Goal: Task Accomplishment & Management: Complete application form

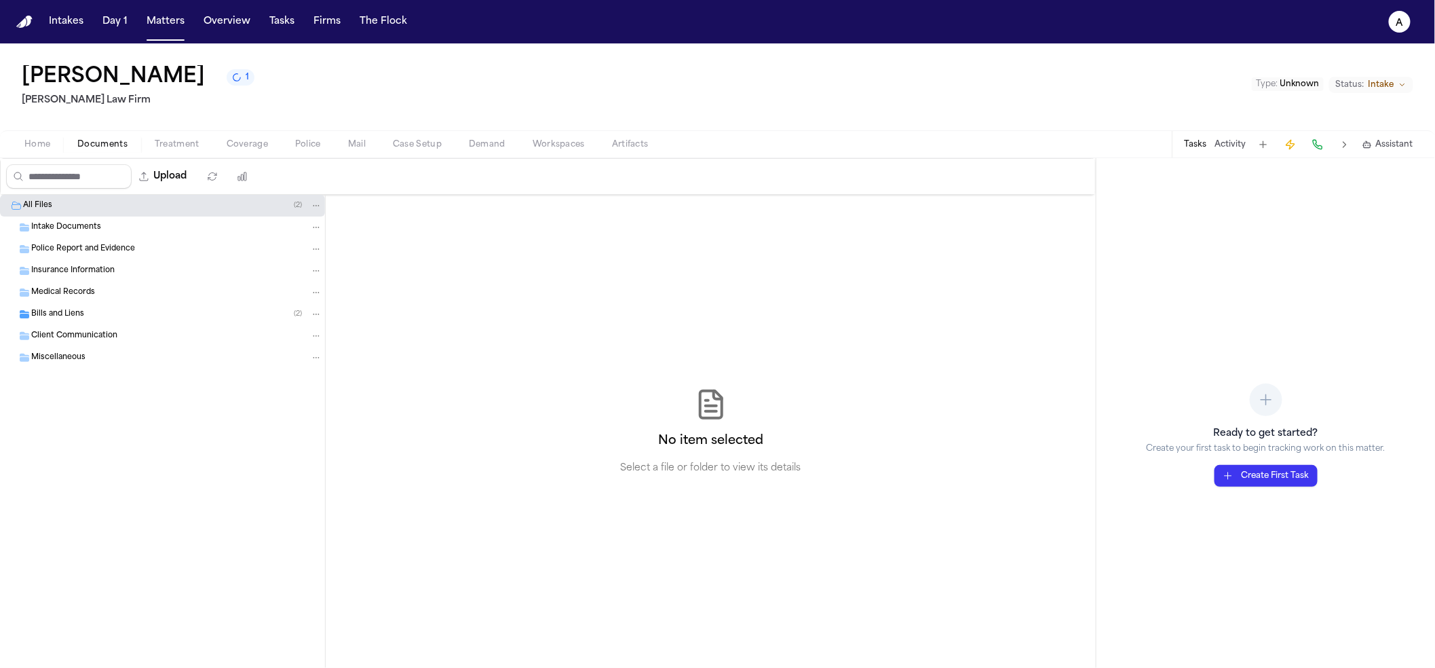
click at [168, 317] on div "Bills and Liens ( 2 )" at bounding box center [176, 314] width 291 height 12
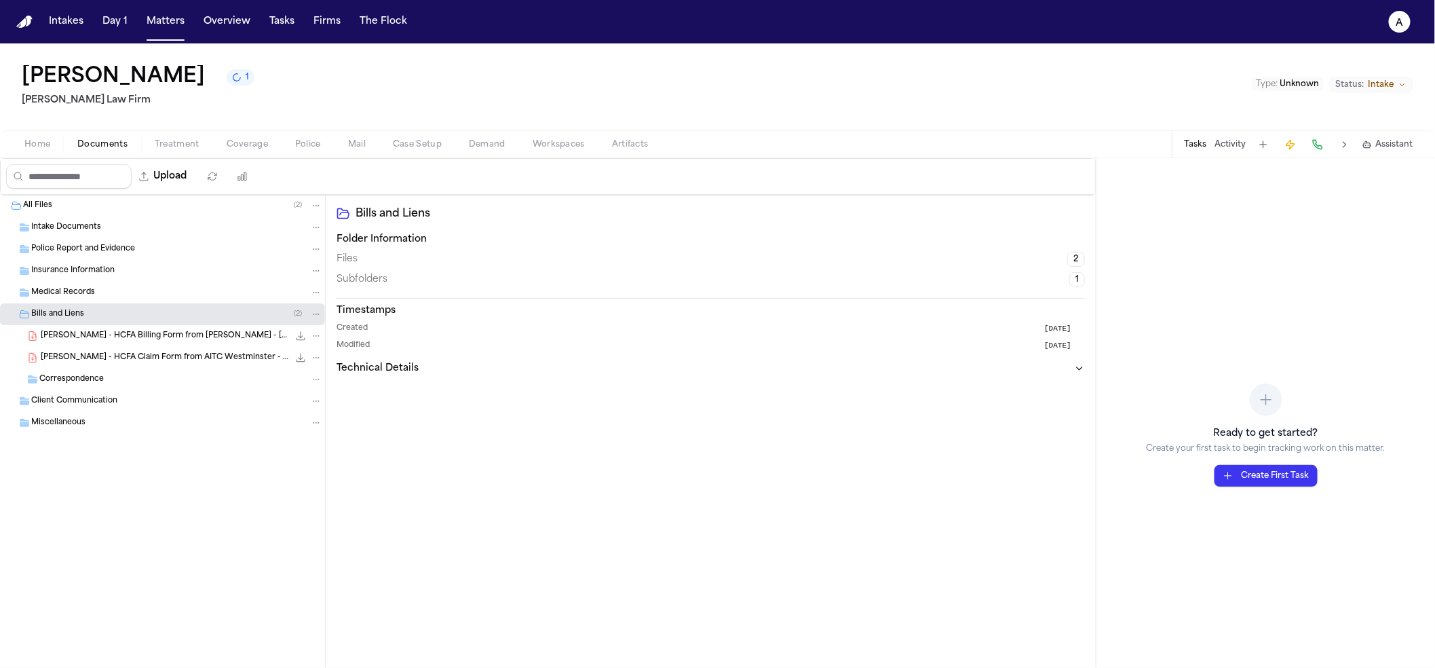
click at [151, 330] on div "[PERSON_NAME] - HCFA Billing Form from [PERSON_NAME] - [DATE] 1.2 MB • PDF" at bounding box center [182, 336] width 282 height 14
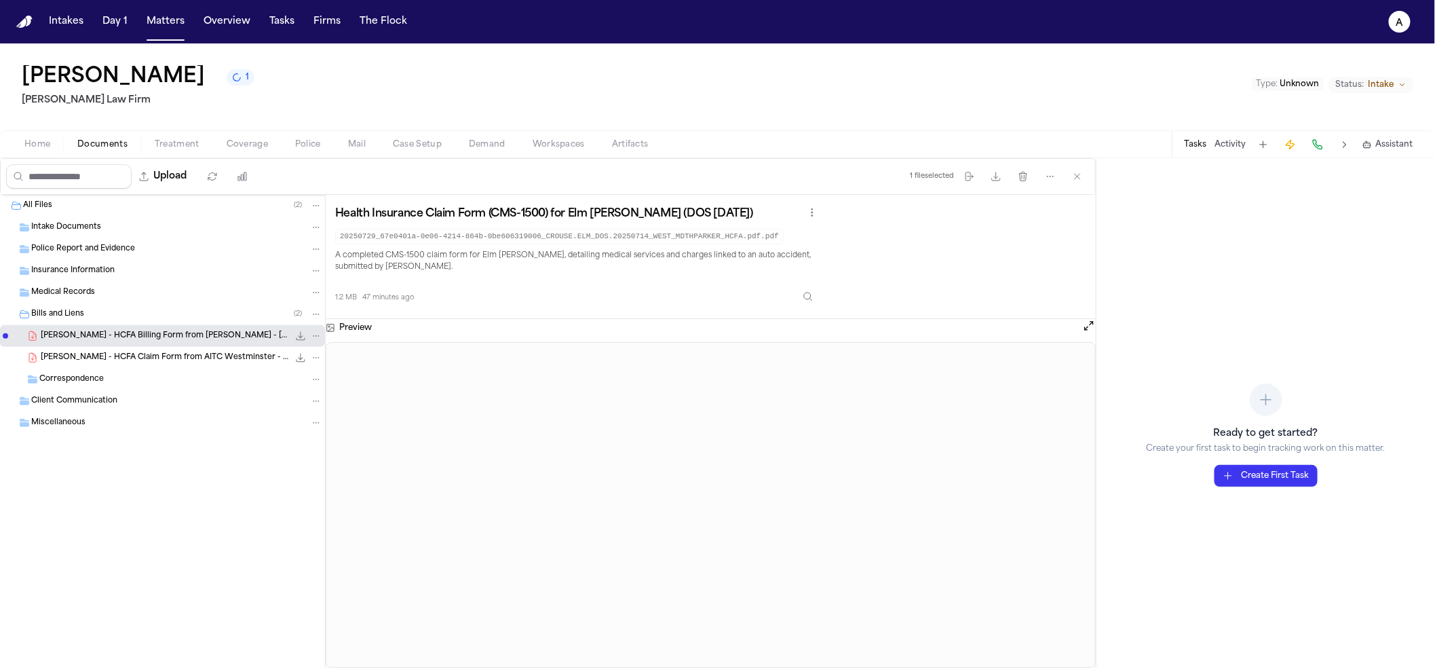
click at [1389, 147] on span "Assistant" at bounding box center [1394, 144] width 37 height 11
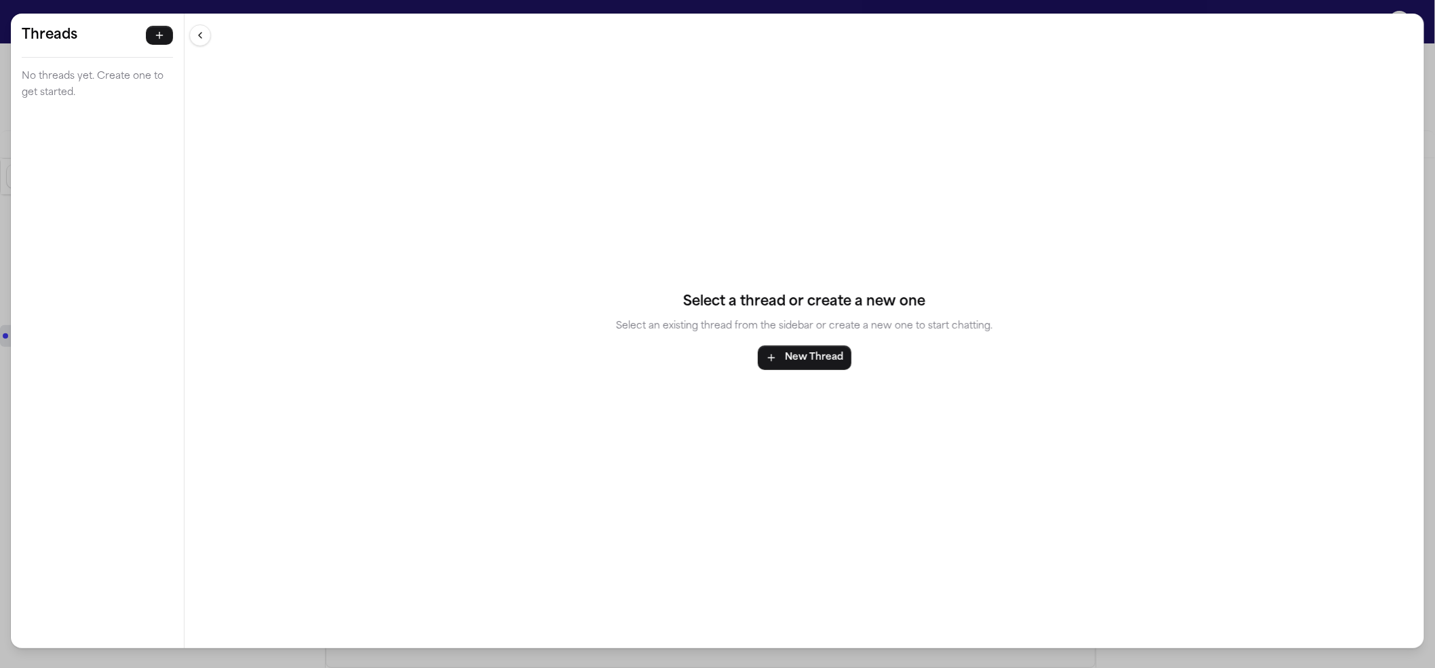
click at [146, 30] on button "button" at bounding box center [159, 35] width 27 height 19
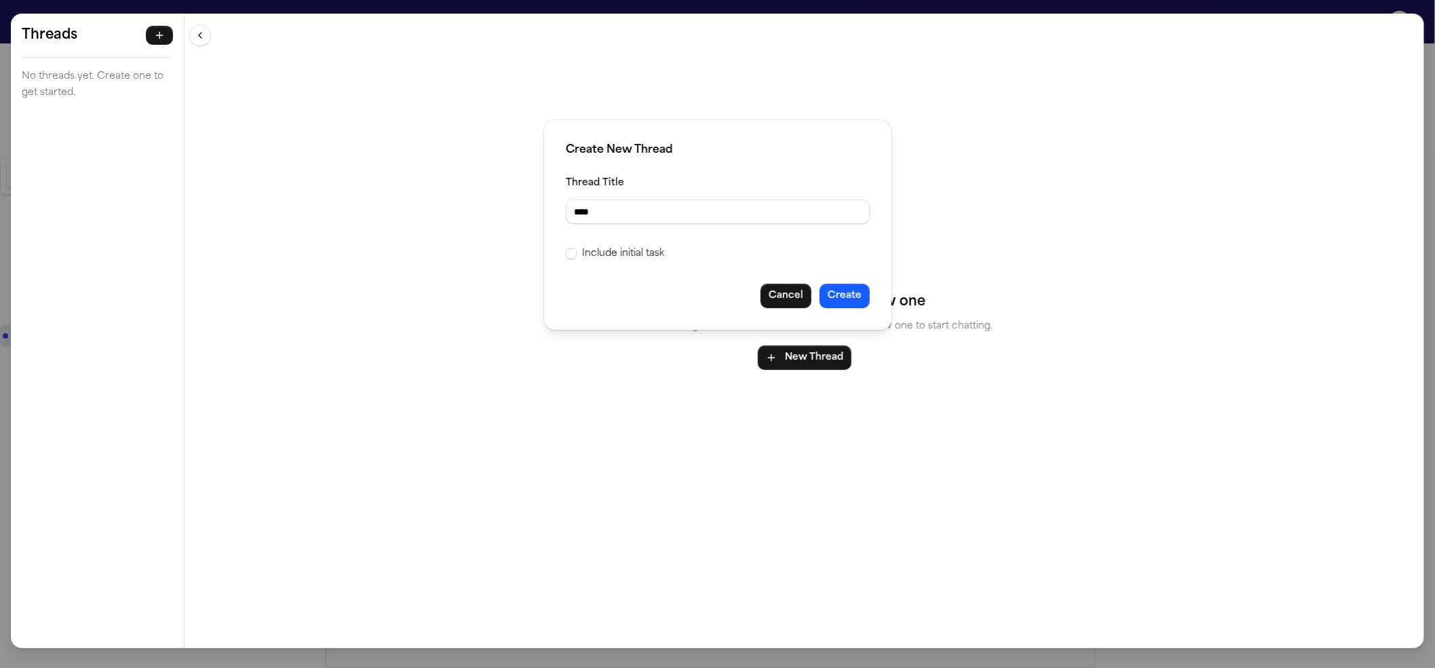
type input "****"
click at [838, 290] on button "Create" at bounding box center [845, 296] width 50 height 24
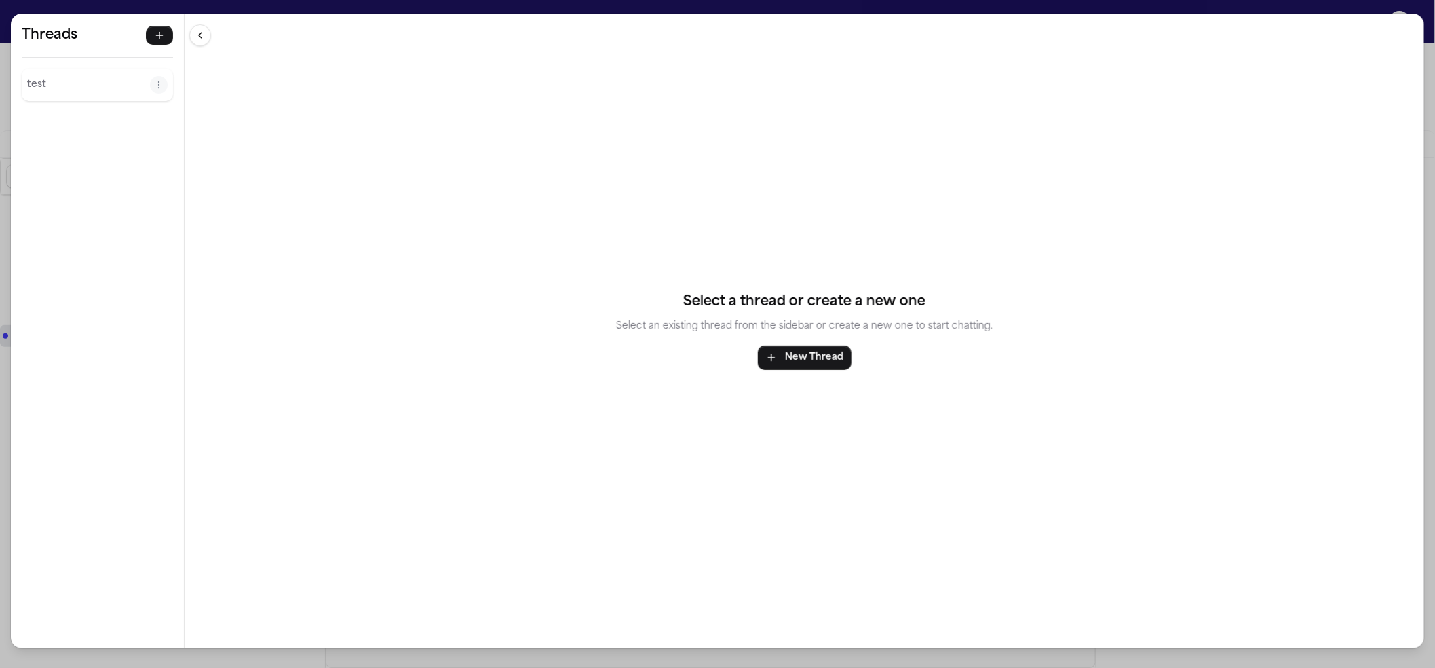
click at [61, 71] on div "test" at bounding box center [97, 85] width 151 height 33
click at [47, 95] on button "test" at bounding box center [88, 85] width 123 height 22
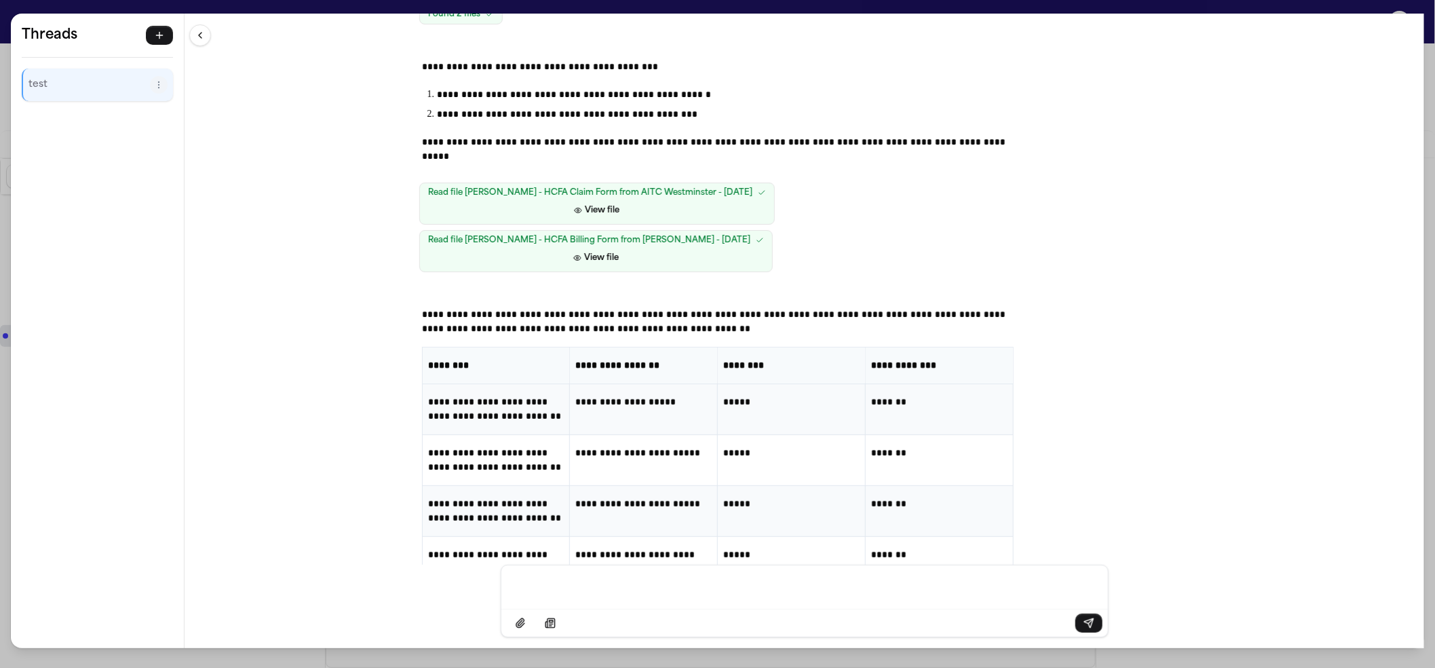
scroll to position [324, 0]
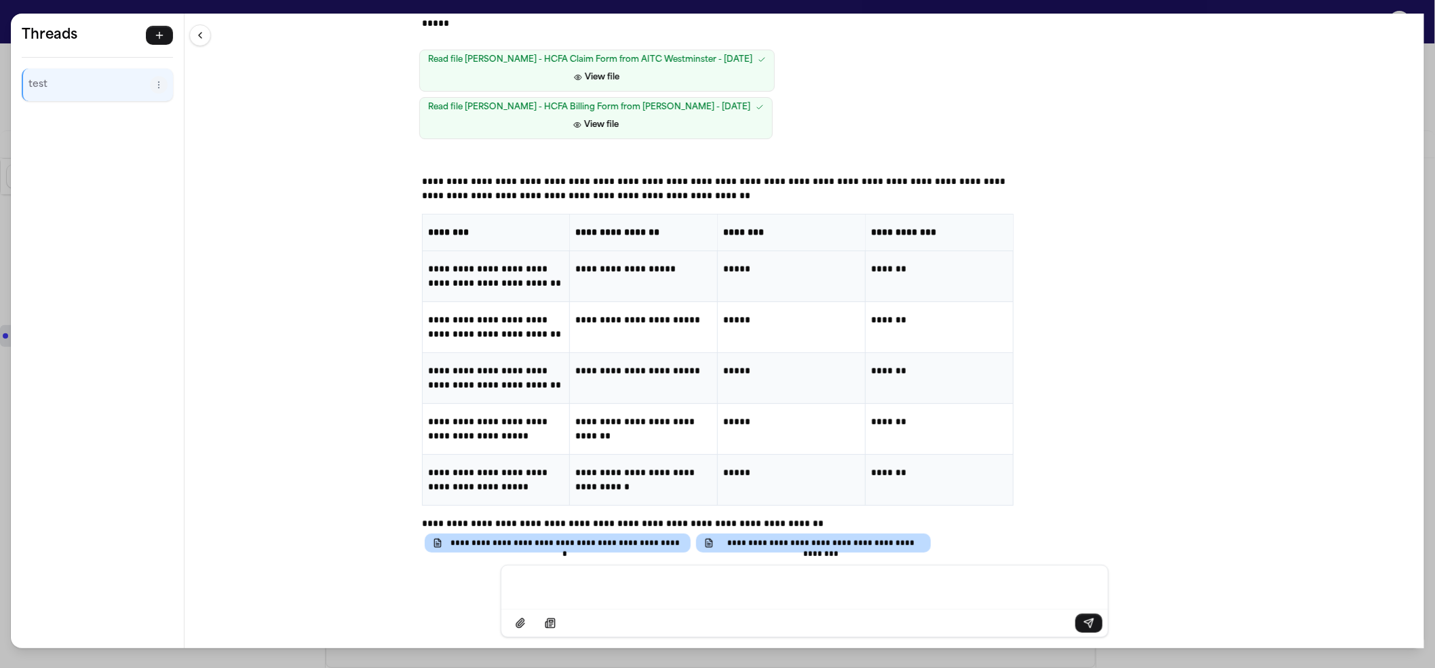
click at [877, 415] on p "*******" at bounding box center [939, 422] width 136 height 14
click at [875, 415] on p "*******" at bounding box center [939, 422] width 136 height 14
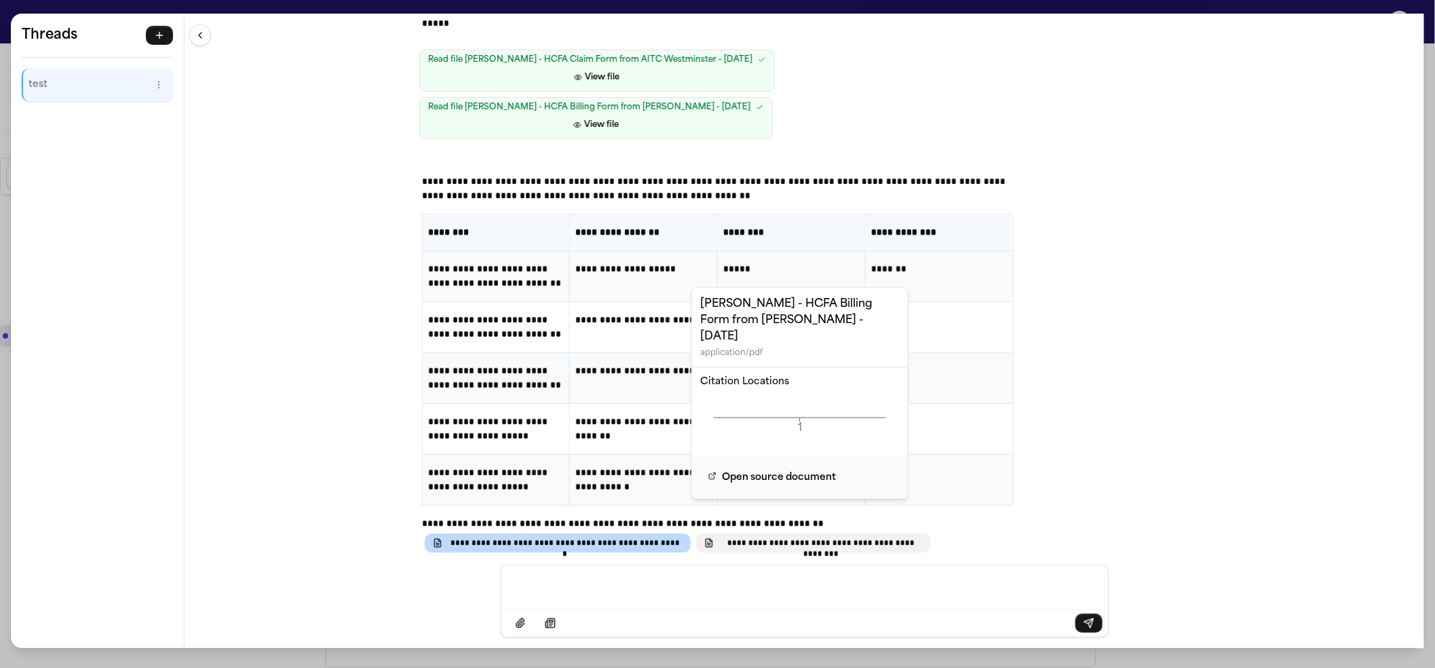
click at [778, 537] on span "**********" at bounding box center [820, 542] width 203 height 11
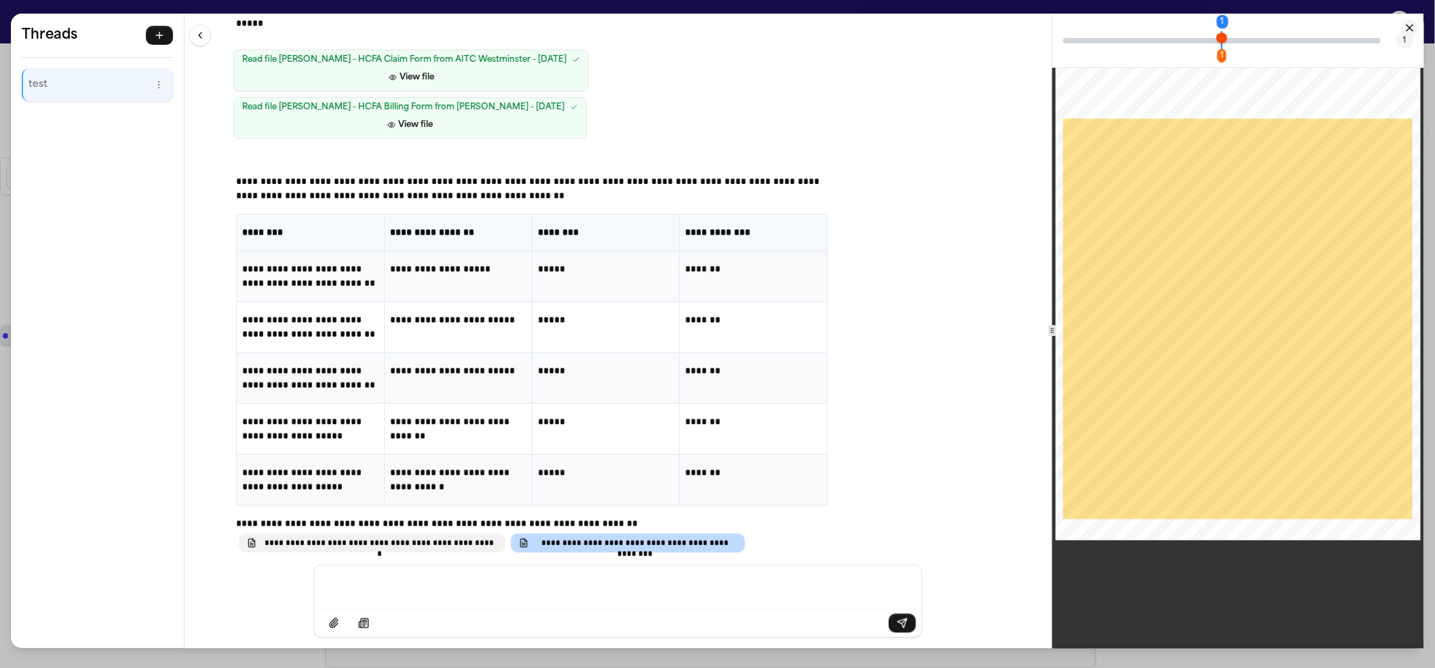
click at [432, 537] on span "**********" at bounding box center [379, 542] width 235 height 11
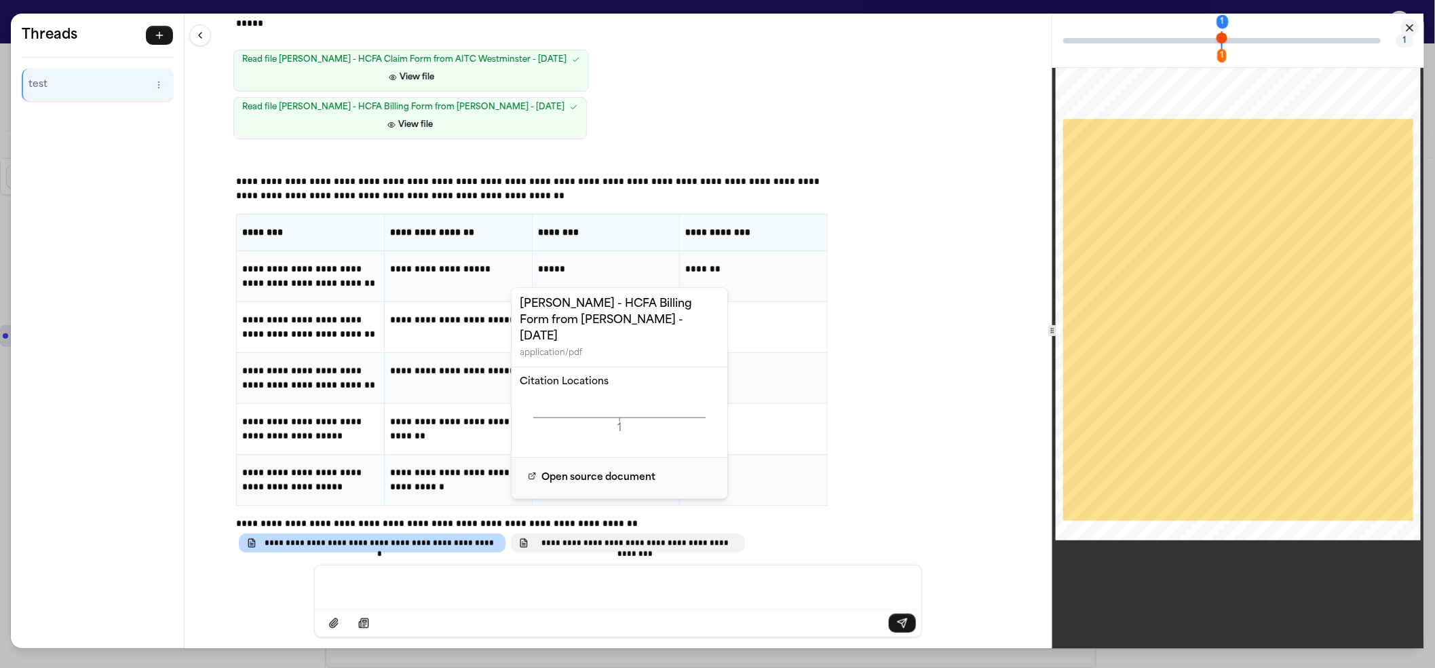
click at [618, 533] on button "**********" at bounding box center [628, 542] width 234 height 19
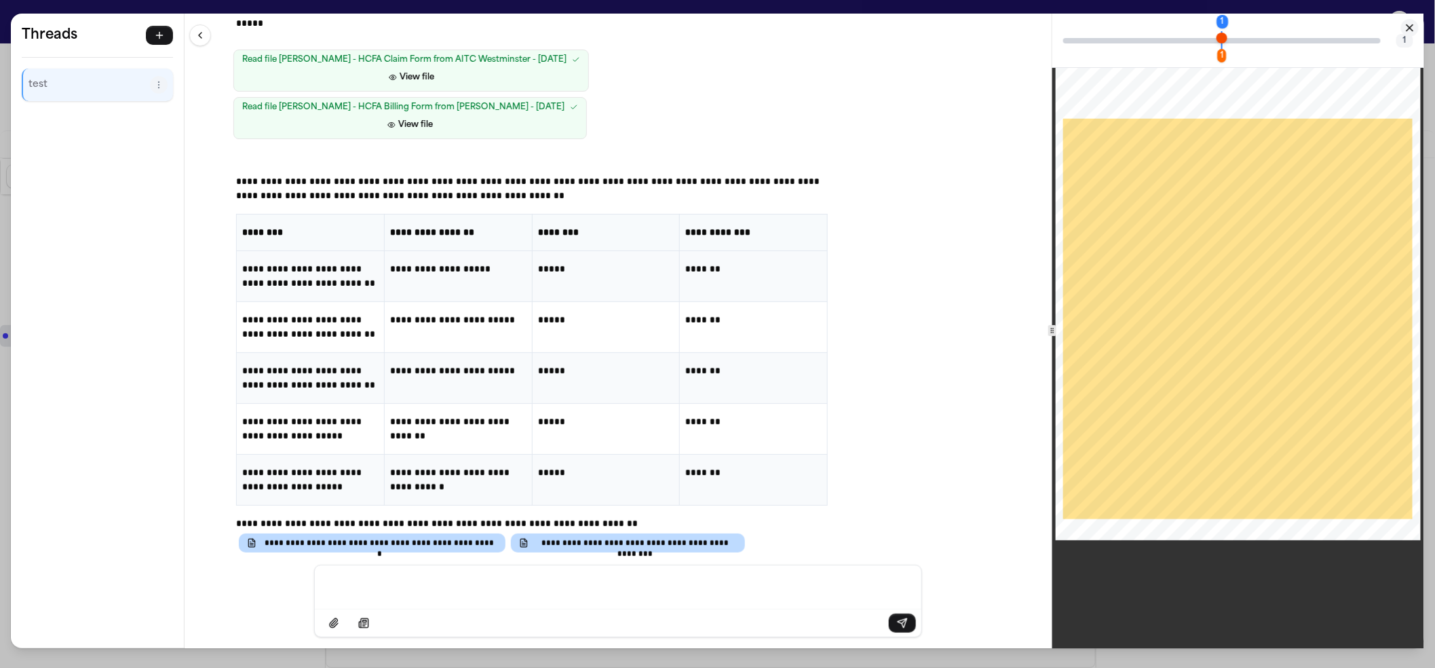
click at [183, 5] on div "**********" at bounding box center [717, 334] width 1435 height 668
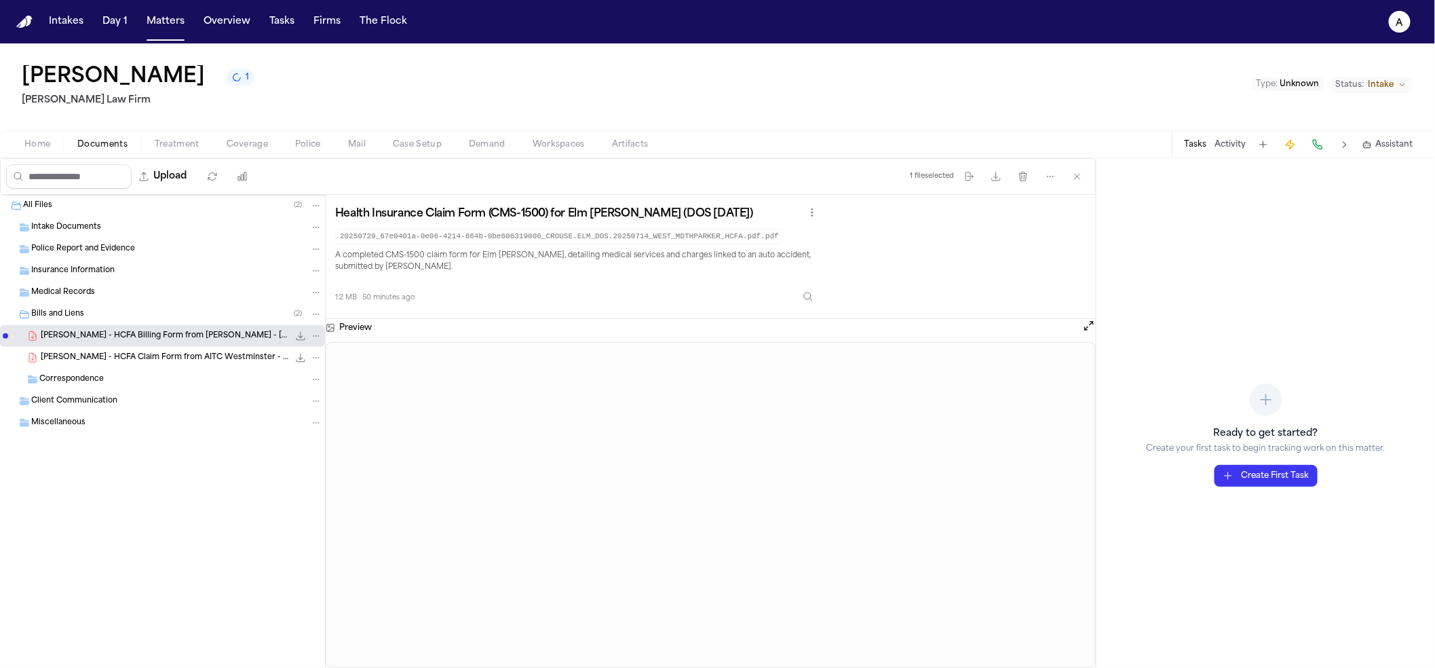
click at [7, 207] on span "Folder: All Files" at bounding box center [5, 205] width 5 height 5
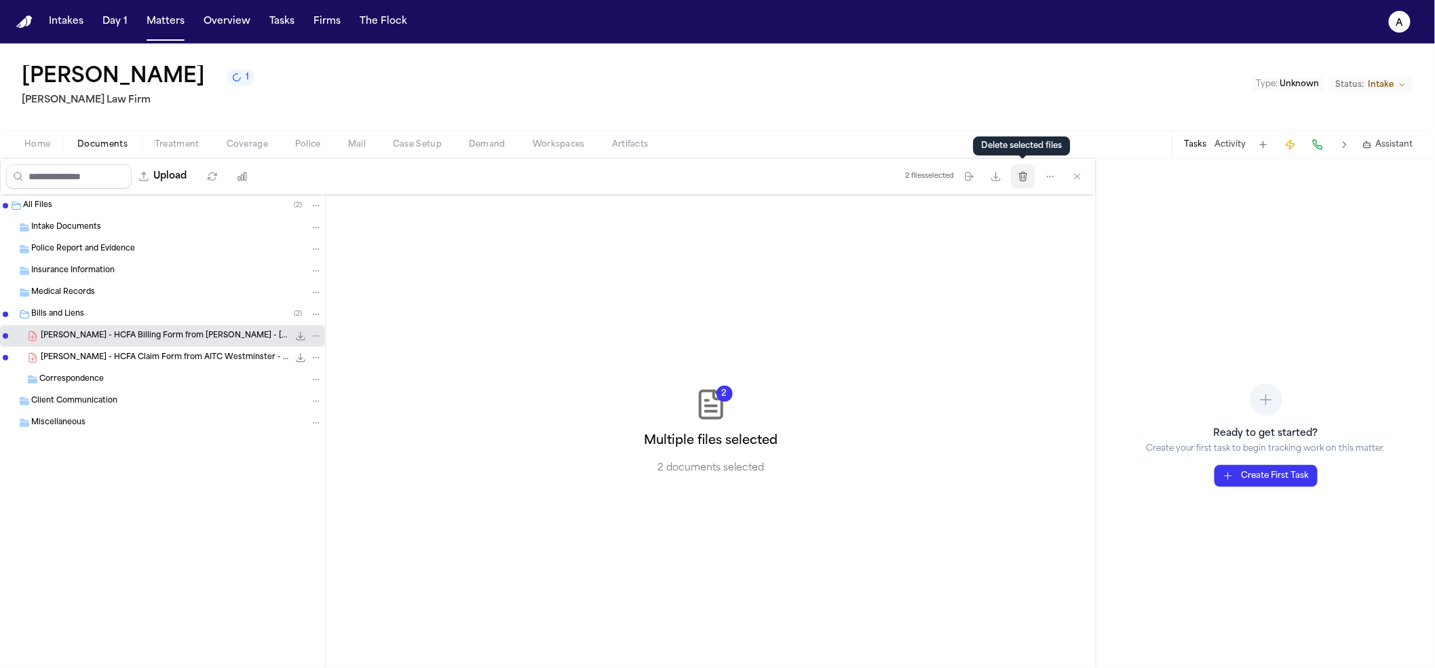
click at [1021, 180] on icon "button" at bounding box center [1023, 176] width 7 height 9
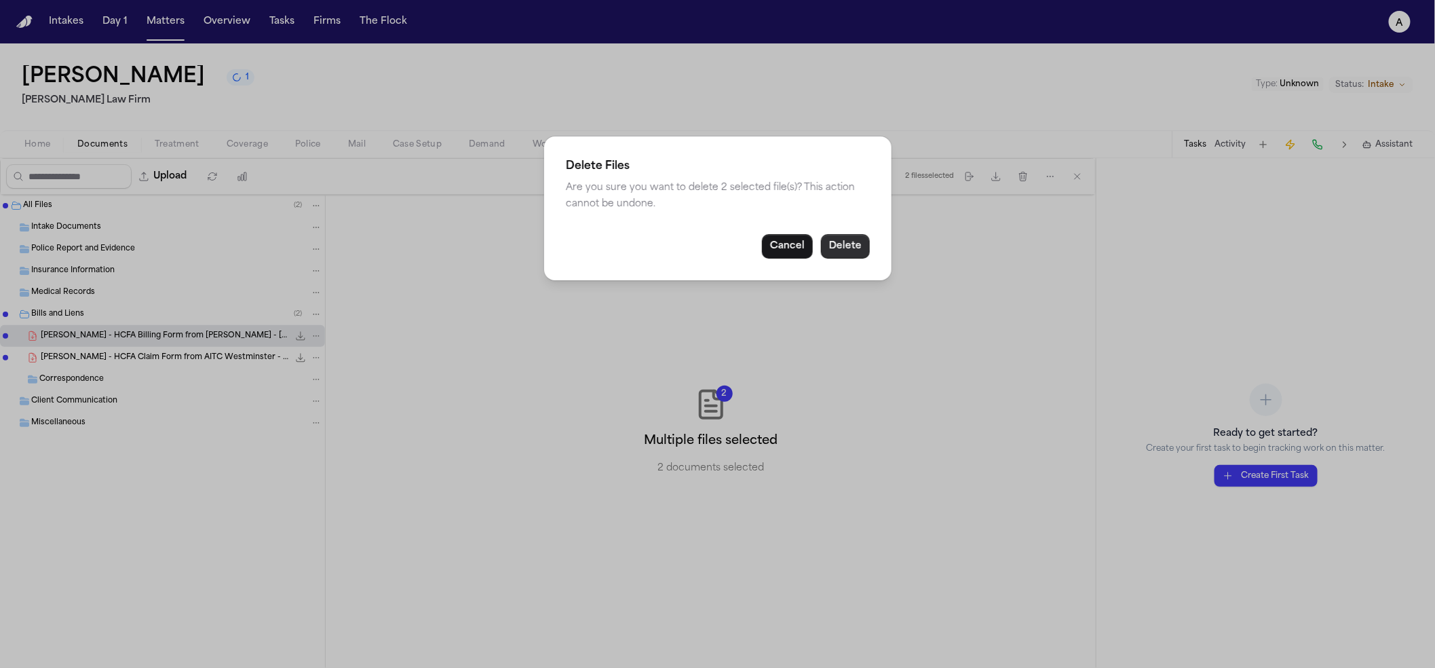
click at [850, 240] on button "Delete" at bounding box center [845, 246] width 49 height 24
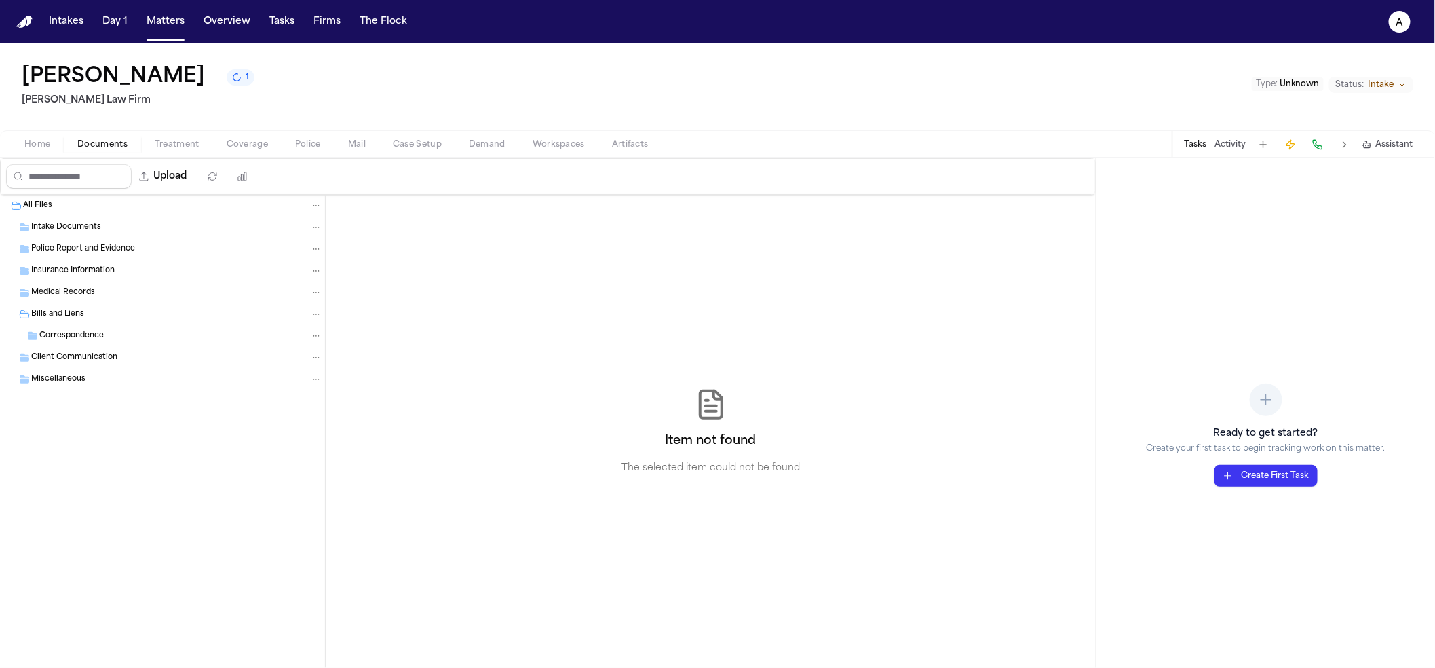
click at [81, 323] on div "Bills and Liens" at bounding box center [162, 314] width 325 height 22
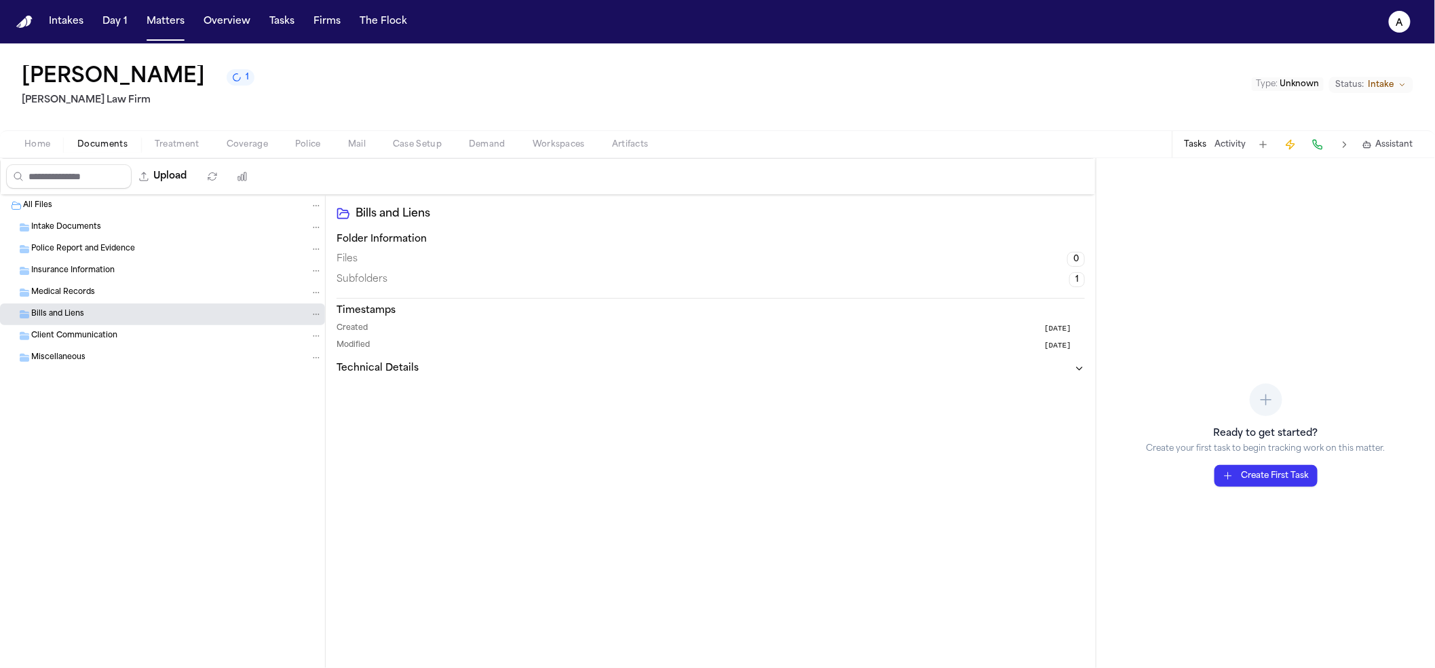
click at [80, 203] on div "All Files" at bounding box center [172, 205] width 299 height 12
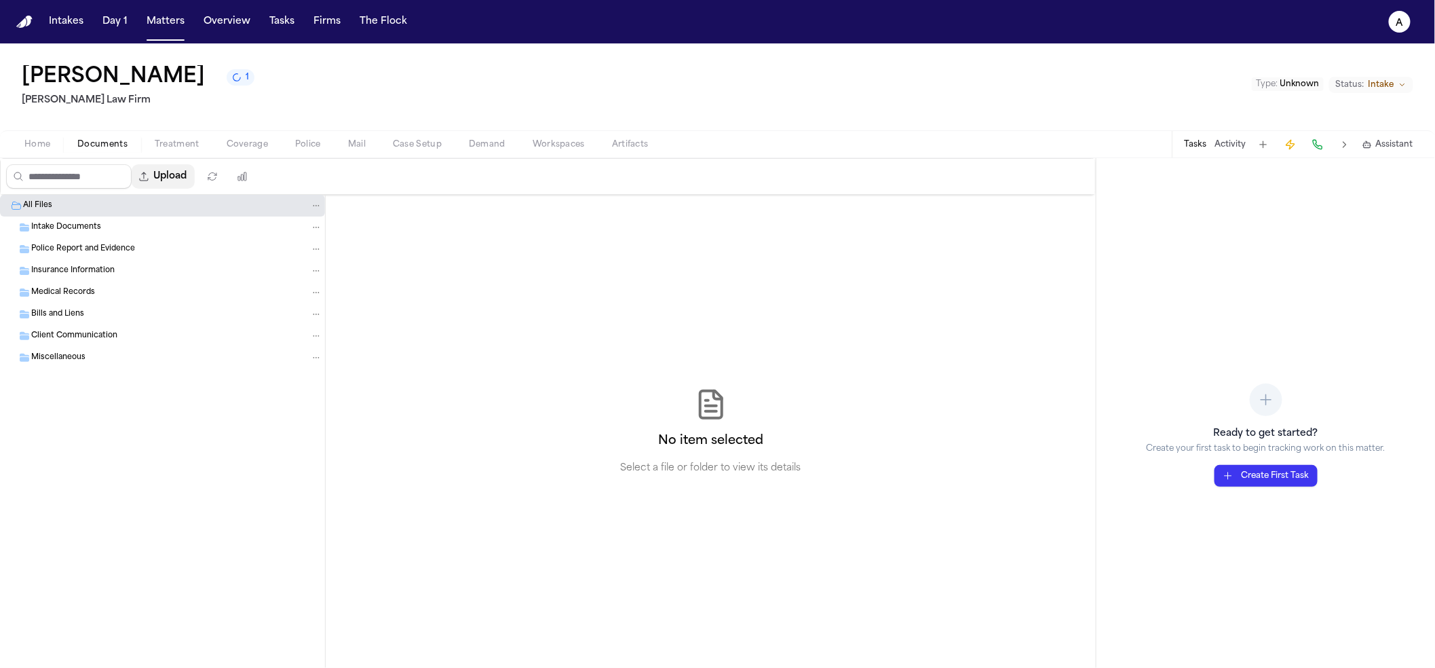
click at [164, 181] on button "Upload" at bounding box center [163, 176] width 63 height 24
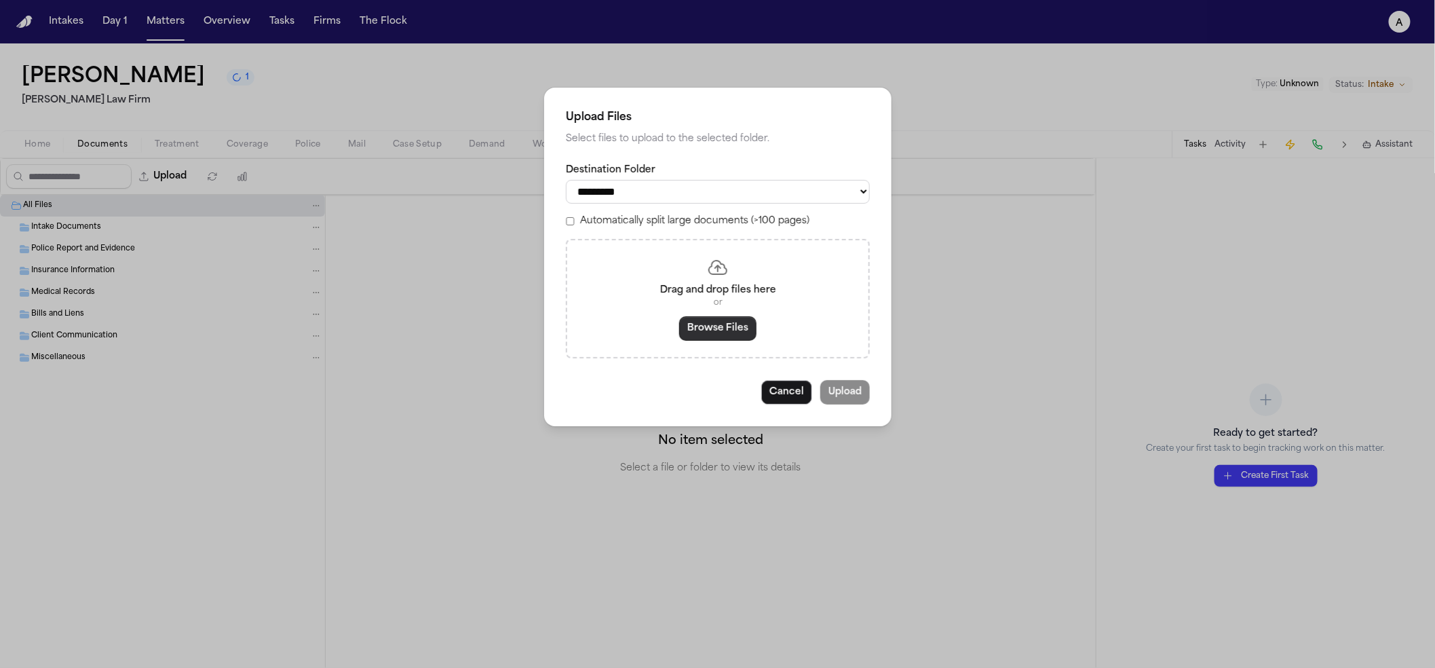
click at [699, 323] on button "Browse Files" at bounding box center [717, 328] width 77 height 24
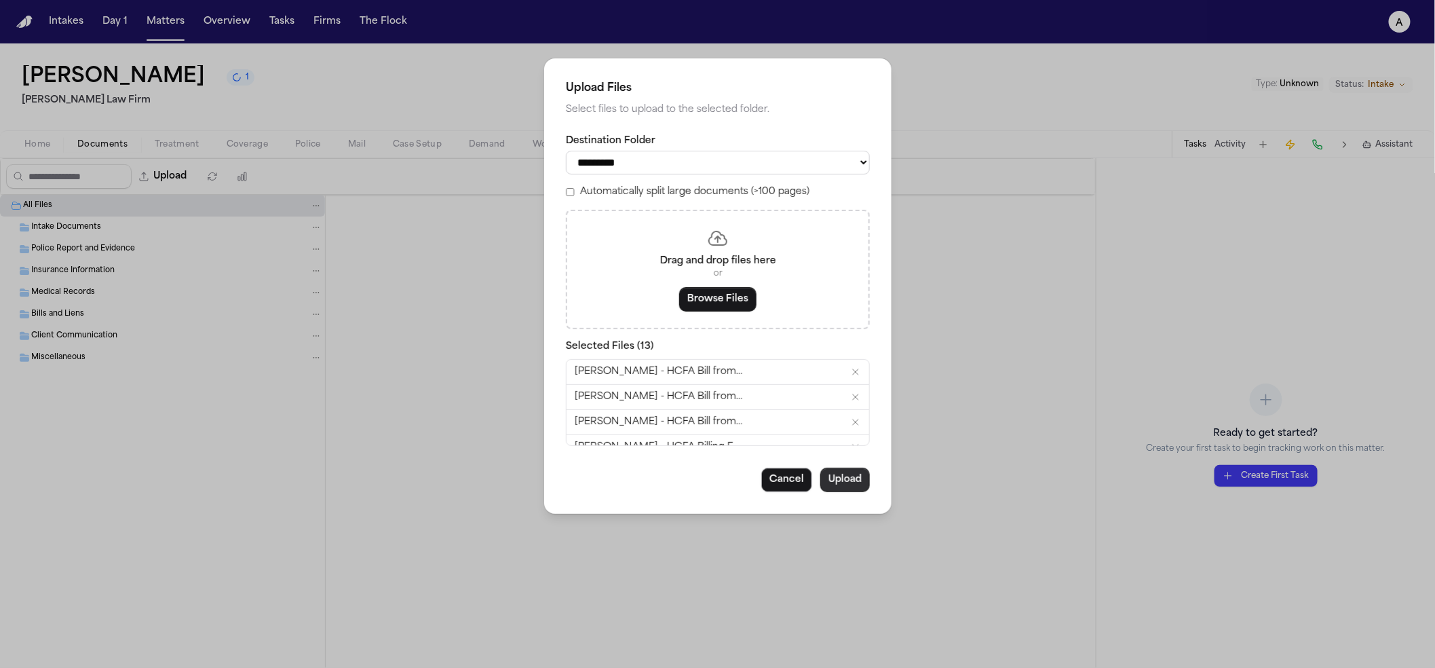
click at [845, 491] on button "Upload" at bounding box center [845, 480] width 50 height 24
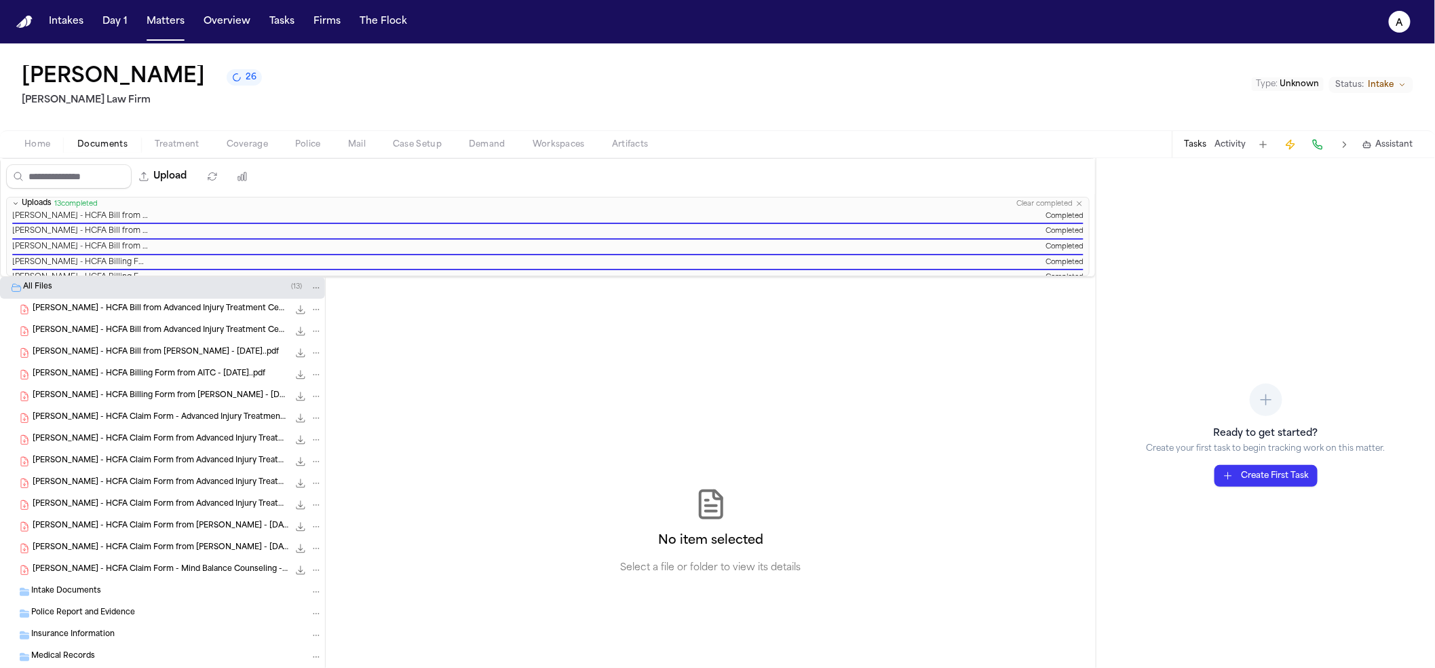
click at [227, 76] on button "26" at bounding box center [244, 77] width 35 height 16
click at [789, 81] on div "Thao Kieu 26 Finch Law Firm Type : Unknown Status: Intake" at bounding box center [717, 86] width 1435 height 87
click at [83, 309] on span "[PERSON_NAME] - HCFA Bill from Advanced Injury Treatment Center - DOS [DATE]..p…" at bounding box center [161, 309] width 256 height 12
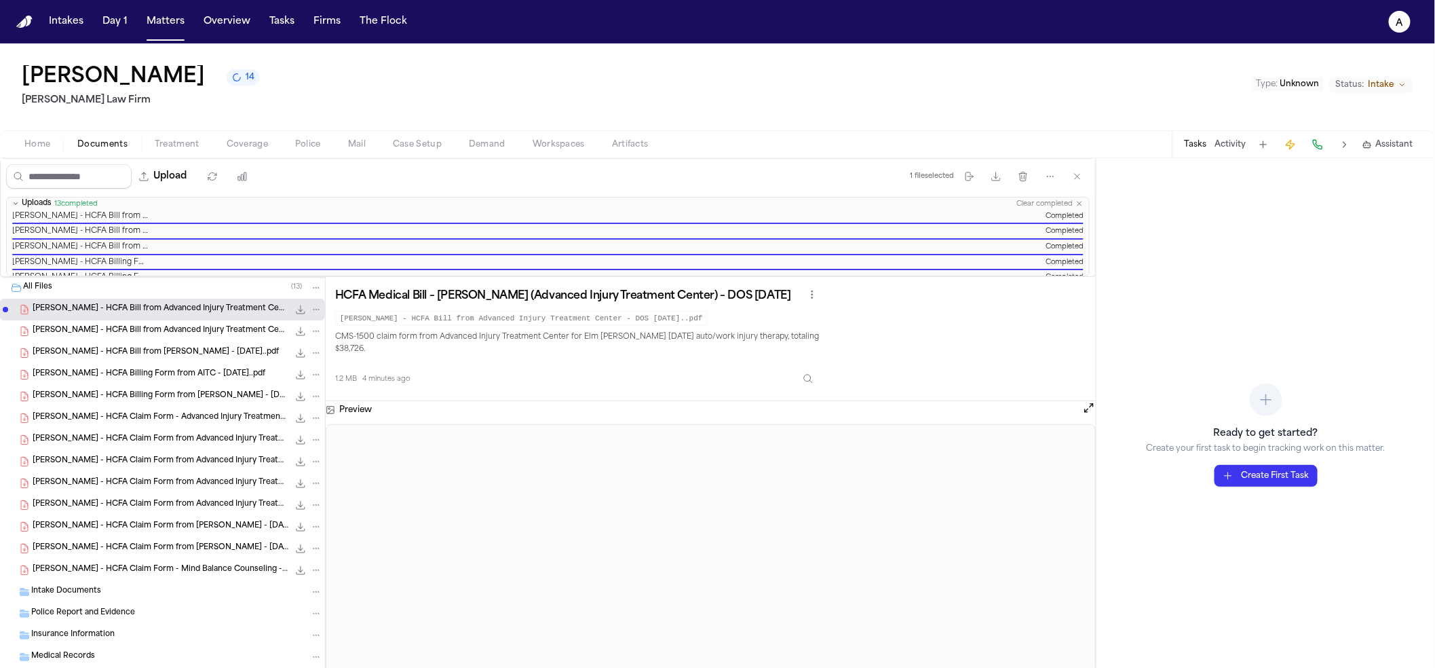
drag, startPoint x: 799, startPoint y: 367, endPoint x: 812, endPoint y: 364, distance: 12.5
click at [800, 367] on div "1.2 MB 4 minutes ago" at bounding box center [577, 376] width 485 height 30
click at [812, 366] on button "Inspect" at bounding box center [808, 378] width 24 height 24
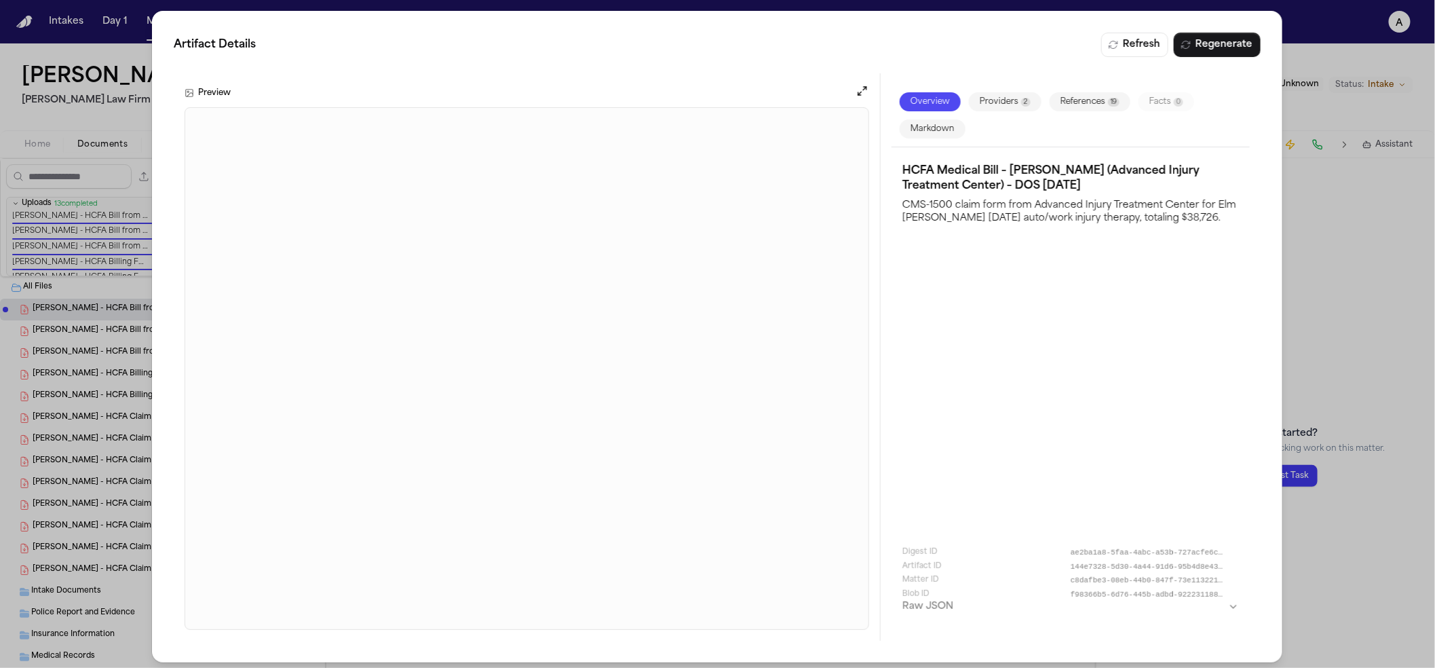
click at [945, 125] on button "Markdown" at bounding box center [933, 128] width 66 height 19
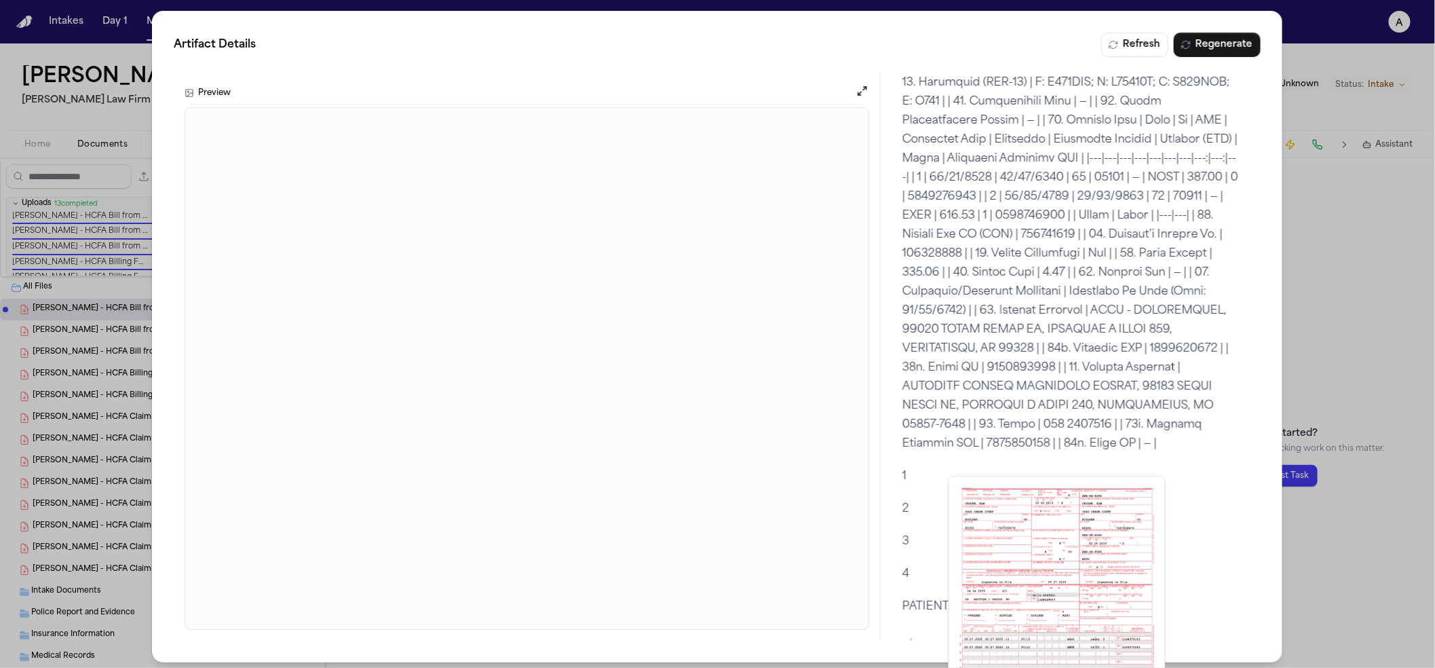
scroll to position [757, 0]
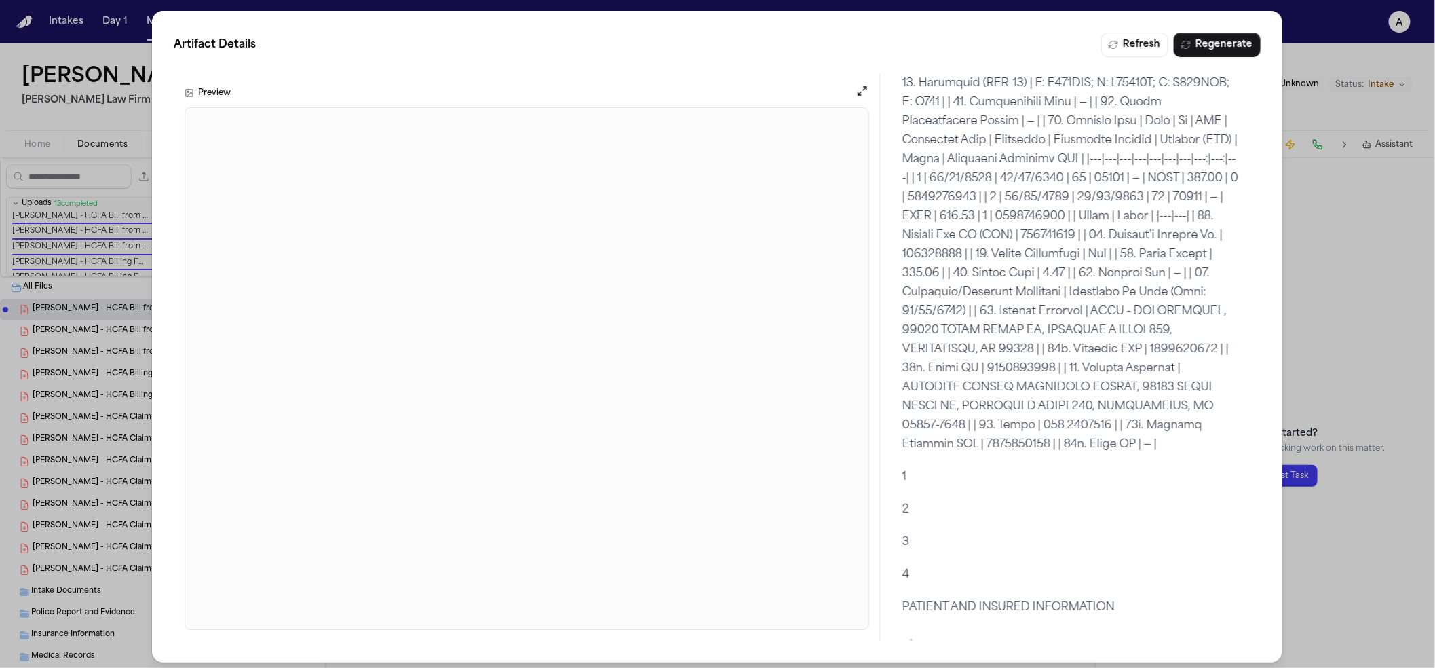
click at [981, 326] on div at bounding box center [1070, 83] width 337 height 741
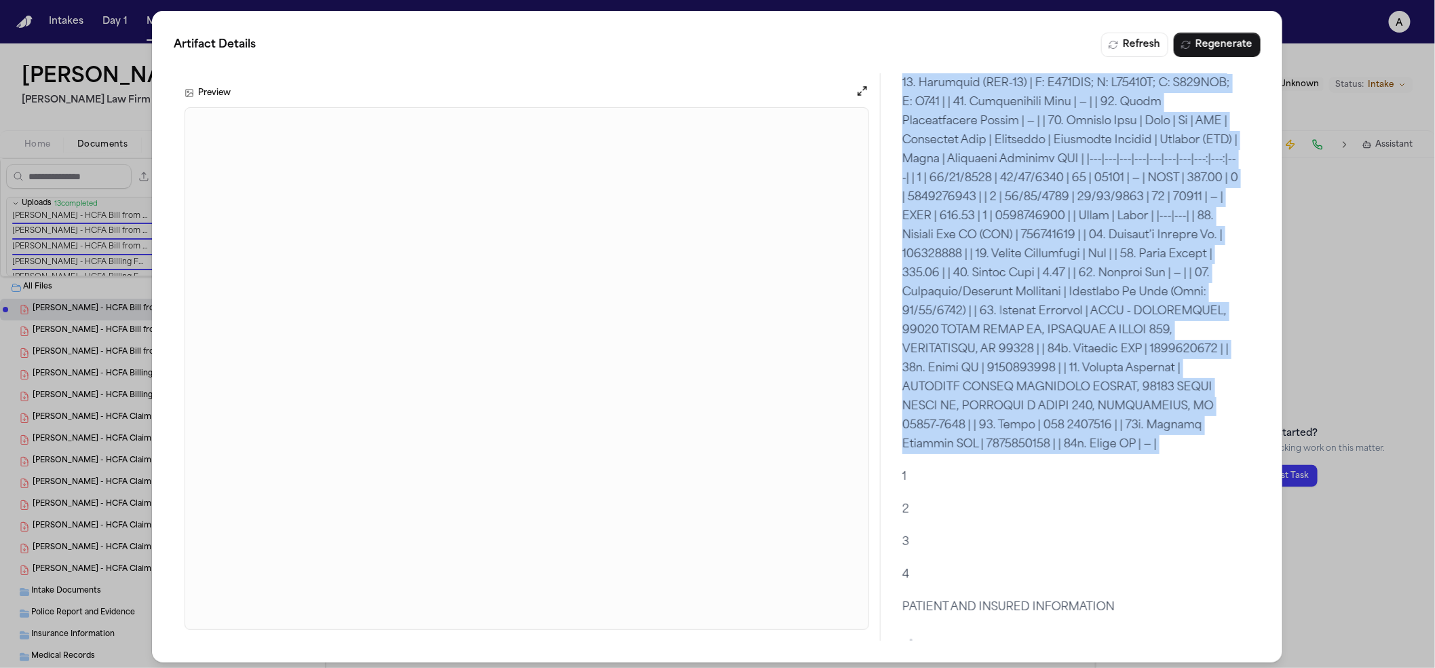
click at [981, 326] on div at bounding box center [1070, 83] width 337 height 741
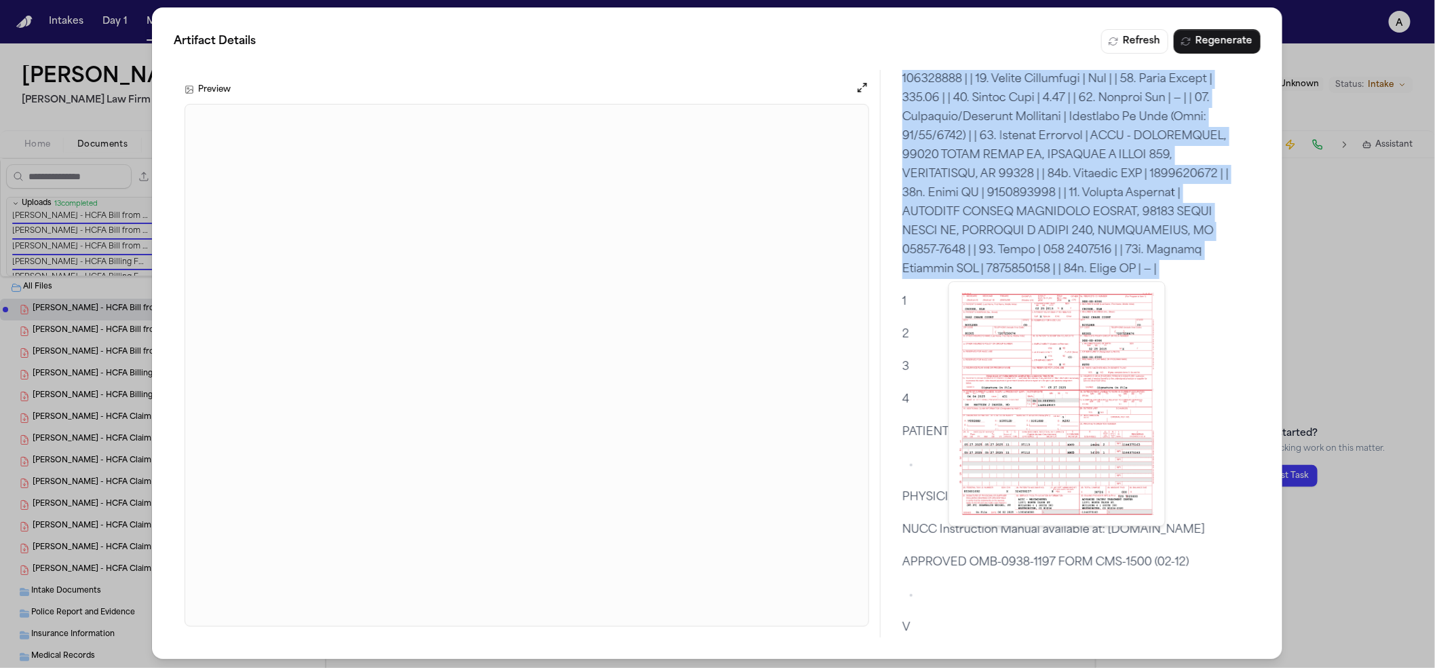
scroll to position [5, 0]
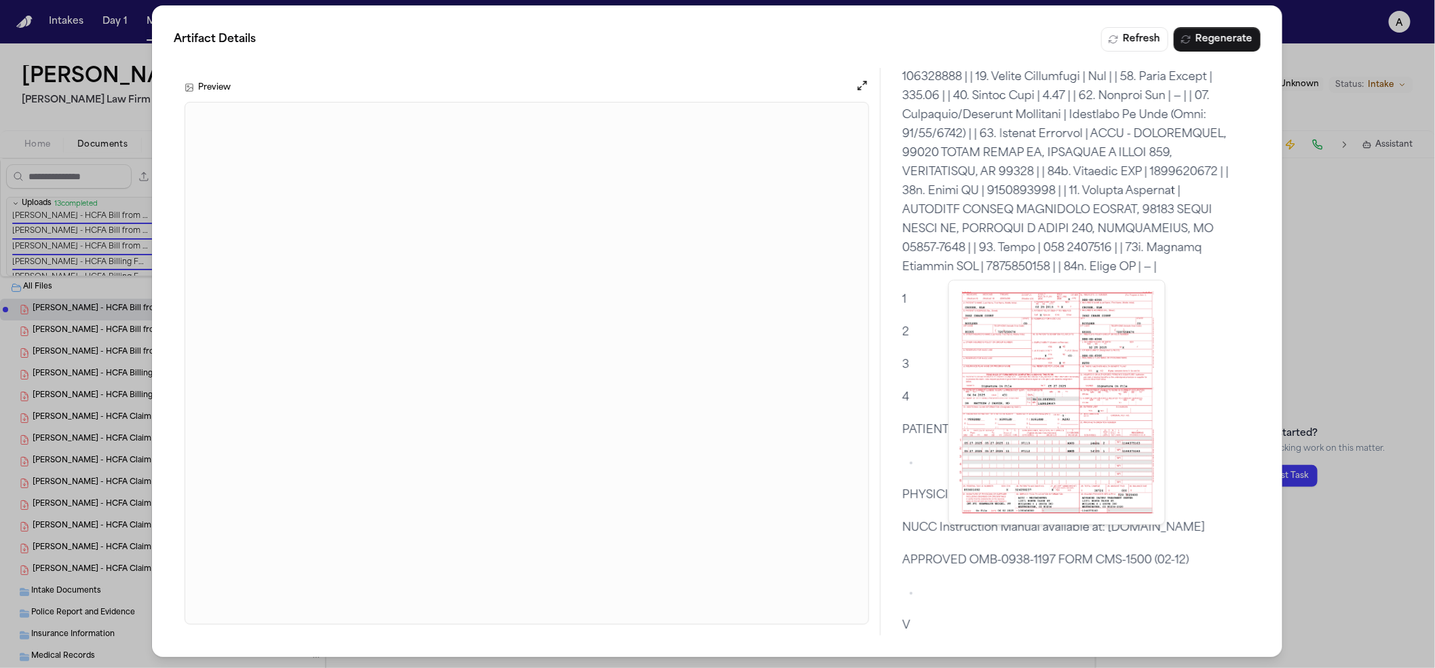
click at [1134, 624] on p "V" at bounding box center [1070, 625] width 337 height 19
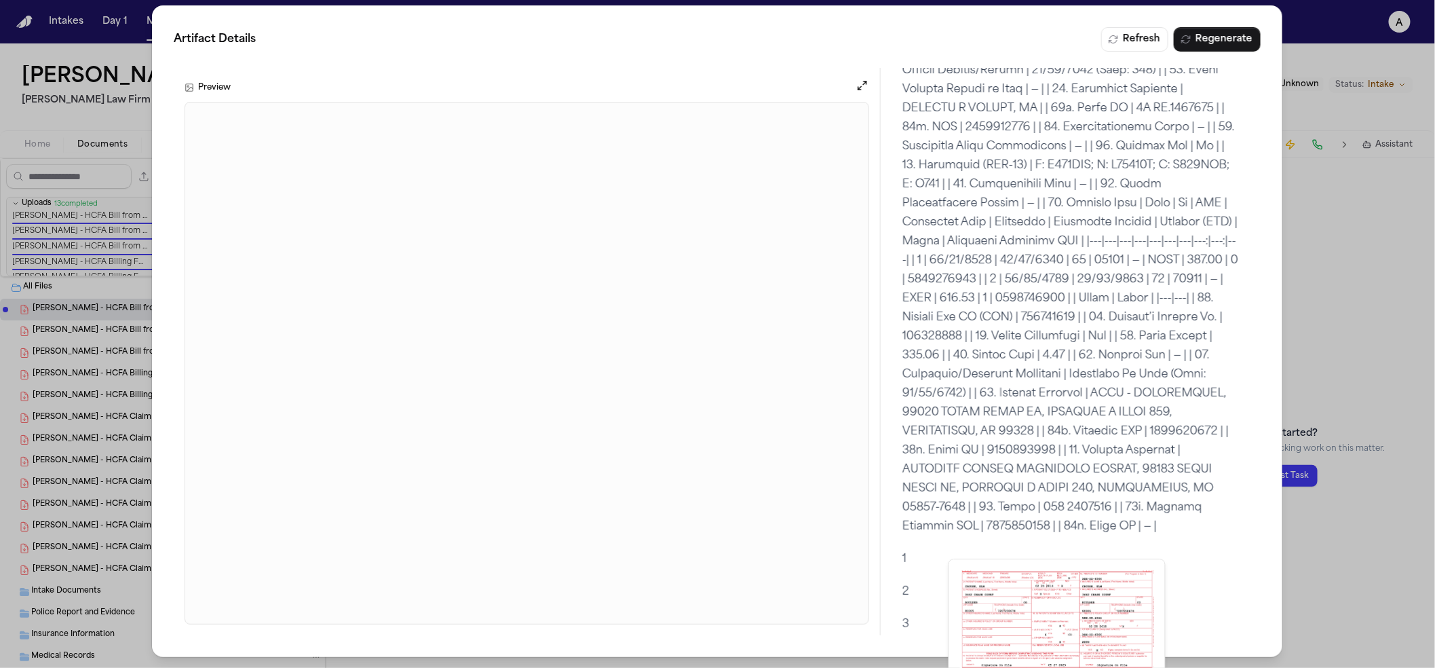
scroll to position [666, 0]
click at [1033, 263] on div at bounding box center [1070, 168] width 337 height 741
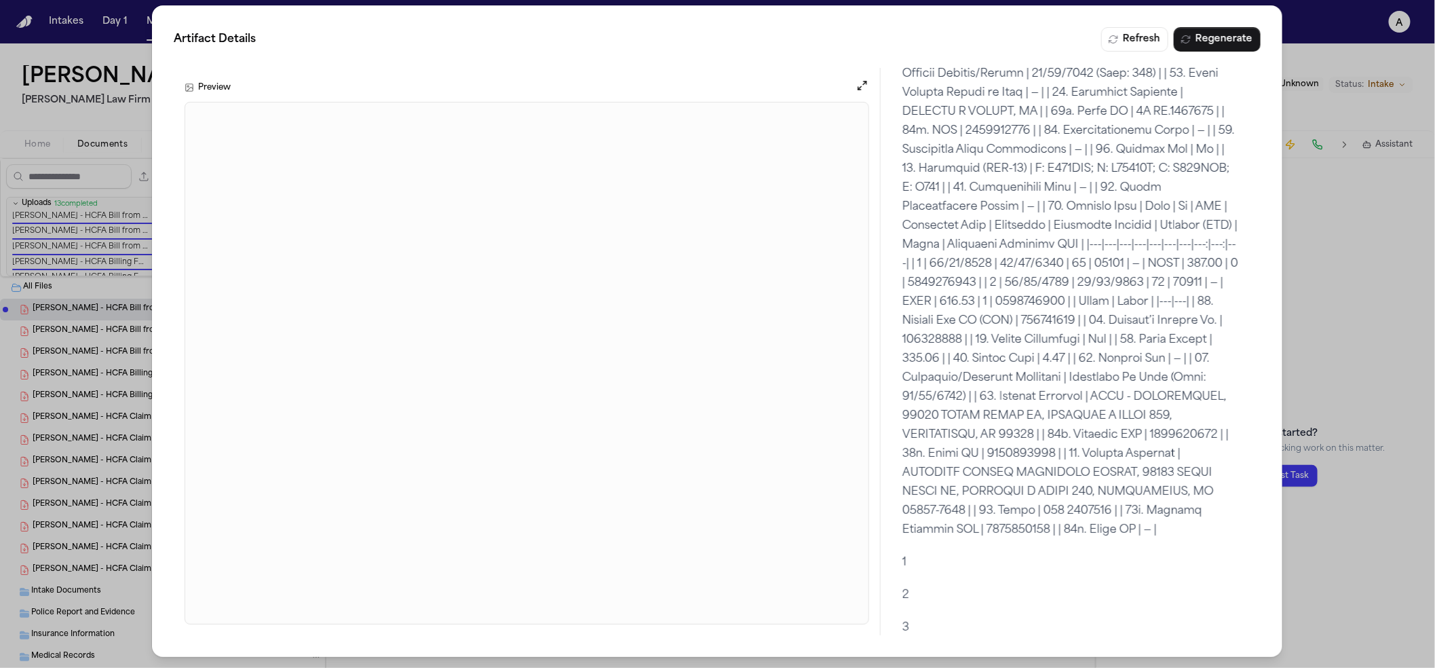
click at [1035, 261] on div at bounding box center [1070, 168] width 337 height 741
drag, startPoint x: 1075, startPoint y: 285, endPoint x: 1075, endPoint y: 293, distance: 8.1
click at [1075, 286] on div at bounding box center [1070, 168] width 337 height 741
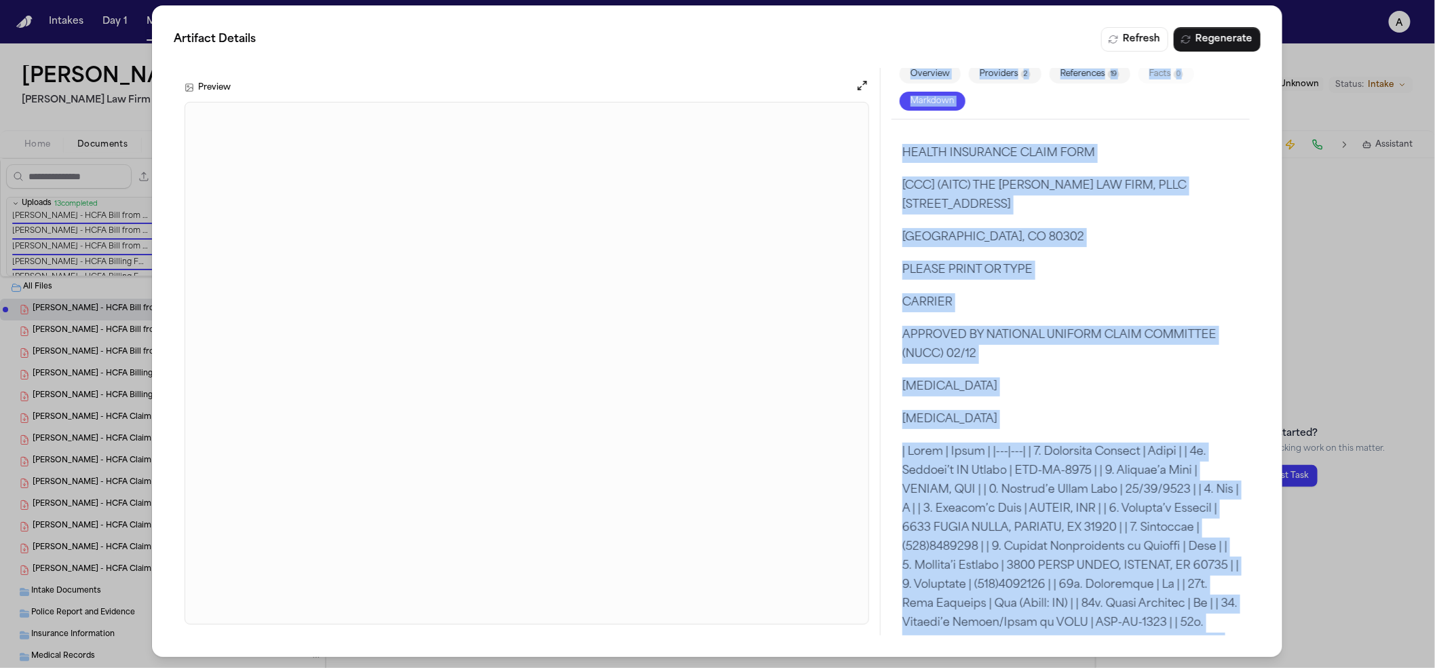
scroll to position [0, 0]
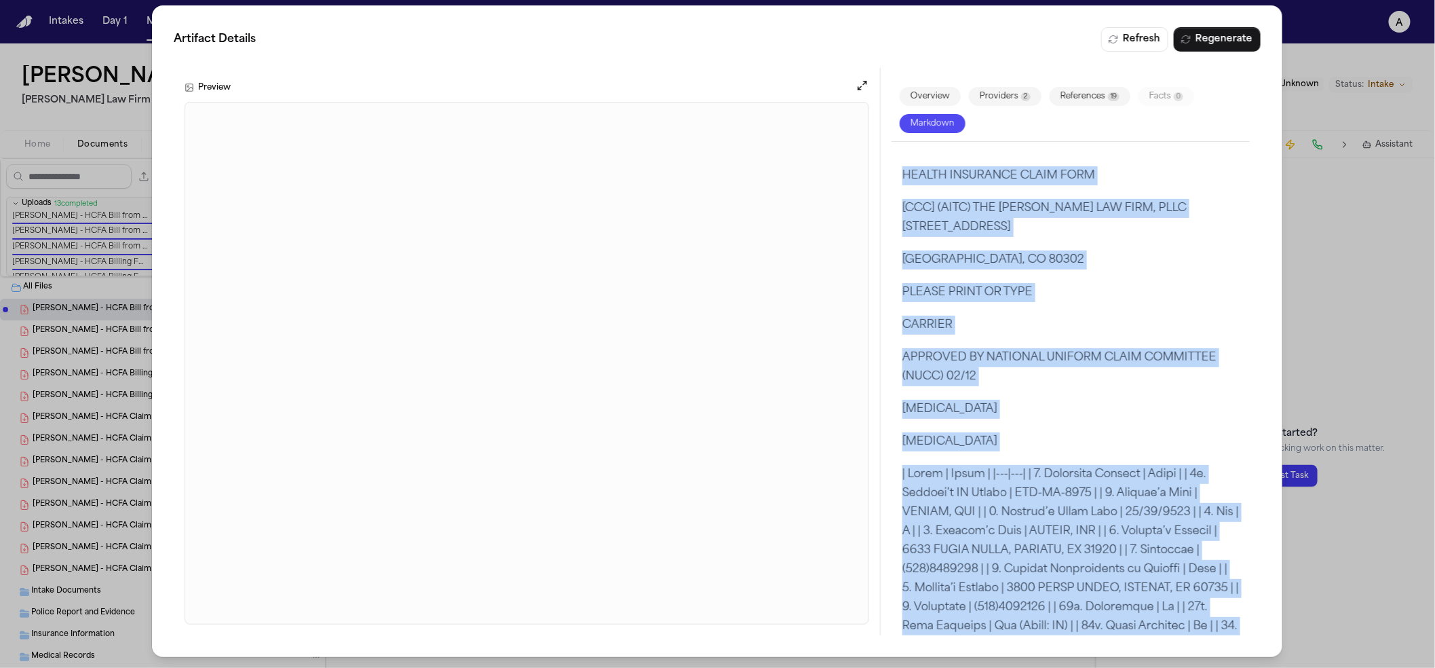
drag, startPoint x: 950, startPoint y: 622, endPoint x: 891, endPoint y: 171, distance: 454.4
click at [892, 171] on div "HEALTH INSURANCE CLAIM FORM [CCC] (AITC) THE FERRELL LAW FIRM, PLLC 2060 BROADW…" at bounding box center [1071, 415] width 359 height 546
copy div "HEALTH INSURANCE CLAIM FORM [CCC] (AITC) THE FERRELL LAW FIRM, PLLC 2060 BROADW…"
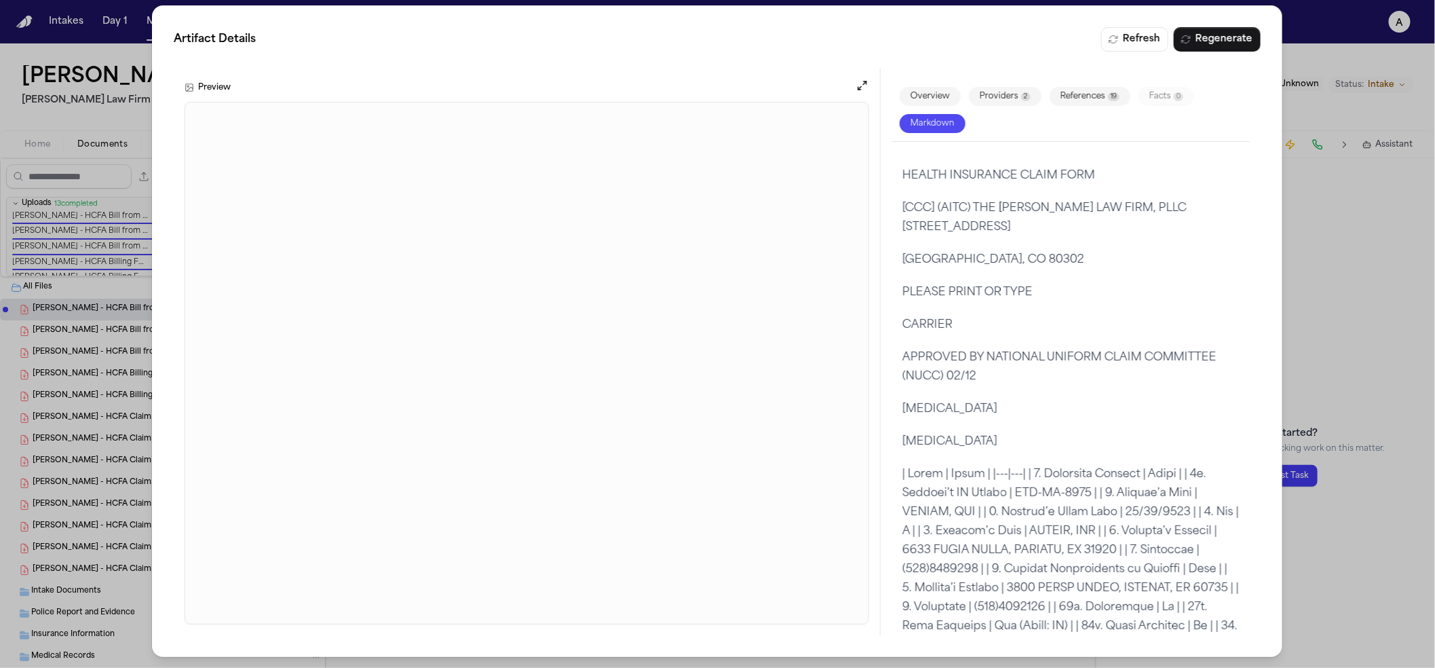
click at [634, 76] on div "Preview" at bounding box center [527, 351] width 707 height 567
click at [1380, 181] on div "Artifact Details Refresh Regenerate Preview Overview Providers 2 References 19 …" at bounding box center [717, 331] width 1435 height 673
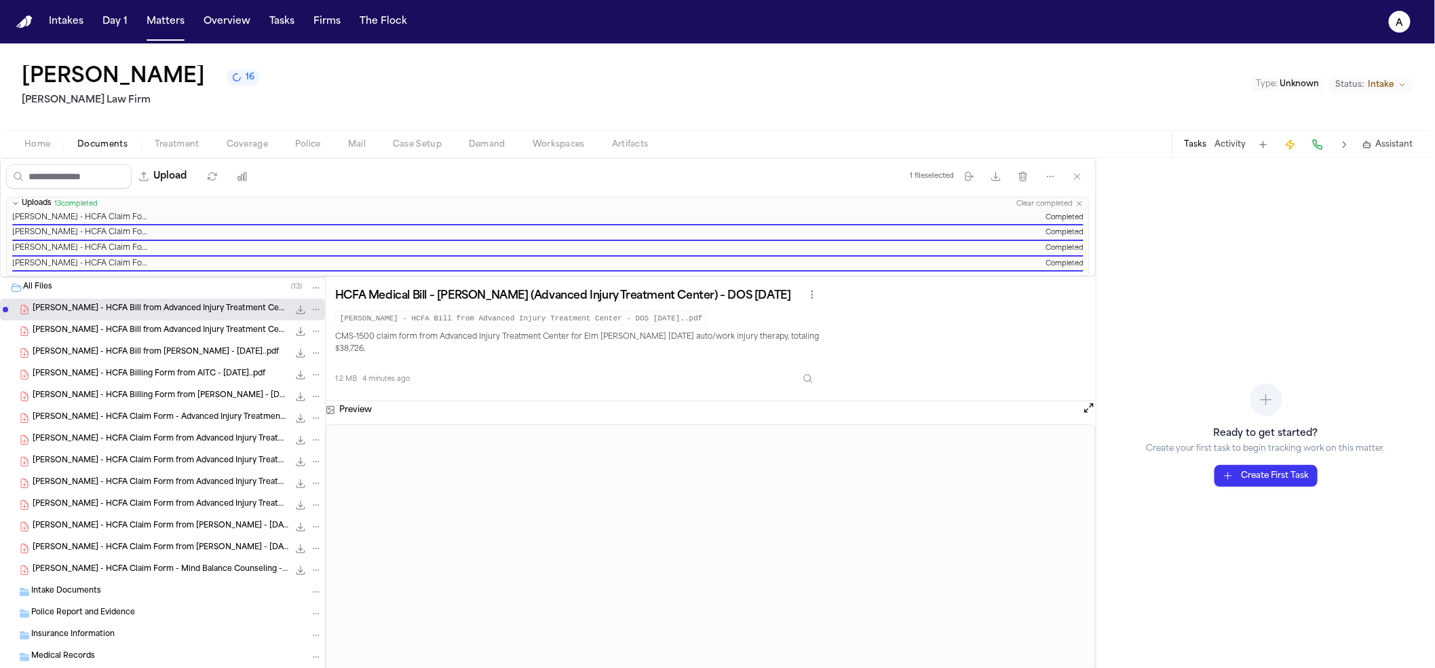
scroll to position [14, 0]
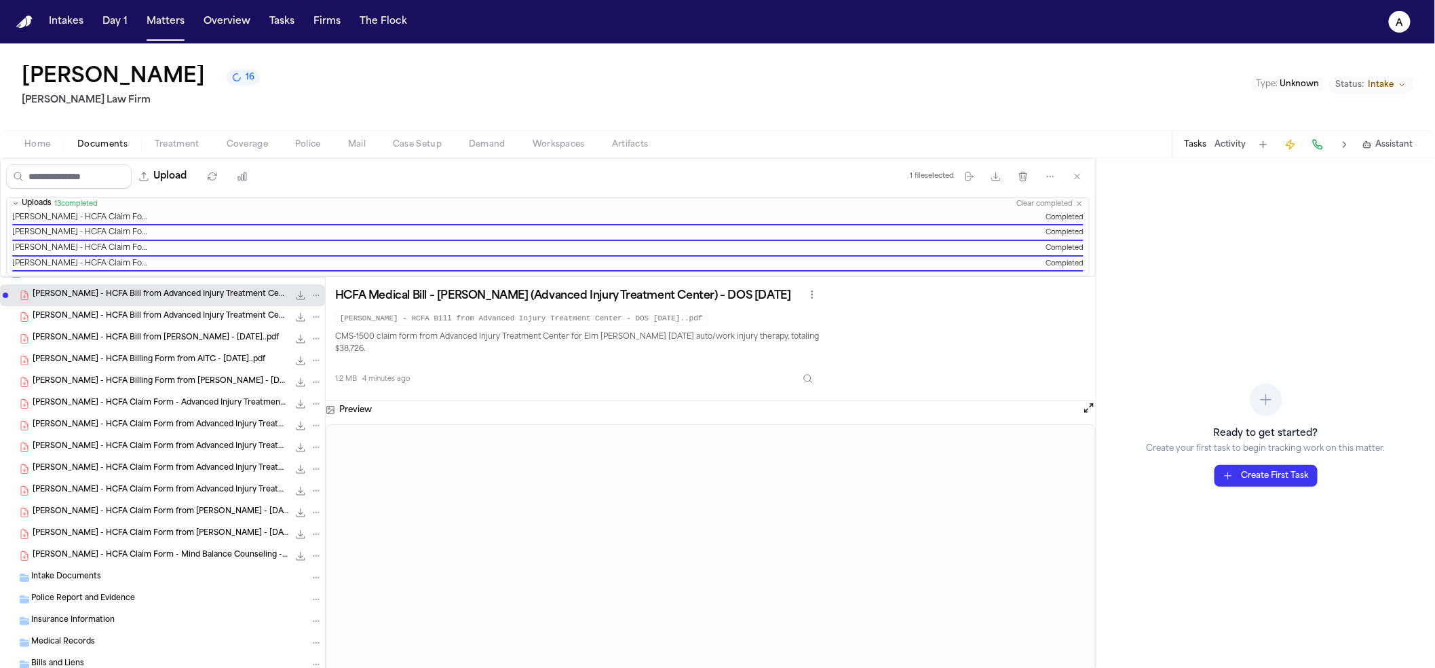
click at [88, 402] on span "[PERSON_NAME] - HCFA Claim Form - Advanced Injury Treatment Center - [DATE]..pdf" at bounding box center [161, 404] width 256 height 12
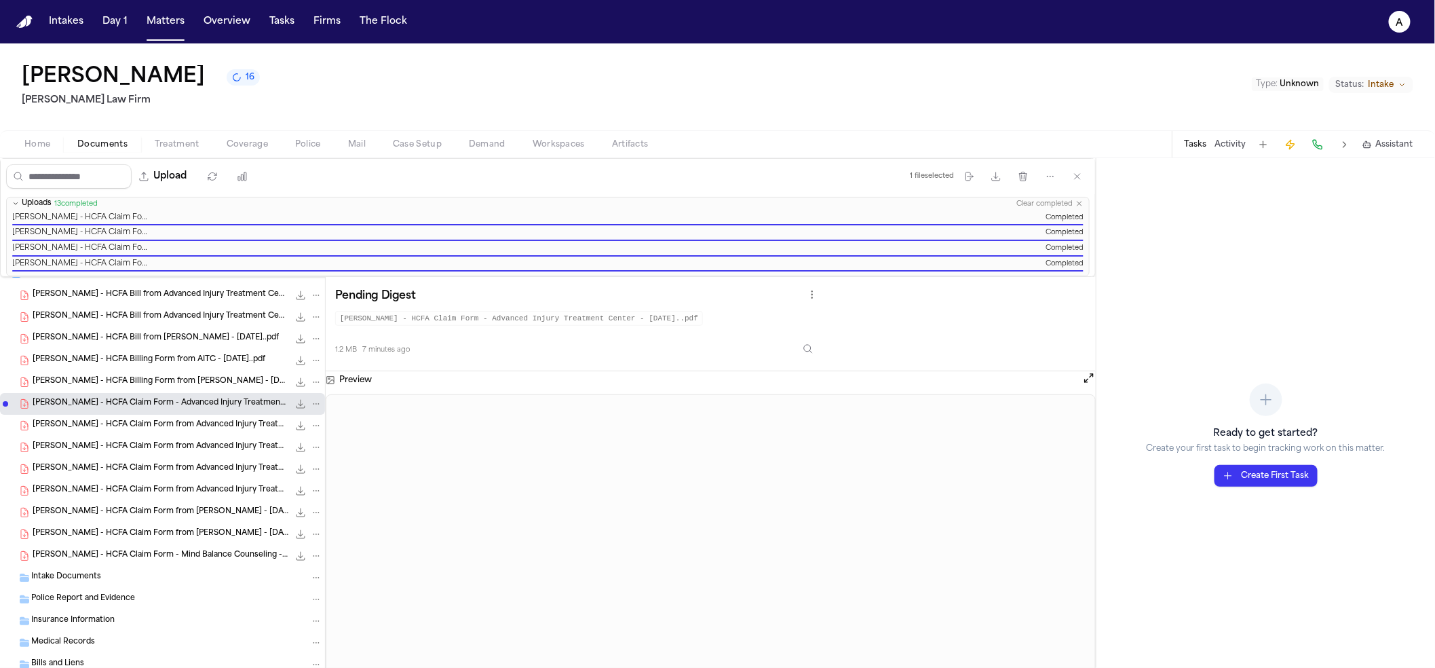
scroll to position [0, 0]
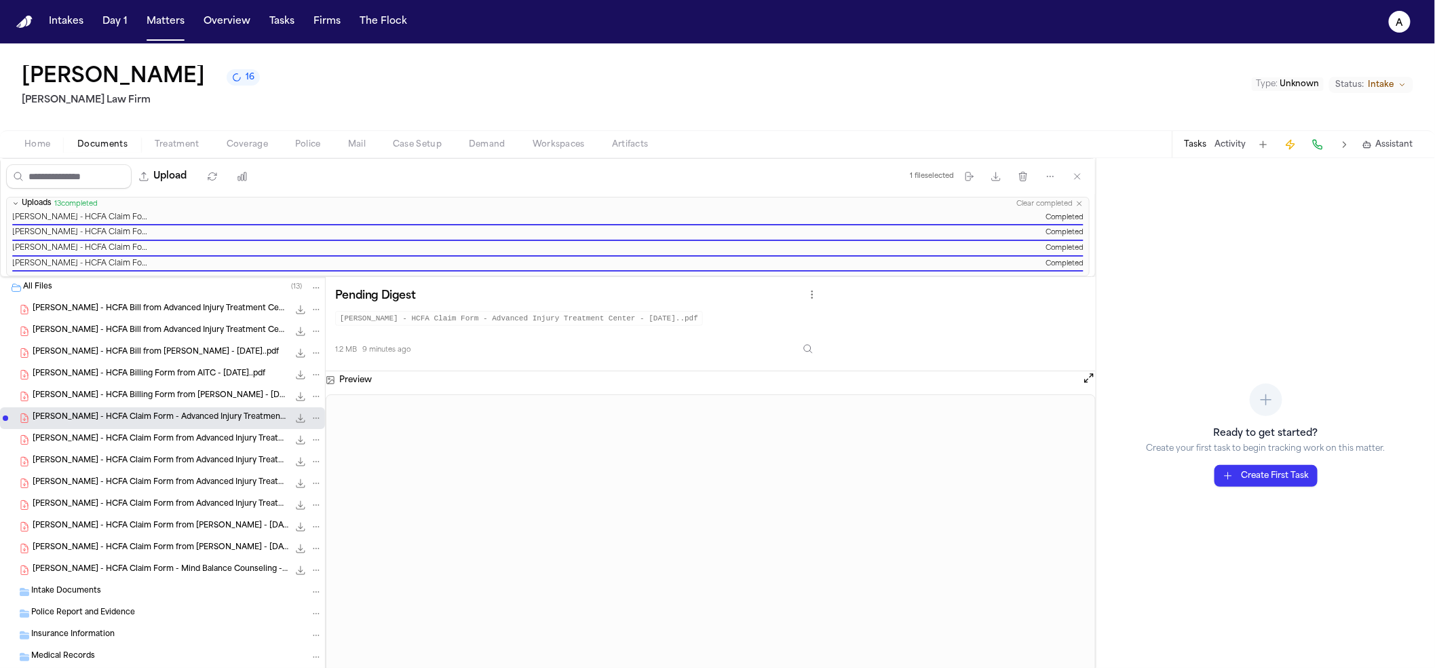
click at [1399, 147] on span "Assistant" at bounding box center [1394, 144] width 37 height 11
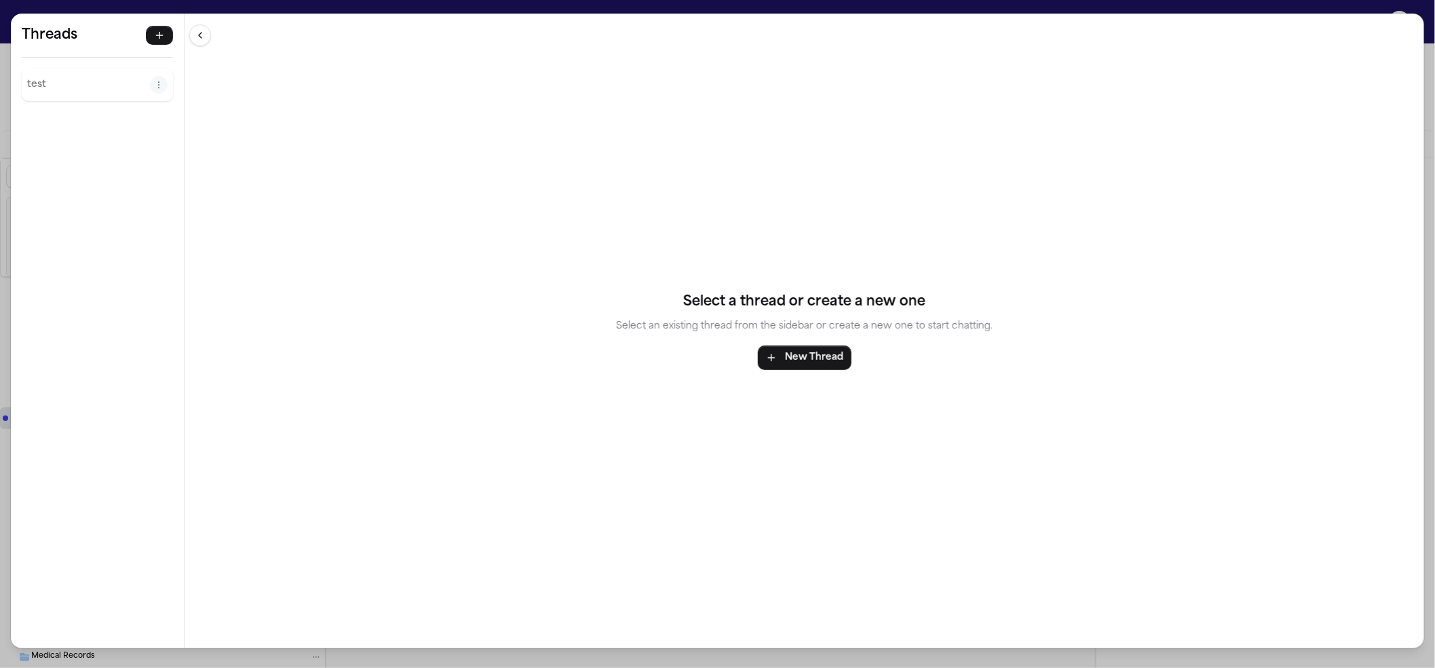
click at [115, 5] on div "Threads test Threads test Select a thread or create a new one Select an existin…" at bounding box center [717, 334] width 1435 height 668
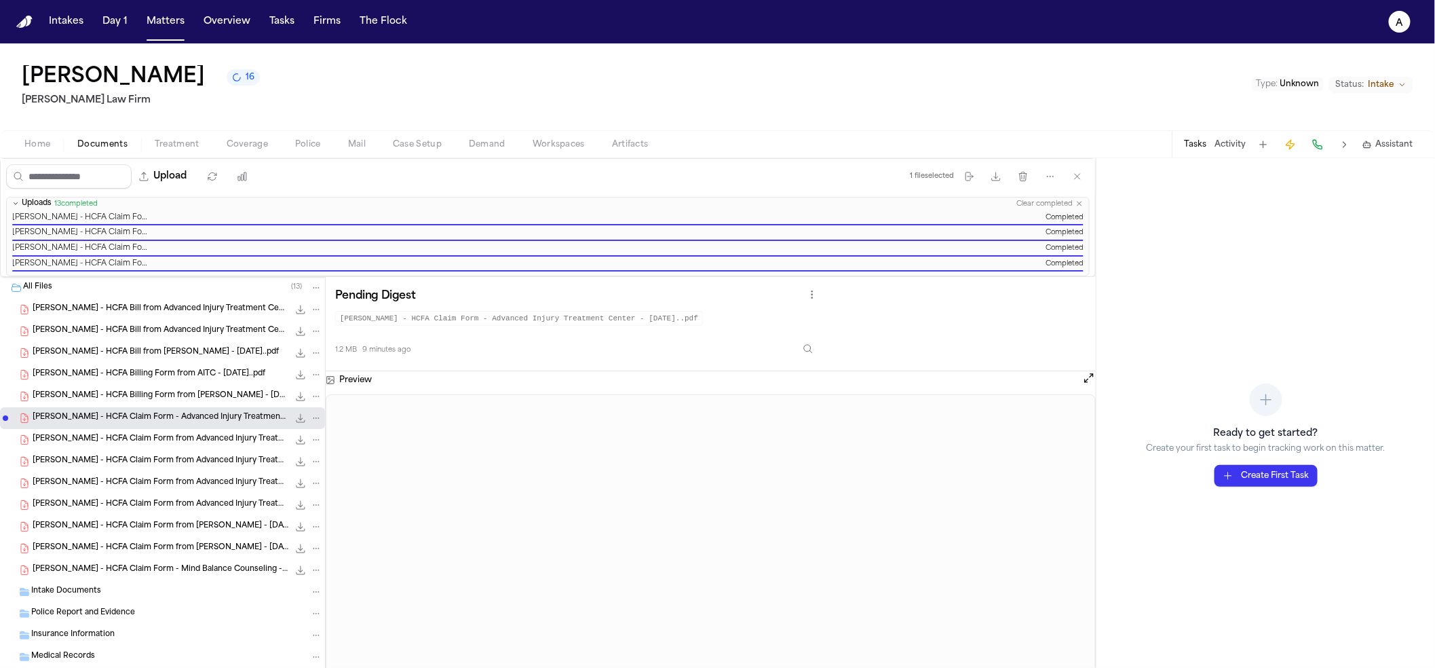
click at [1382, 152] on div "Tasks Activity Assistant" at bounding box center [1298, 144] width 252 height 26
click at [1375, 147] on button "Assistant" at bounding box center [1388, 144] width 51 height 11
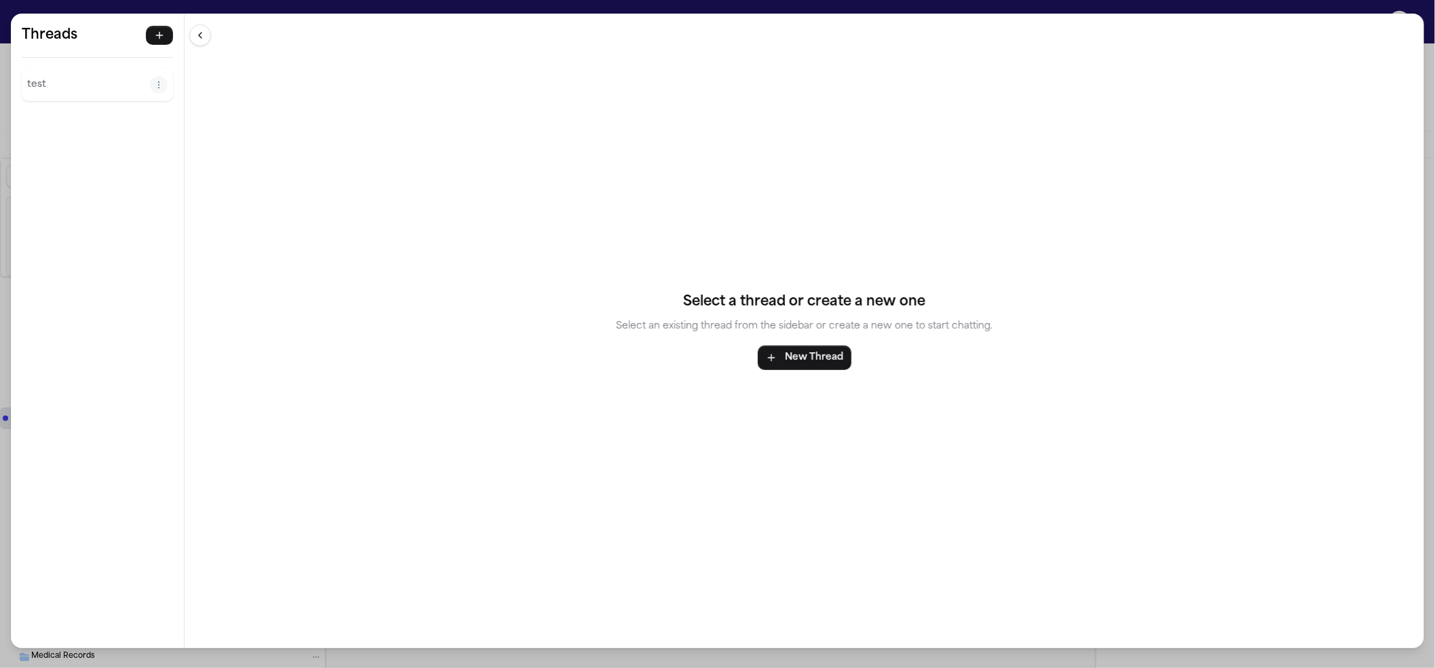
click at [88, 90] on p "test" at bounding box center [88, 85] width 123 height 16
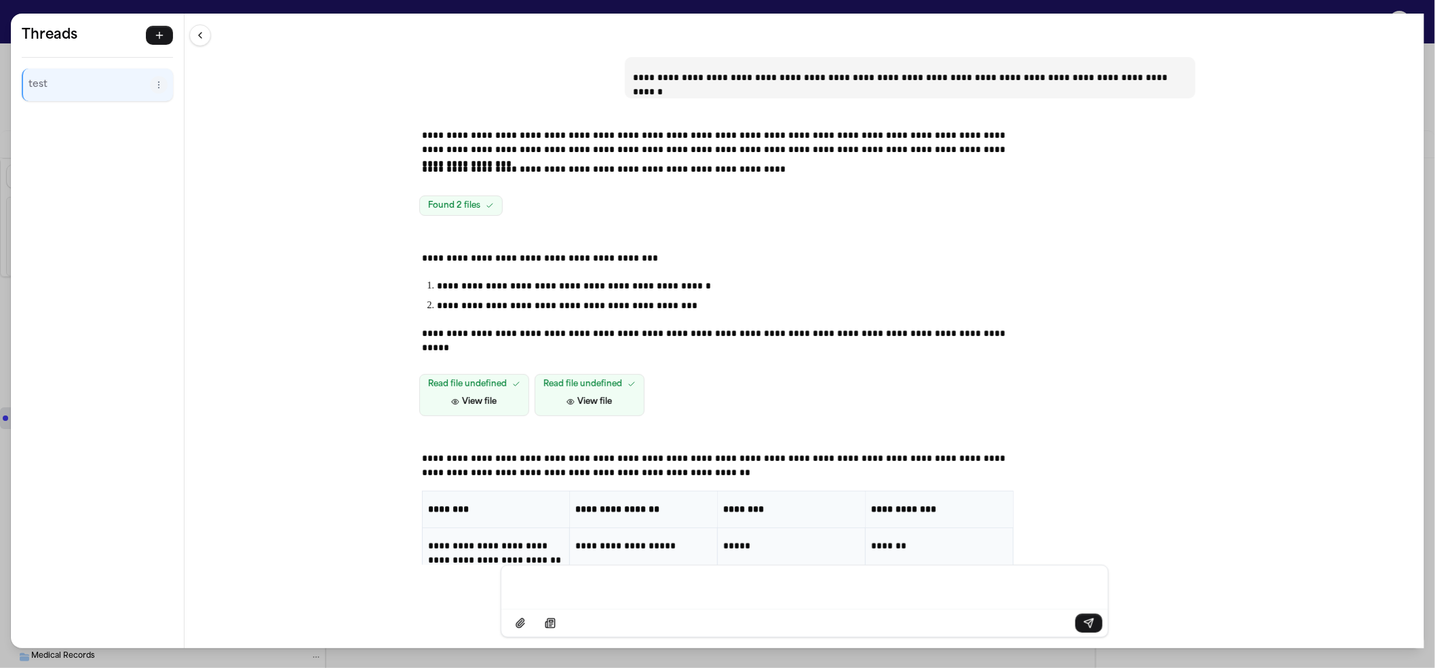
click at [818, 75] on p "**********" at bounding box center [910, 78] width 554 height 14
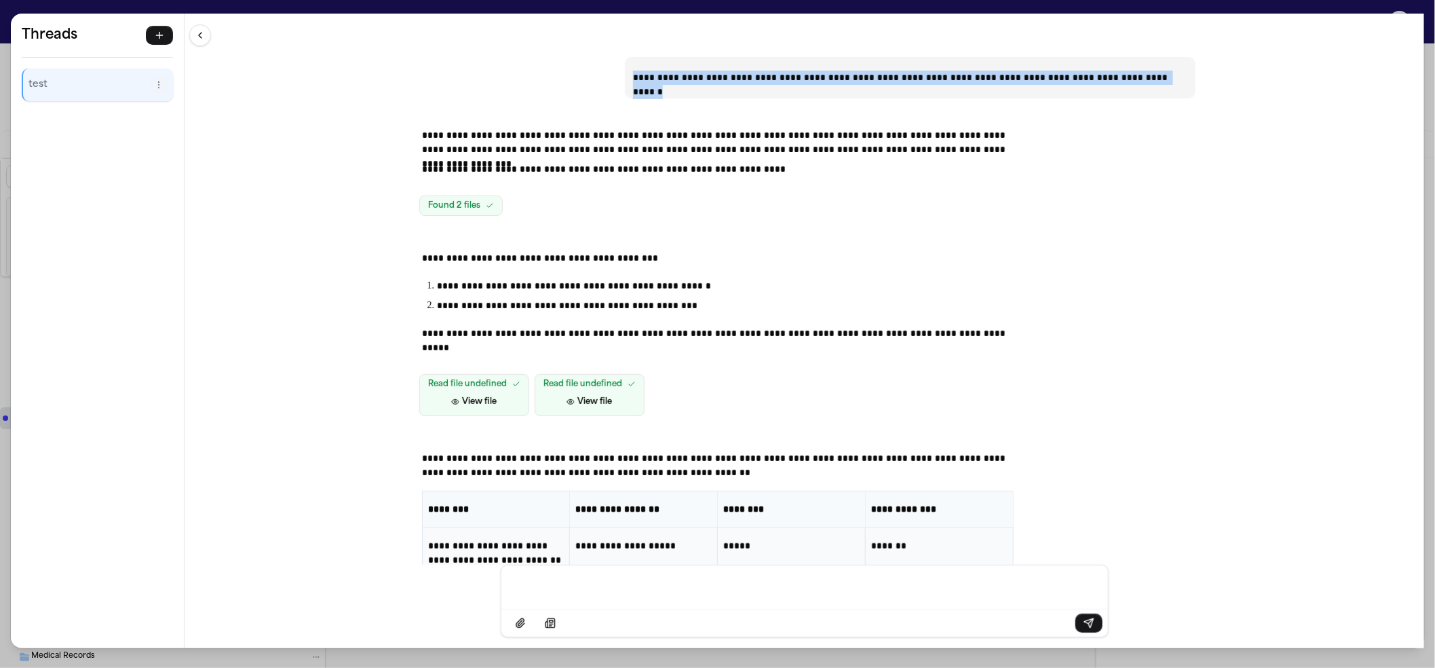
click at [818, 75] on p "**********" at bounding box center [910, 78] width 554 height 14
copy p "**********"
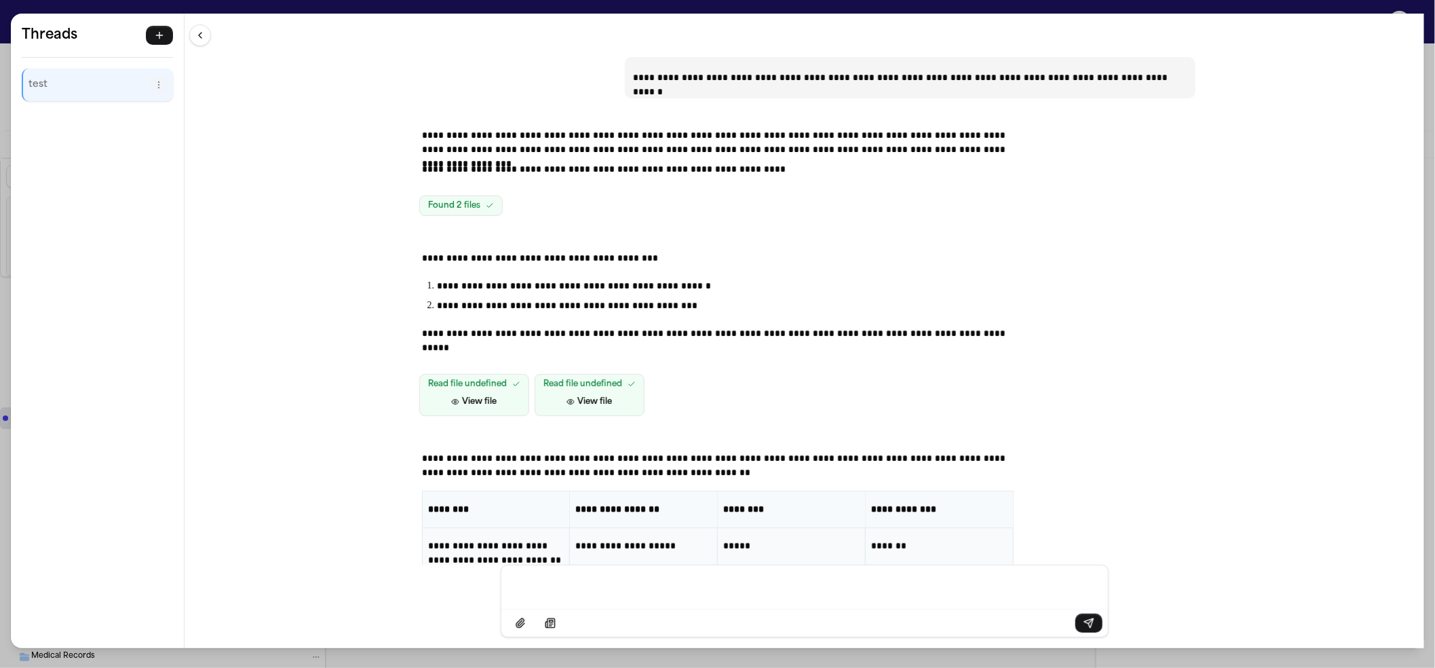
click at [682, 604] on div "Message input" at bounding box center [805, 585] width 590 height 41
click at [1056, 7] on div "**********" at bounding box center [717, 334] width 1435 height 668
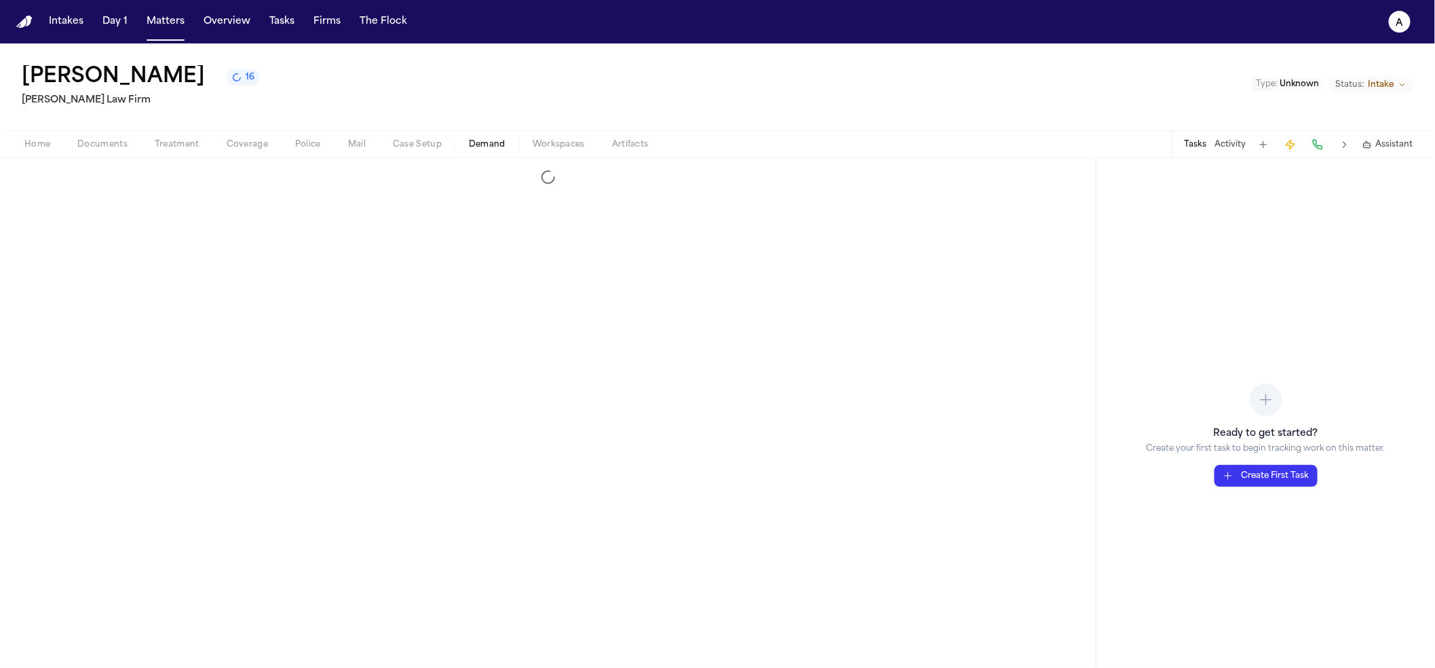
click at [487, 151] on span "button" at bounding box center [487, 151] width 53 height 1
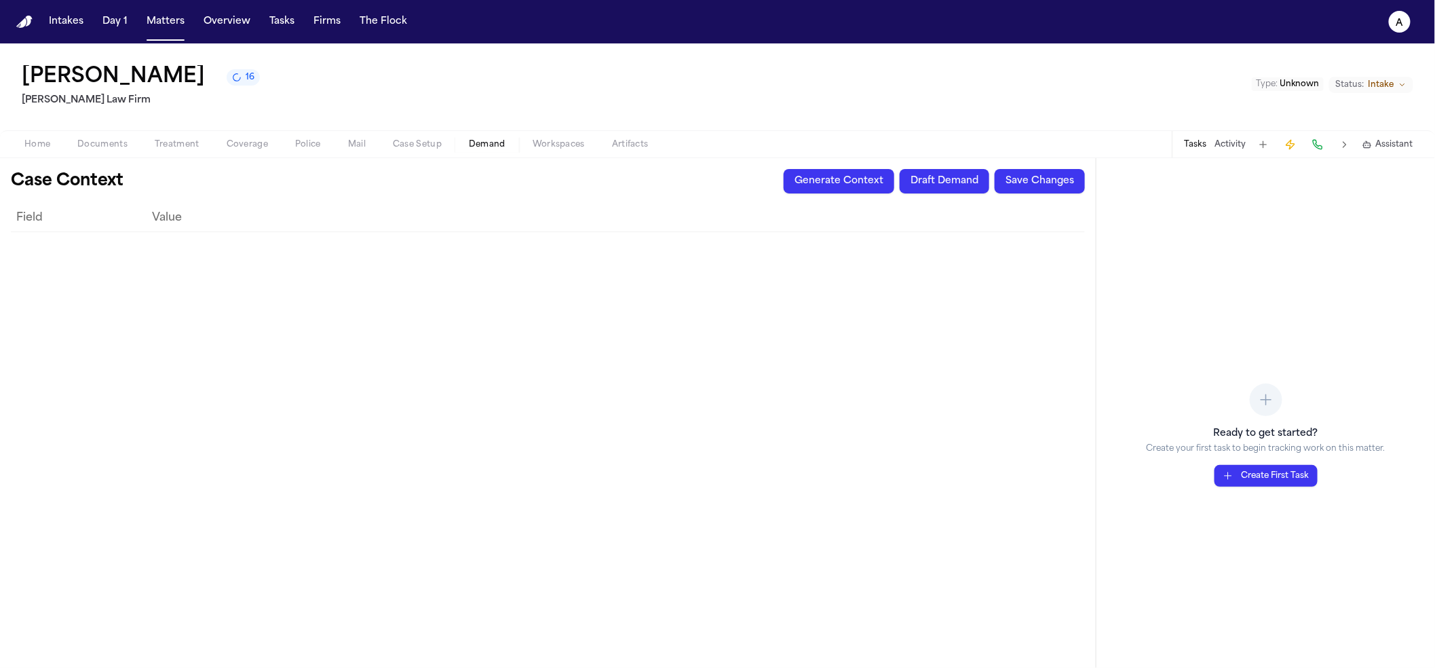
click at [825, 179] on button "Generate Context" at bounding box center [839, 181] width 111 height 24
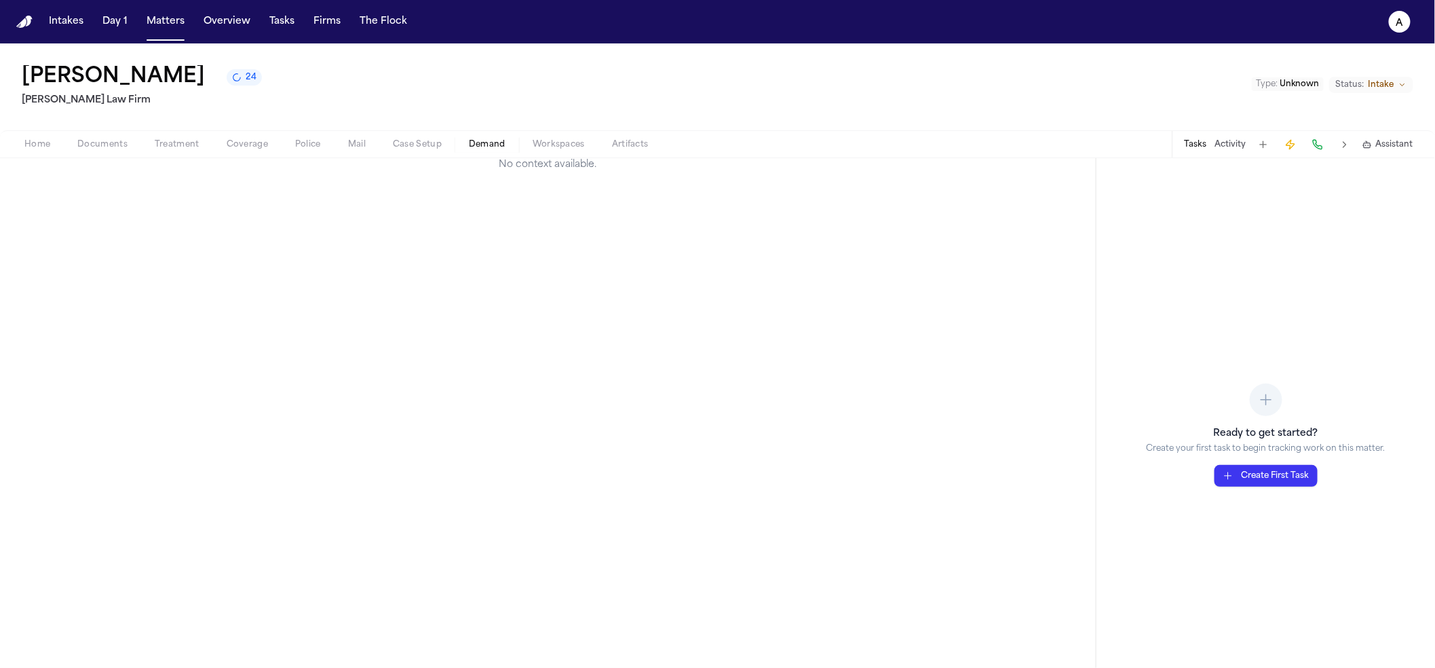
click at [1388, 146] on span "Assistant" at bounding box center [1394, 144] width 37 height 11
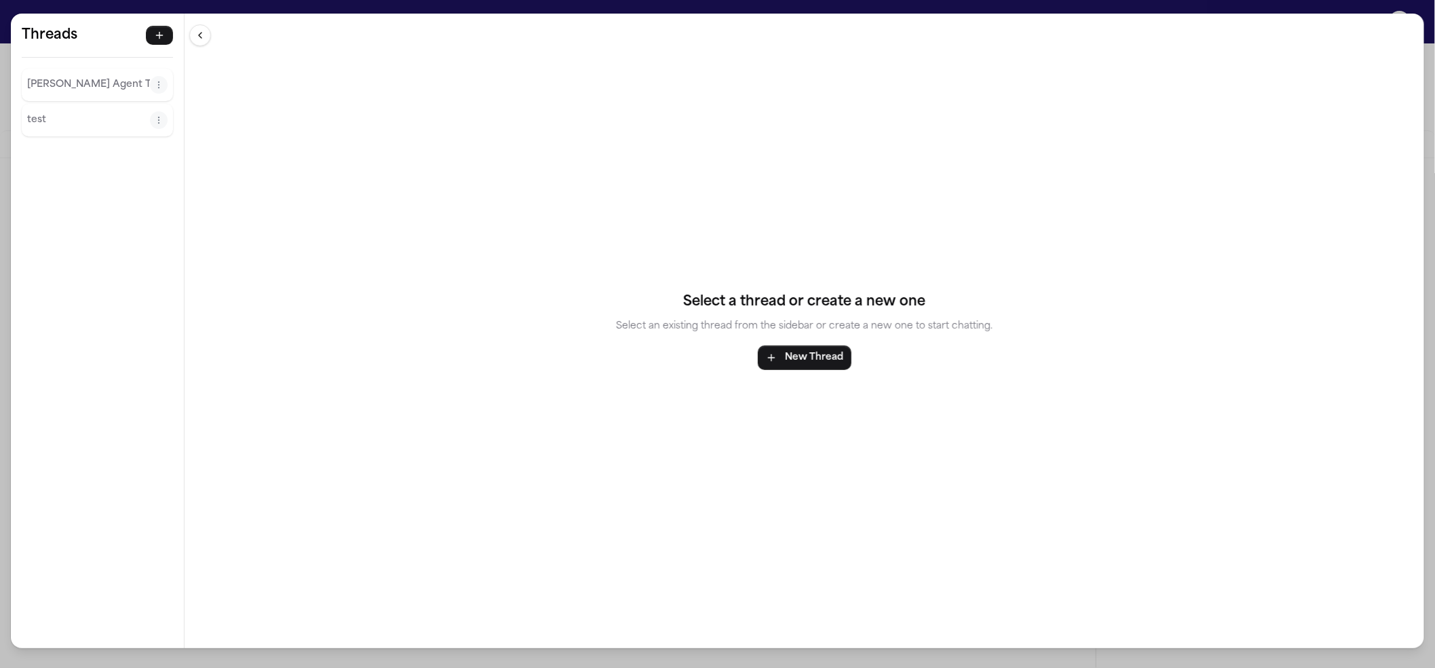
click at [119, 88] on p "Finch Agent Thread" at bounding box center [88, 85] width 123 height 16
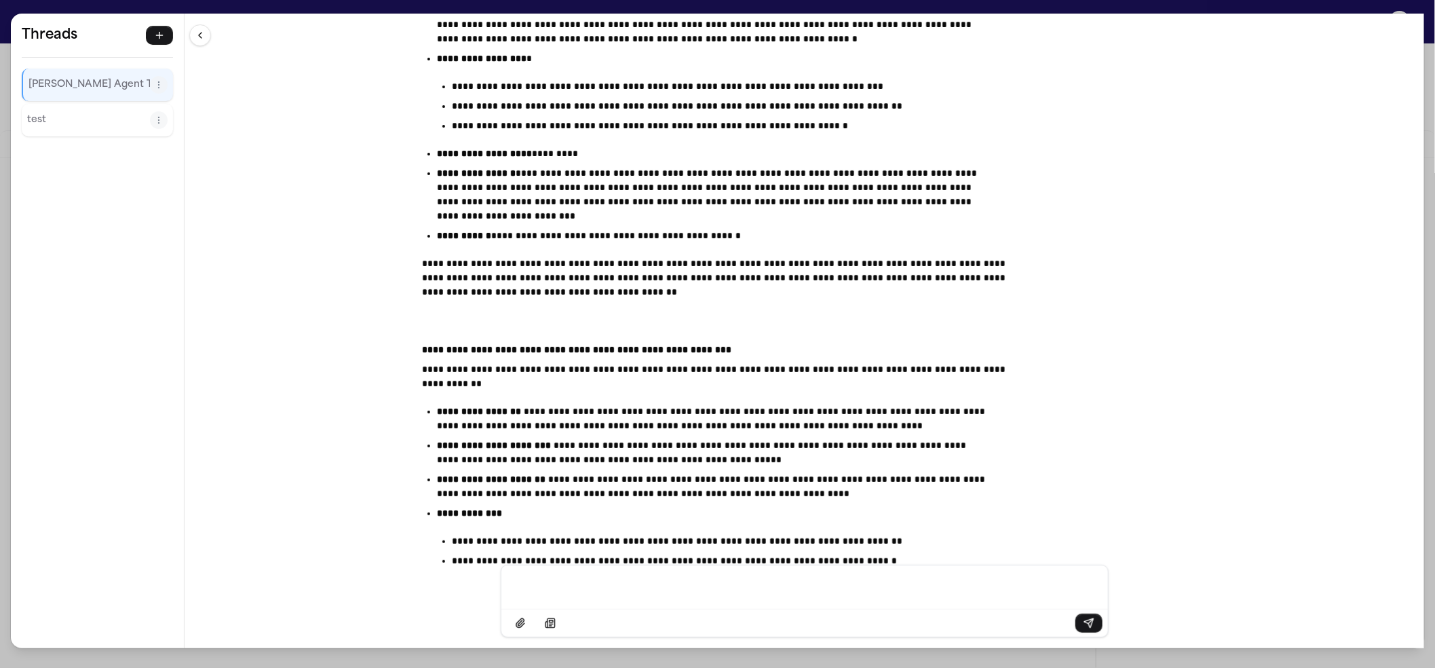
scroll to position [15685, 0]
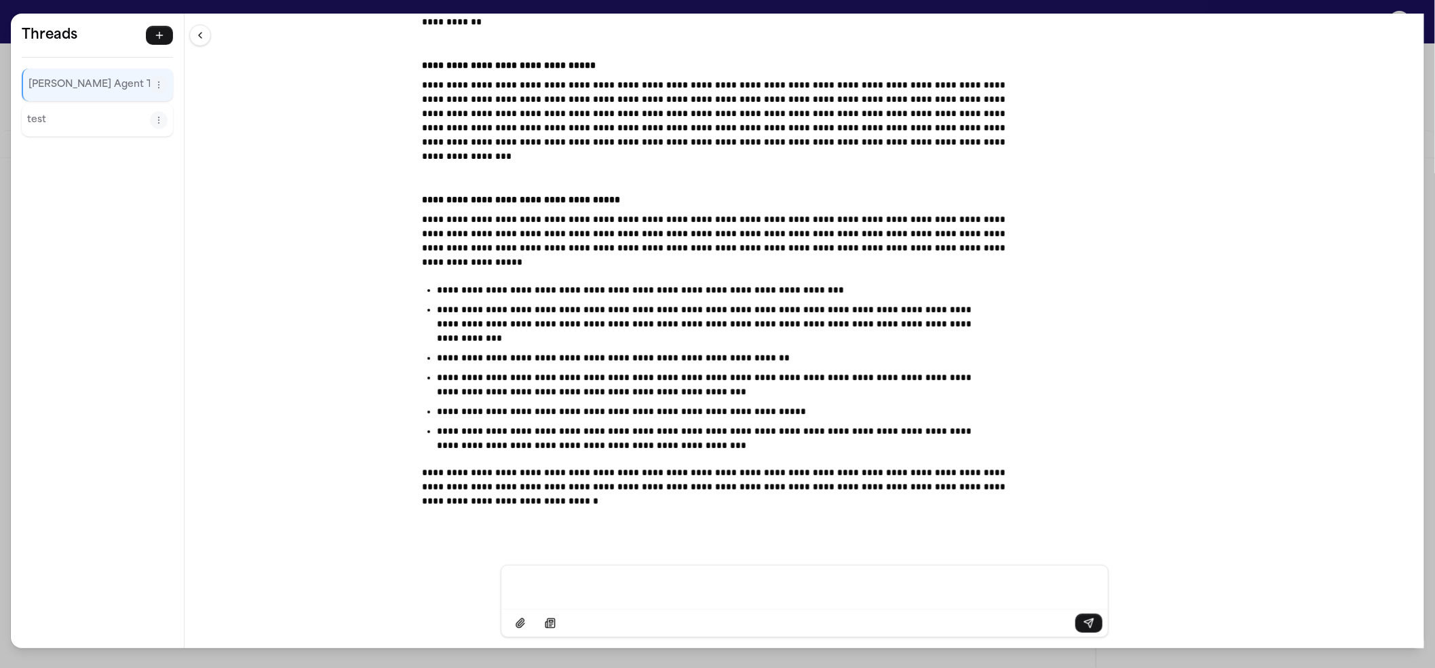
click at [229, 14] on div "**********" at bounding box center [805, 289] width 1240 height 551
click at [236, 9] on div "**********" at bounding box center [717, 334] width 1435 height 668
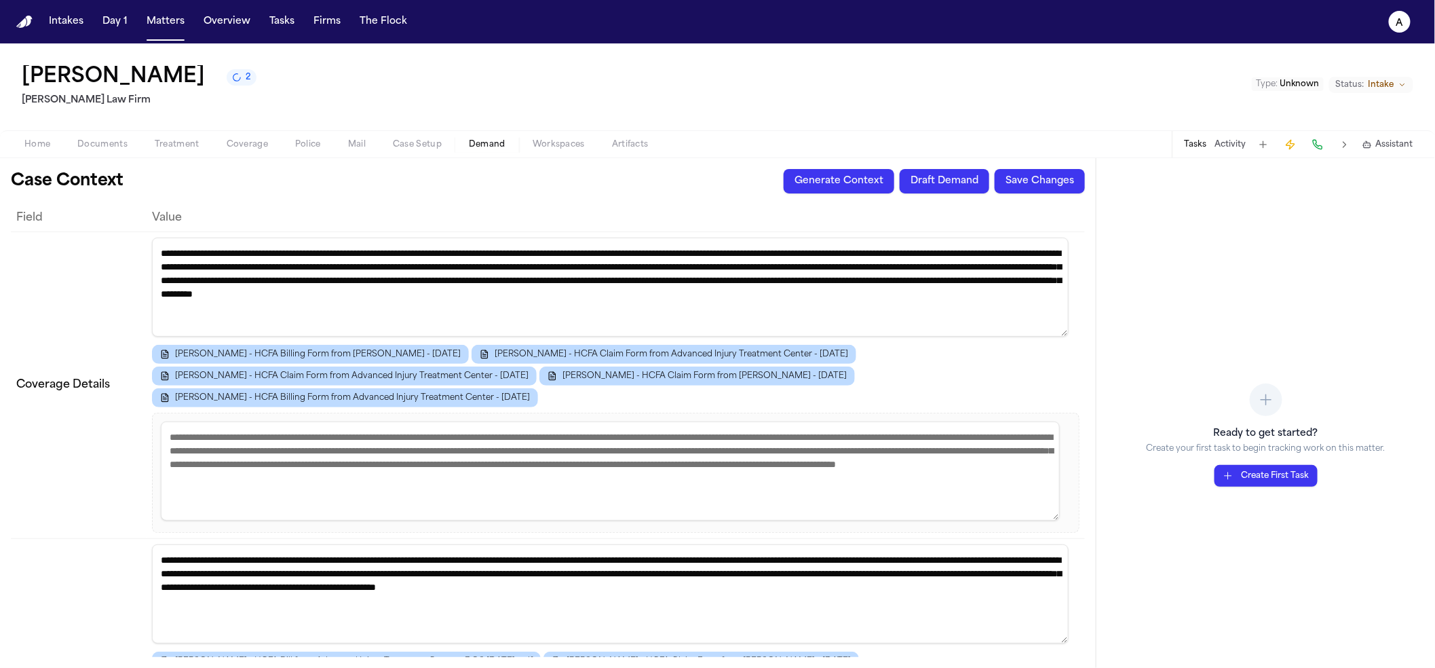
click at [94, 136] on button "Documents" at bounding box center [102, 144] width 77 height 16
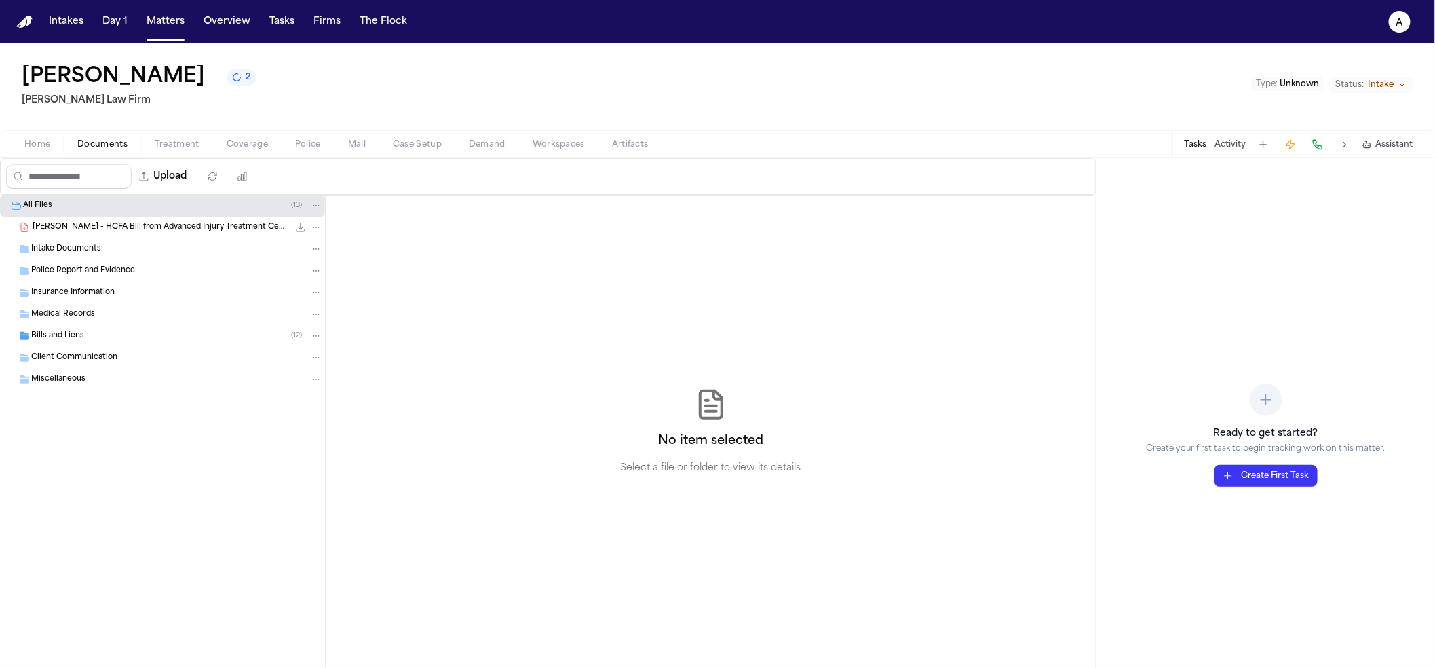
click at [491, 153] on span "button" at bounding box center [487, 151] width 53 height 1
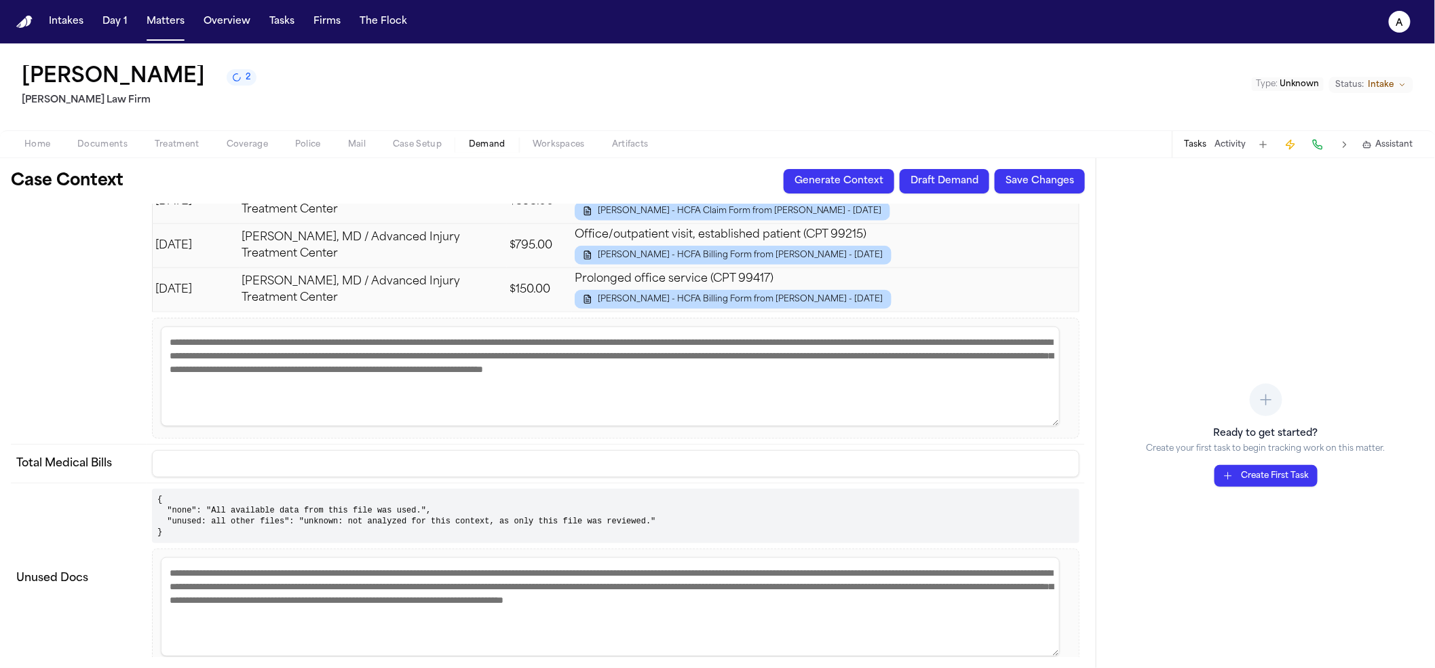
scroll to position [3272, 0]
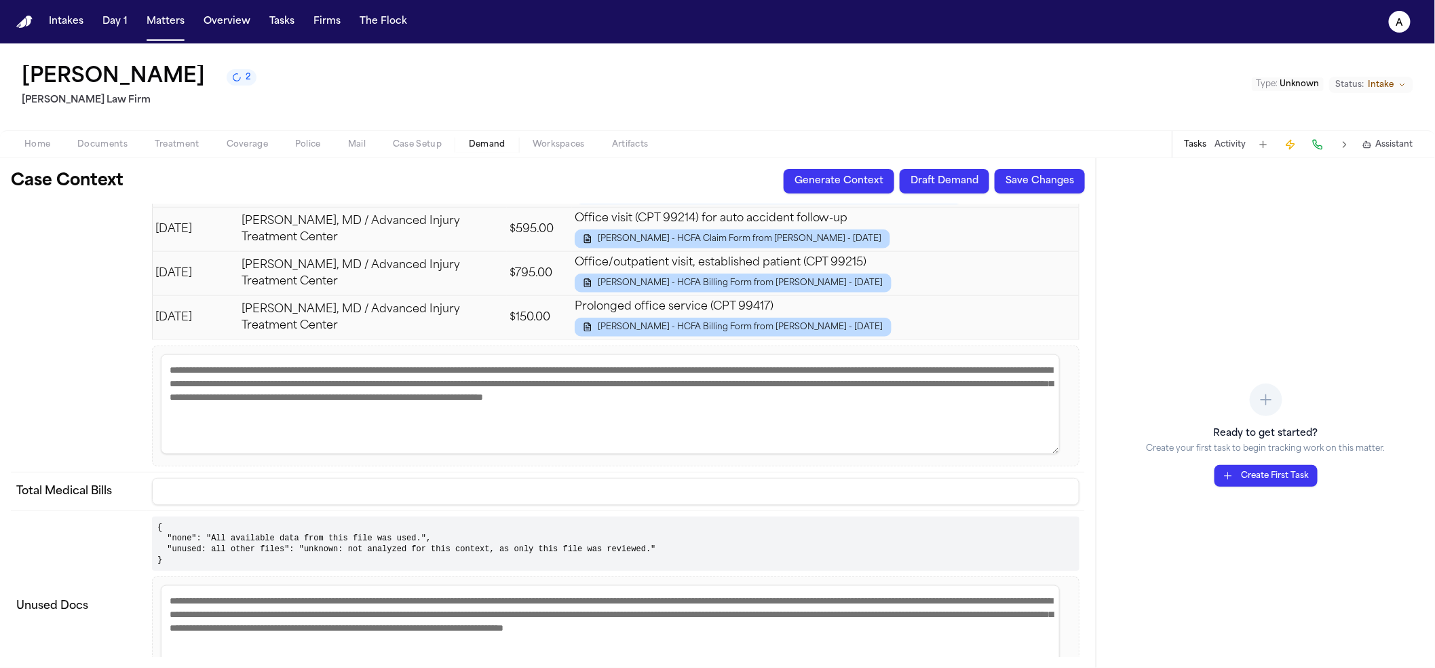
click at [689, 354] on textarea "**********" at bounding box center [610, 403] width 899 height 99
click at [566, 354] on textarea "**********" at bounding box center [610, 403] width 899 height 99
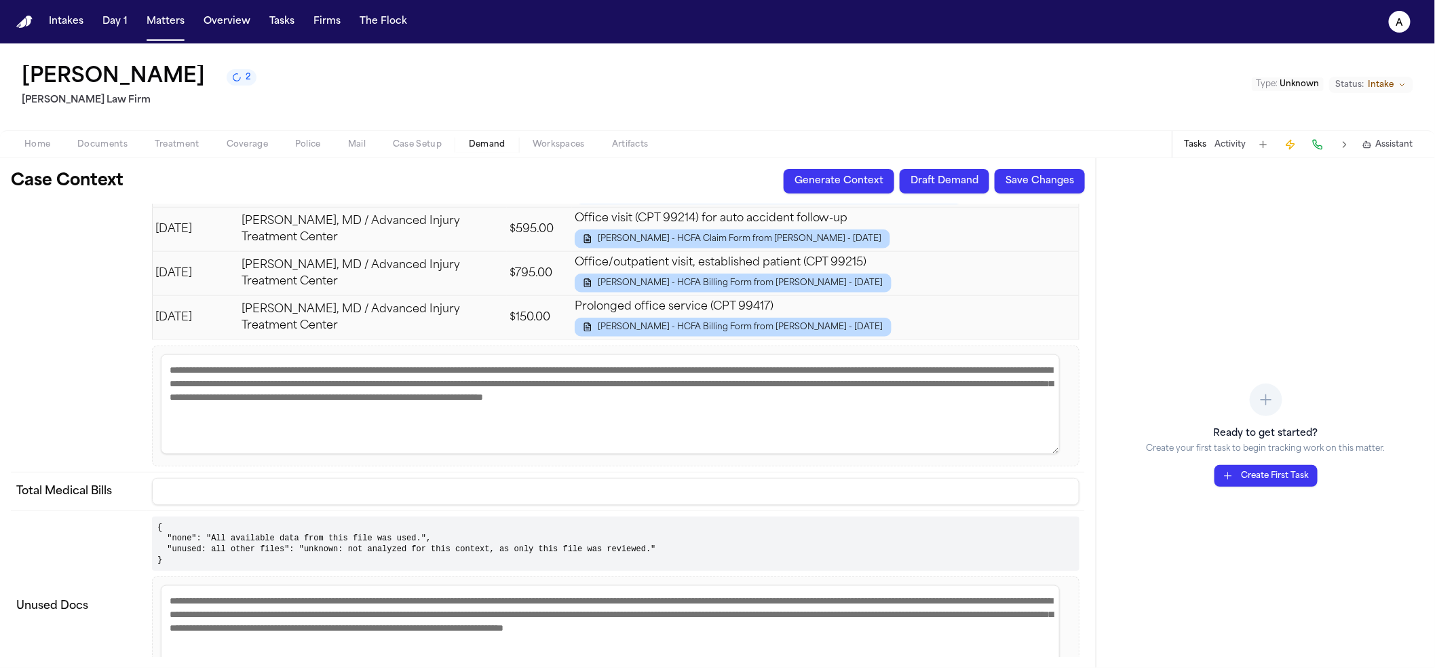
drag, startPoint x: 498, startPoint y: 362, endPoint x: -5, endPoint y: 313, distance: 505.2
click at [0, 313] on html "Intakes Day 1 Matters Overview Tasks Firms The Flock a Thao Kieu 2 Finch Law Fi…" at bounding box center [717, 334] width 1435 height 668
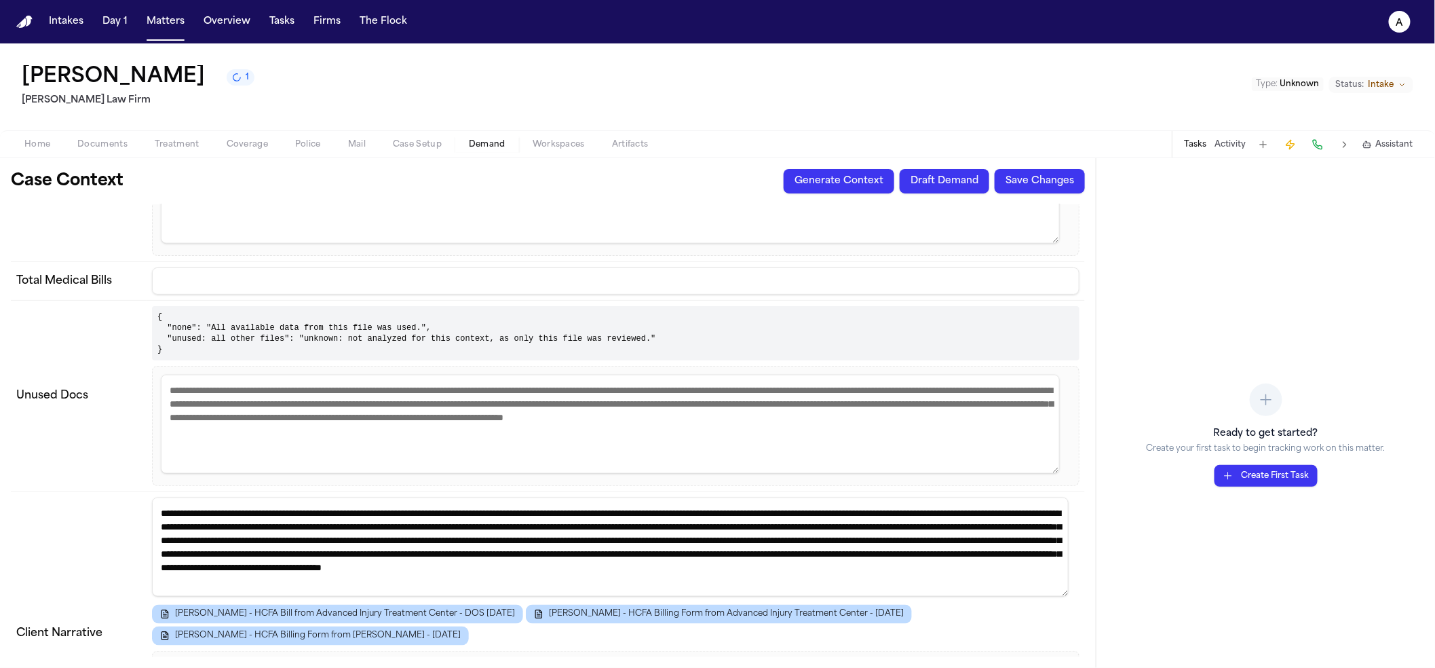
scroll to position [3482, 0]
click at [227, 307] on pre "{ "none": "All available data from this file was used.", "unused: all other fil…" at bounding box center [616, 334] width 928 height 54
click at [226, 307] on pre "{ "none": "All available data from this file was used.", "unused: all other fil…" at bounding box center [616, 334] width 928 height 54
click at [230, 307] on pre "{ "none": "All available data from this file was used.", "unused: all other fil…" at bounding box center [616, 334] width 928 height 54
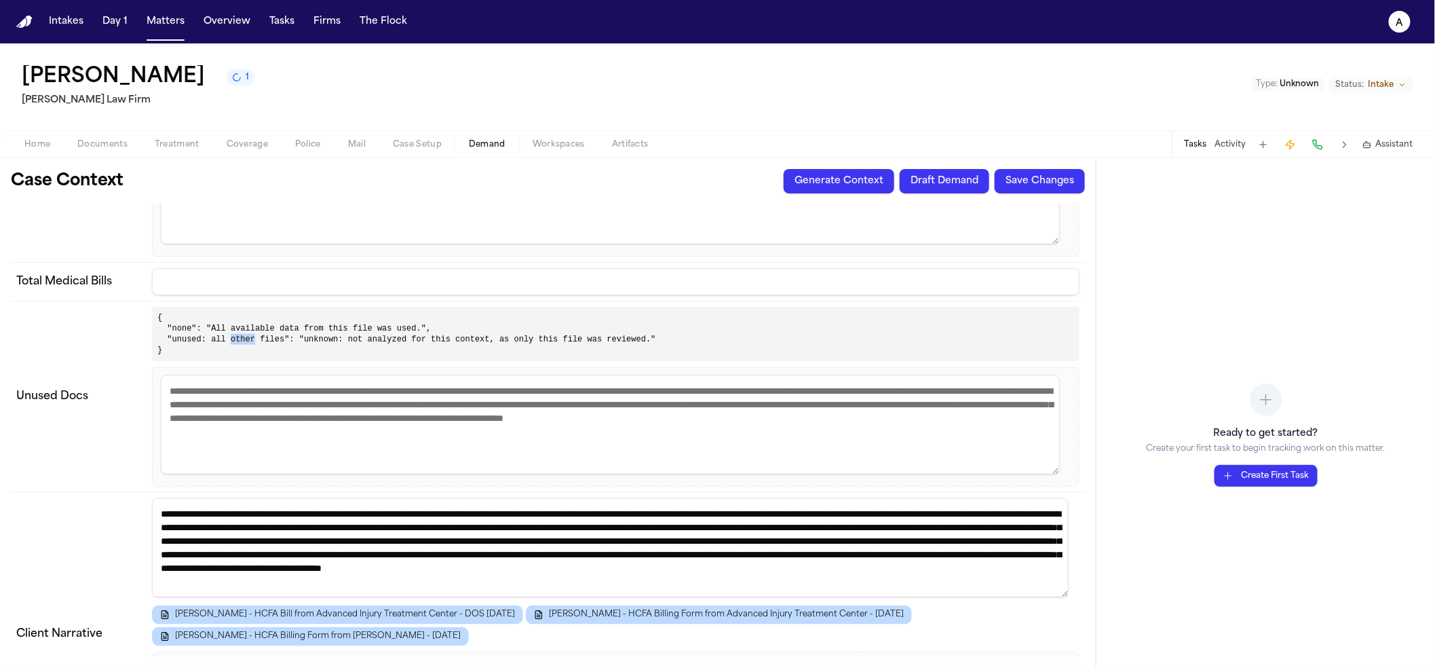
click at [230, 307] on pre "{ "none": "All available data from this file was used.", "unused: all other fil…" at bounding box center [616, 334] width 928 height 54
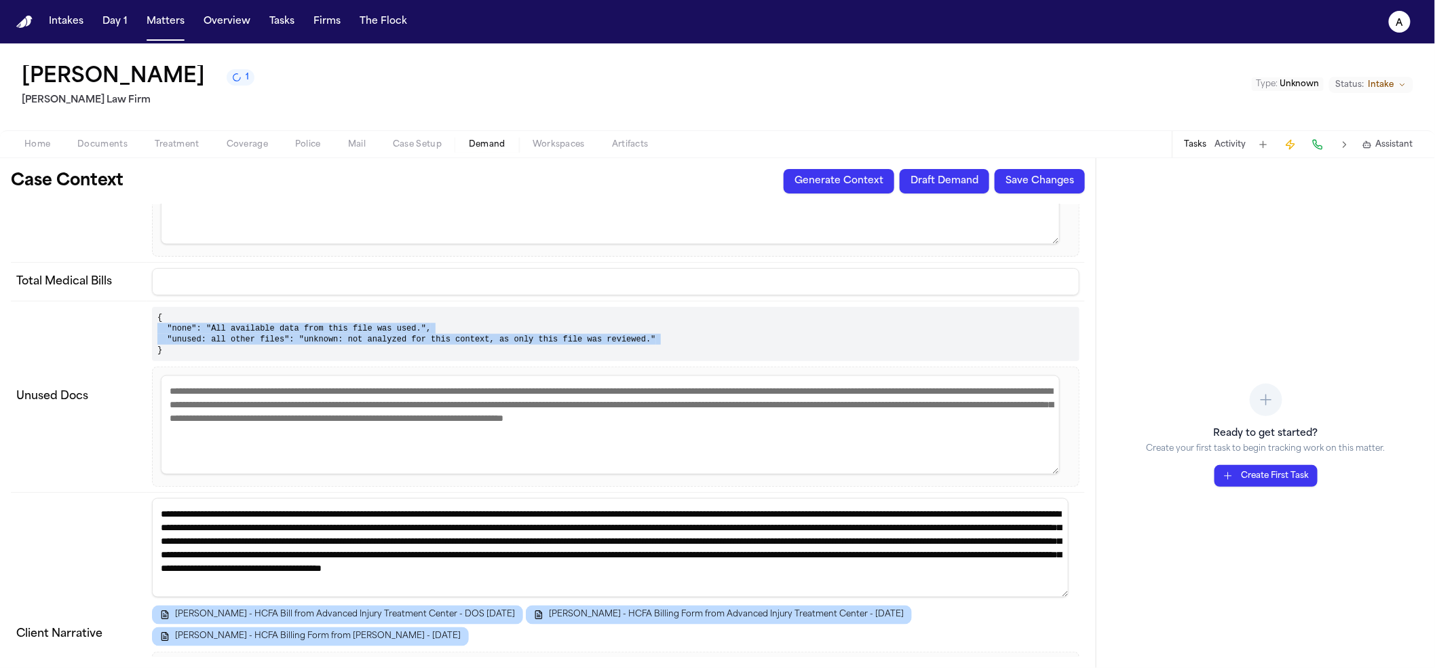
click at [230, 307] on pre "{ "none": "All available data from this file was used.", "unused: all other fil…" at bounding box center [616, 334] width 928 height 54
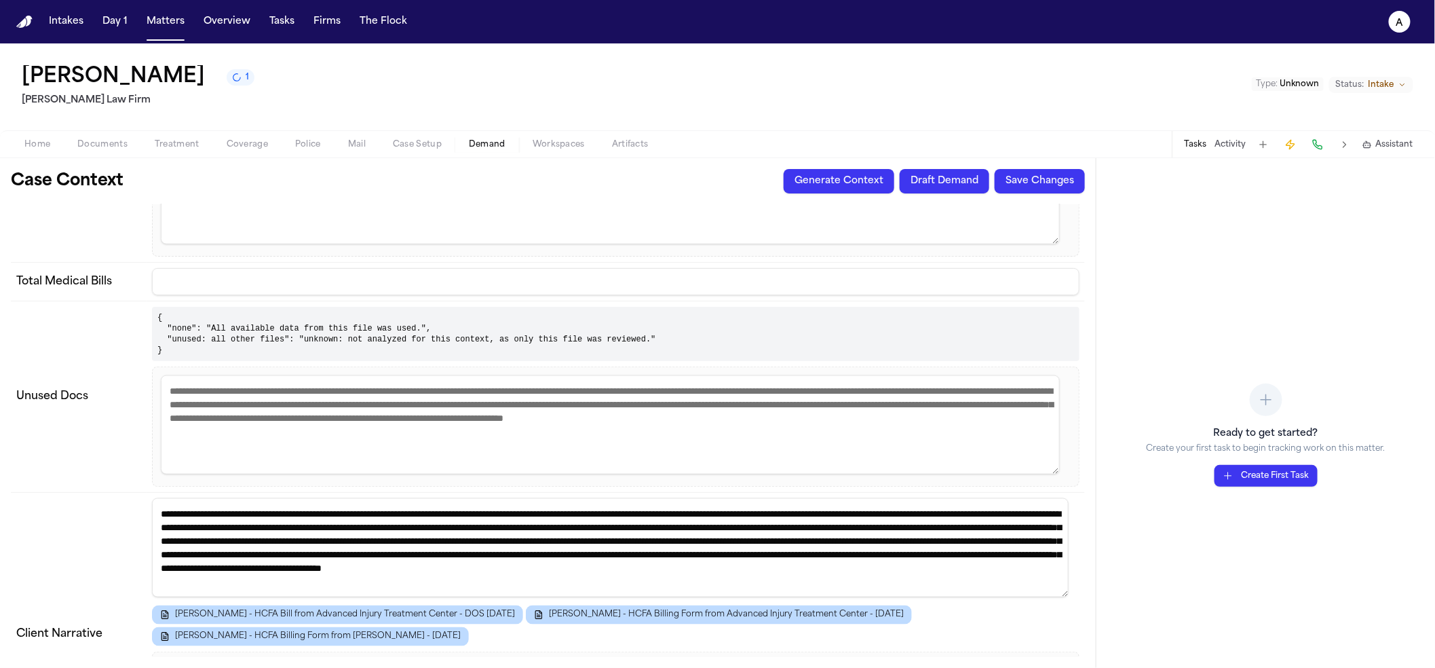
click at [343, 307] on pre "{ "none": "All available data from this file was used.", "unused: all other fil…" at bounding box center [616, 334] width 928 height 54
click at [334, 307] on pre "{ "none": "All available data from this file was used.", "unused: all other fil…" at bounding box center [616, 334] width 928 height 54
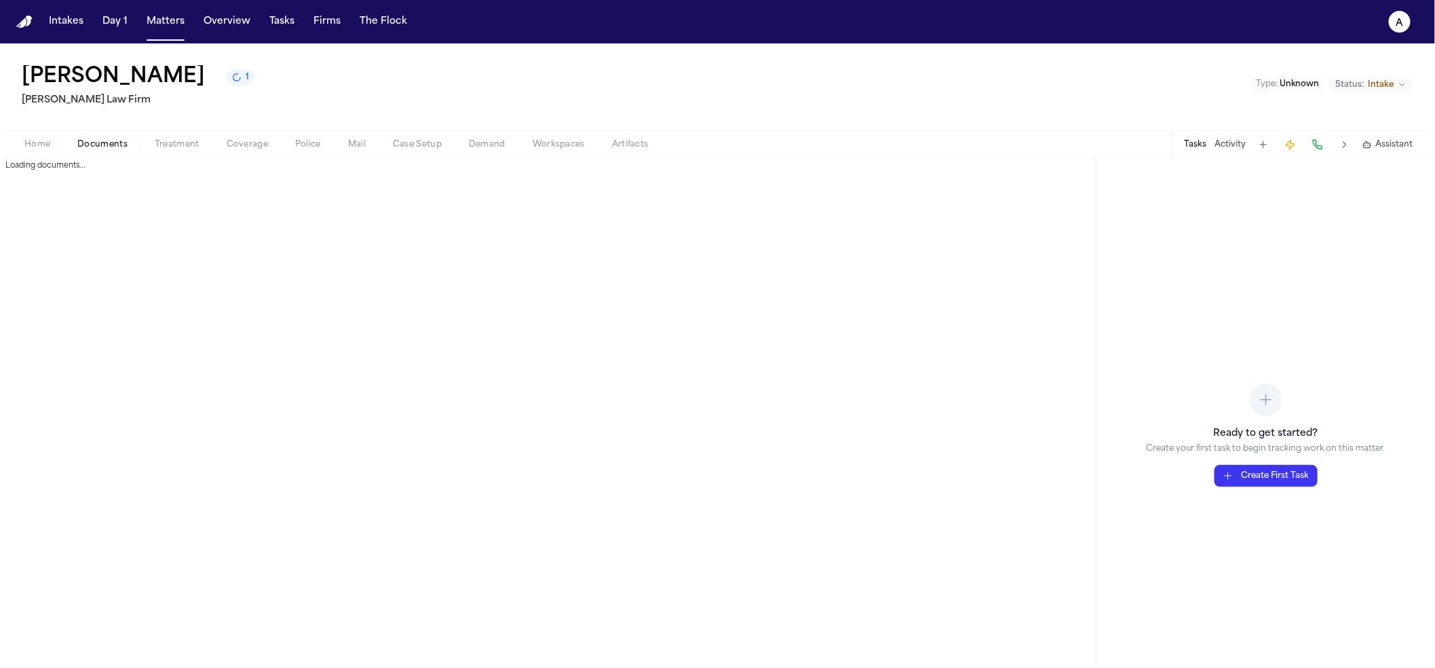
click at [118, 148] on span "Documents" at bounding box center [102, 144] width 50 height 11
click at [147, 18] on button "Matters" at bounding box center [165, 21] width 49 height 24
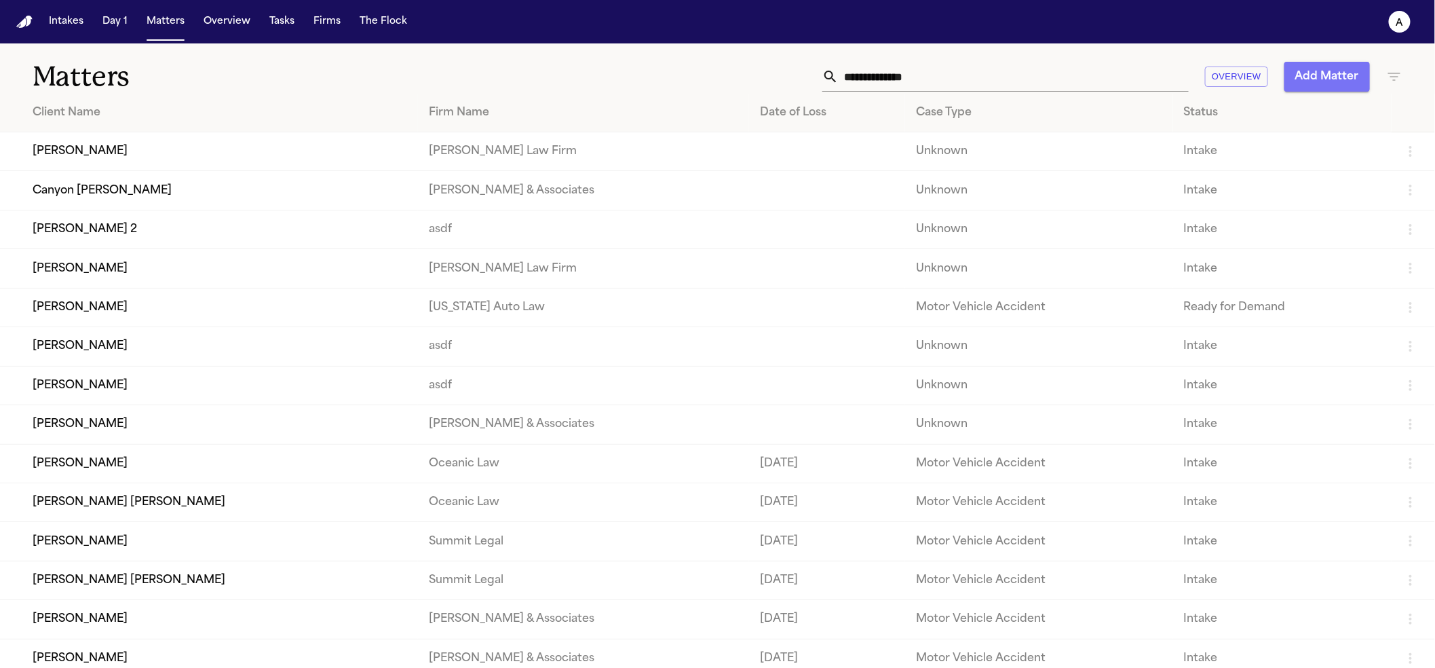
click at [1299, 74] on button "Add Matter" at bounding box center [1327, 77] width 85 height 30
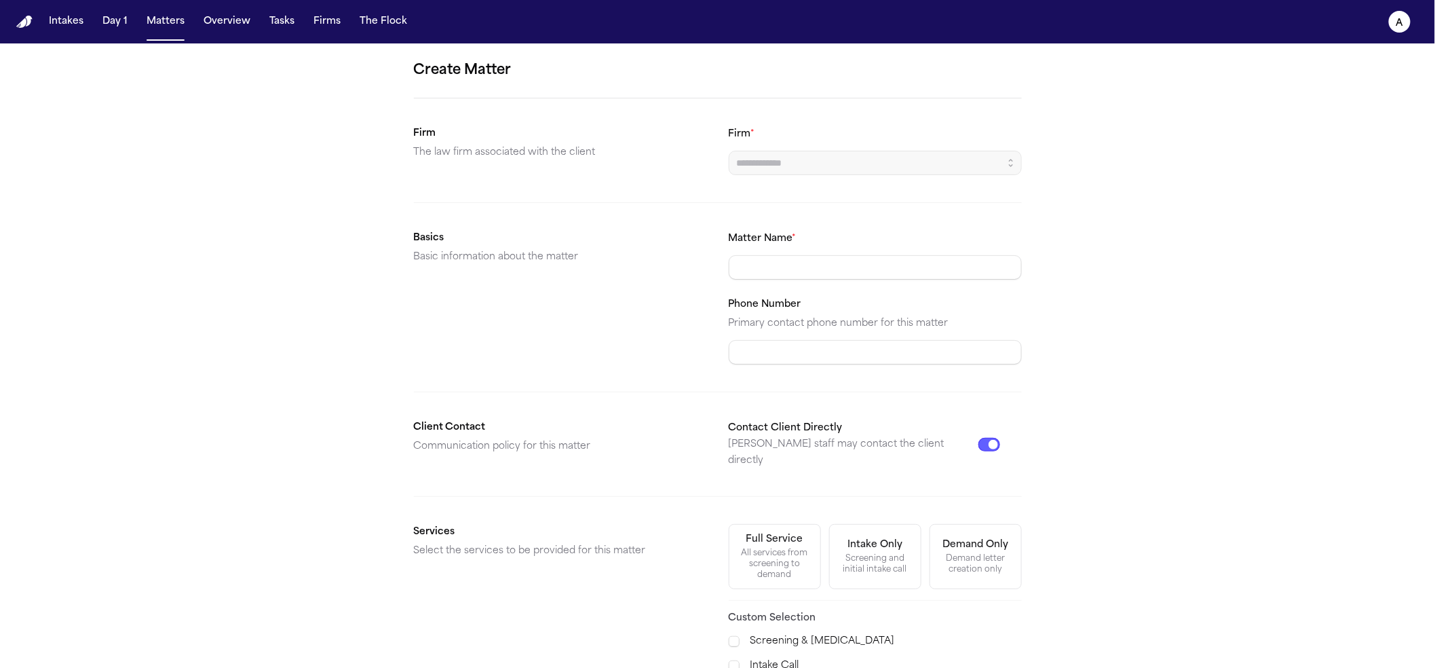
click at [839, 147] on div "Firm *" at bounding box center [875, 151] width 293 height 50
click at [829, 256] on input "Matter Name *" at bounding box center [875, 267] width 293 height 24
type input "**********"
drag, startPoint x: 1012, startPoint y: 87, endPoint x: 1003, endPoint y: 89, distance: 9.1
click at [1004, 89] on form "**********" at bounding box center [718, 474] width 608 height 829
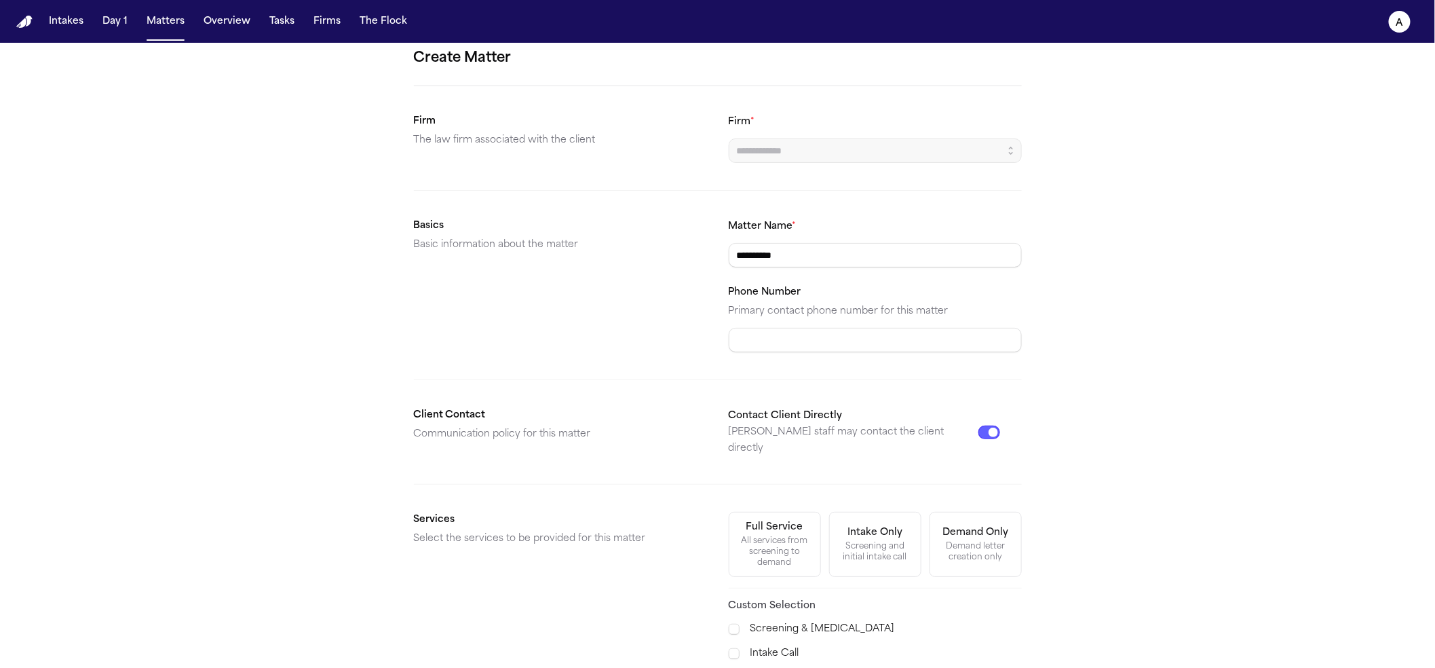
click at [706, 142] on section "Firm The law firm associated with the client Firm *" at bounding box center [718, 138] width 608 height 50
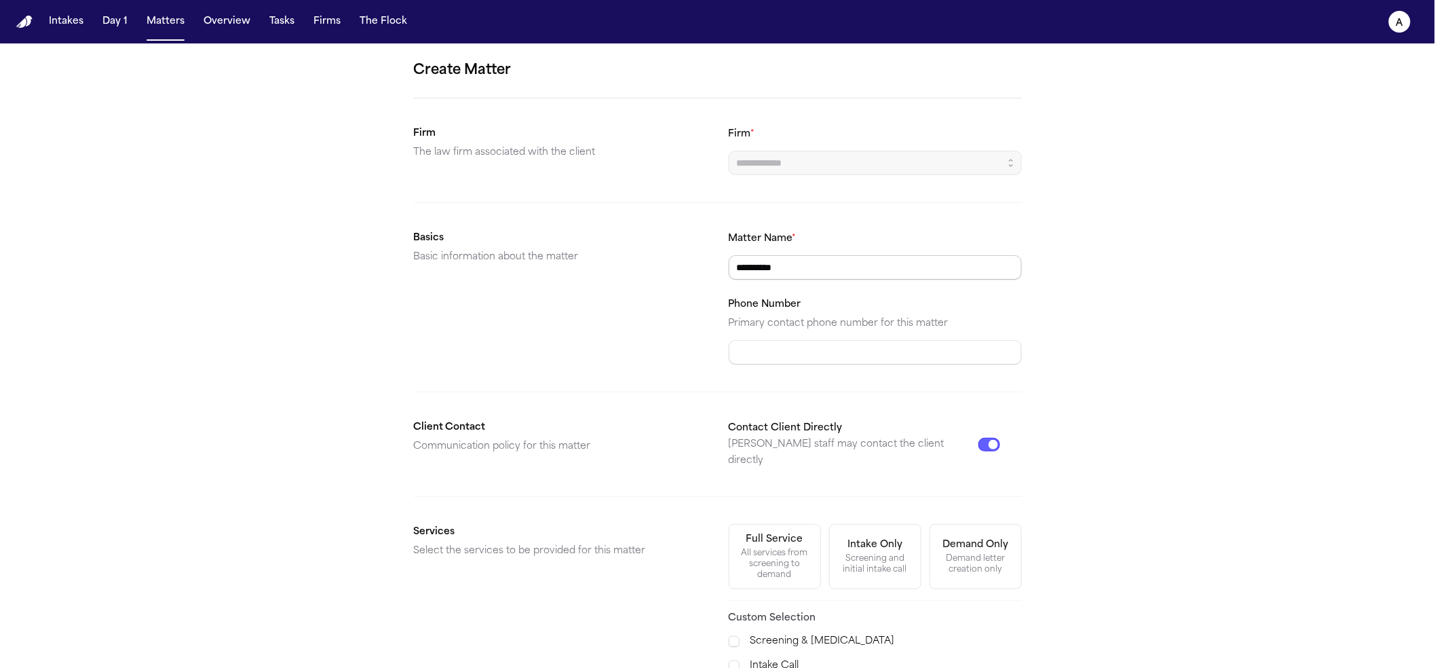
click at [783, 263] on input "**********" at bounding box center [875, 267] width 293 height 24
click at [783, 262] on input "**********" at bounding box center [875, 267] width 293 height 24
click at [783, 260] on input "**********" at bounding box center [875, 267] width 293 height 24
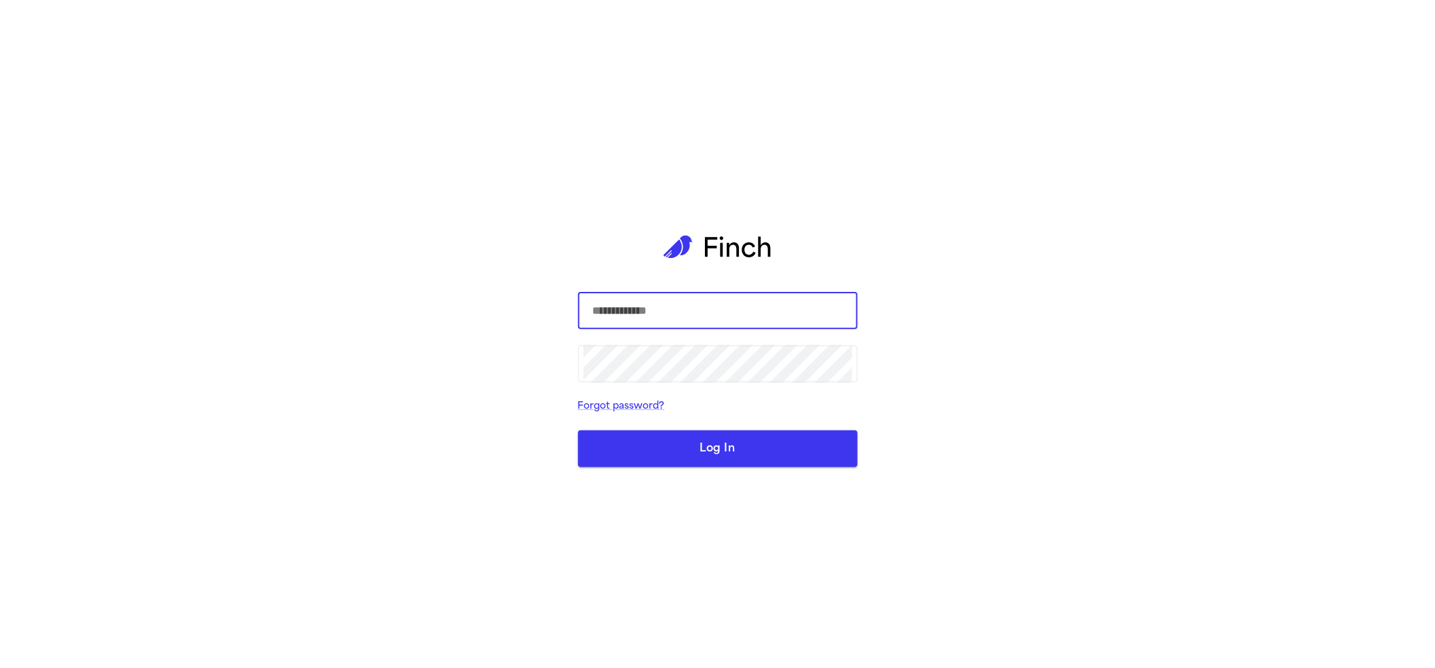
type input "**********"
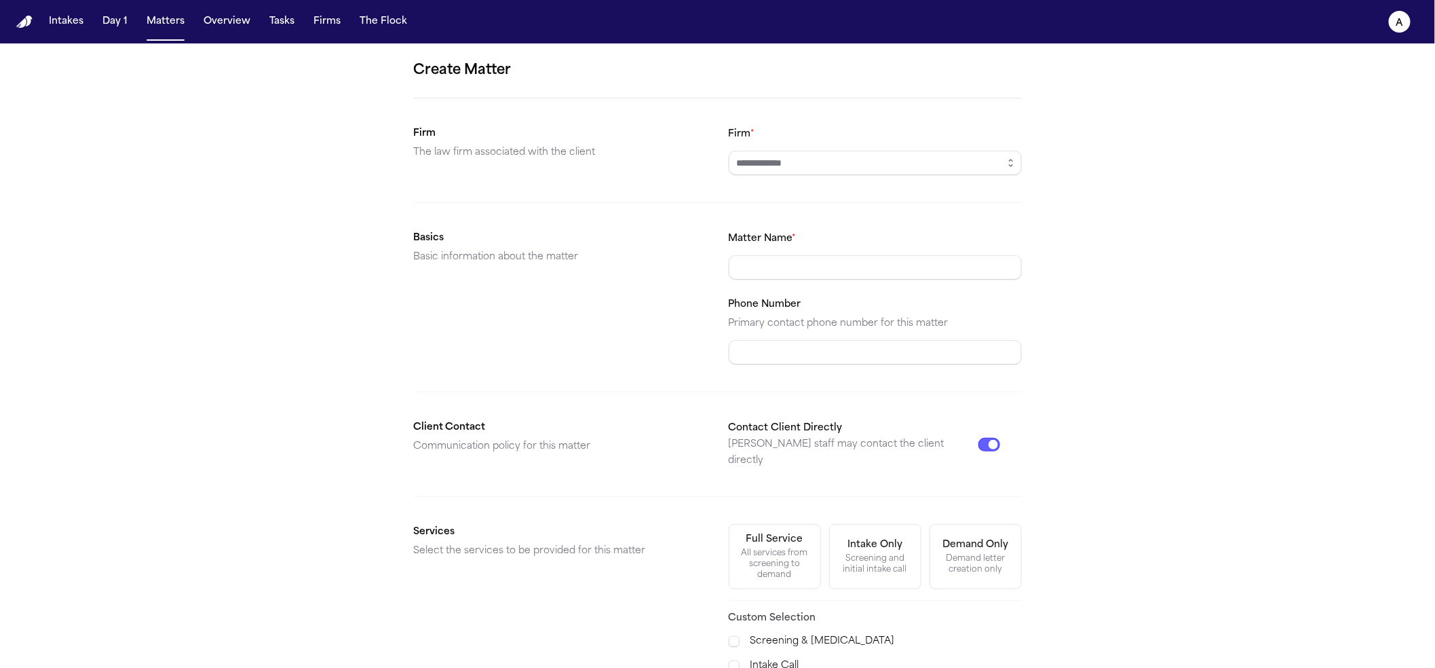
drag, startPoint x: 836, startPoint y: 140, endPoint x: 858, endPoint y: 150, distance: 24.6
click at [835, 140] on div "Firm *" at bounding box center [875, 151] width 293 height 50
click at [947, 166] on input "Firm *" at bounding box center [875, 163] width 293 height 24
click at [1008, 166] on icon "button" at bounding box center [1011, 162] width 11 height 11
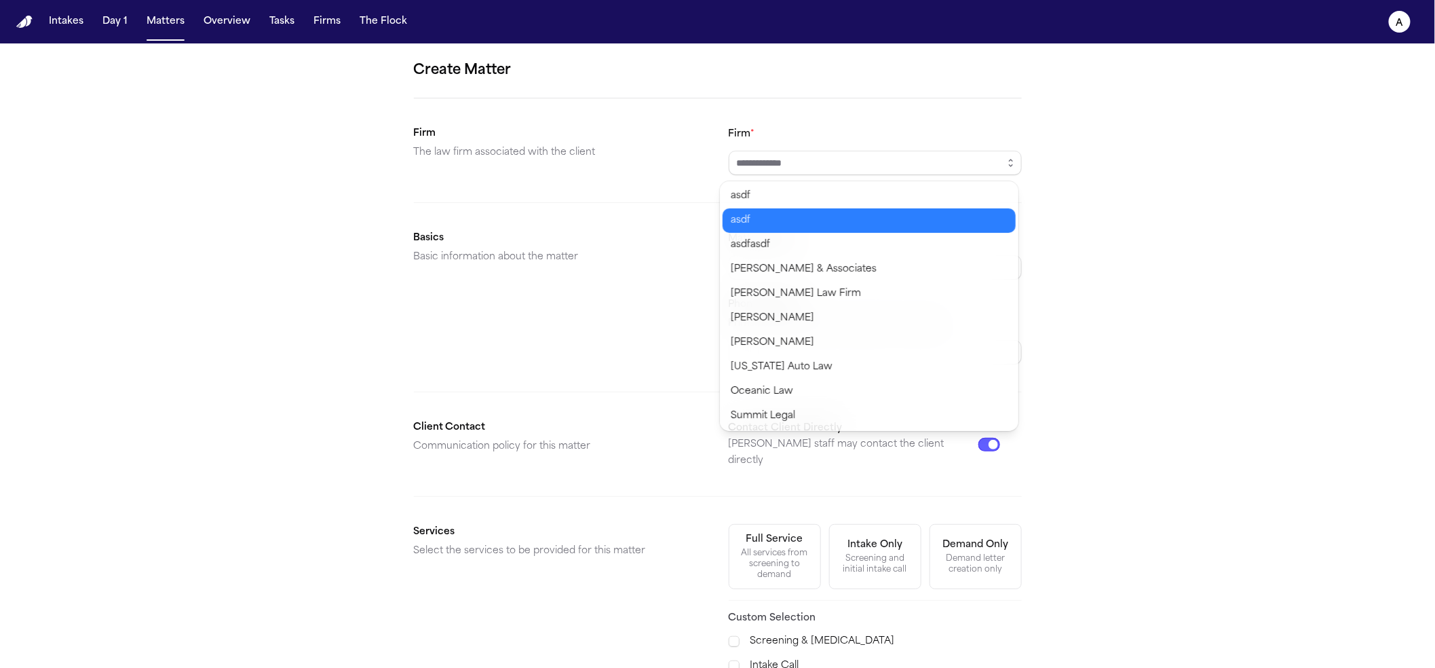
type input "****"
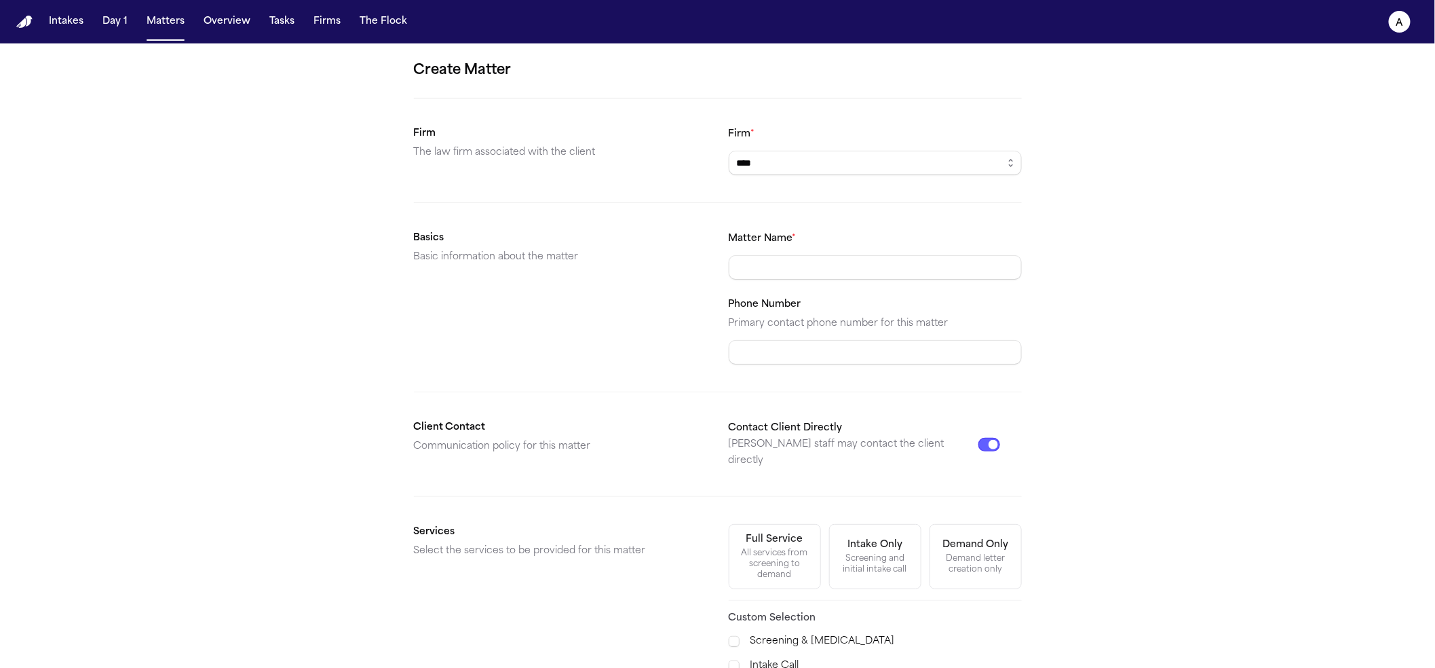
click at [888, 199] on body "Intakes Day 1 Matters Overview Tasks Firms The Flock a Create Matter Firm The l…" at bounding box center [717, 334] width 1435 height 668
click at [816, 271] on input "Matter Name *" at bounding box center [875, 267] width 293 height 24
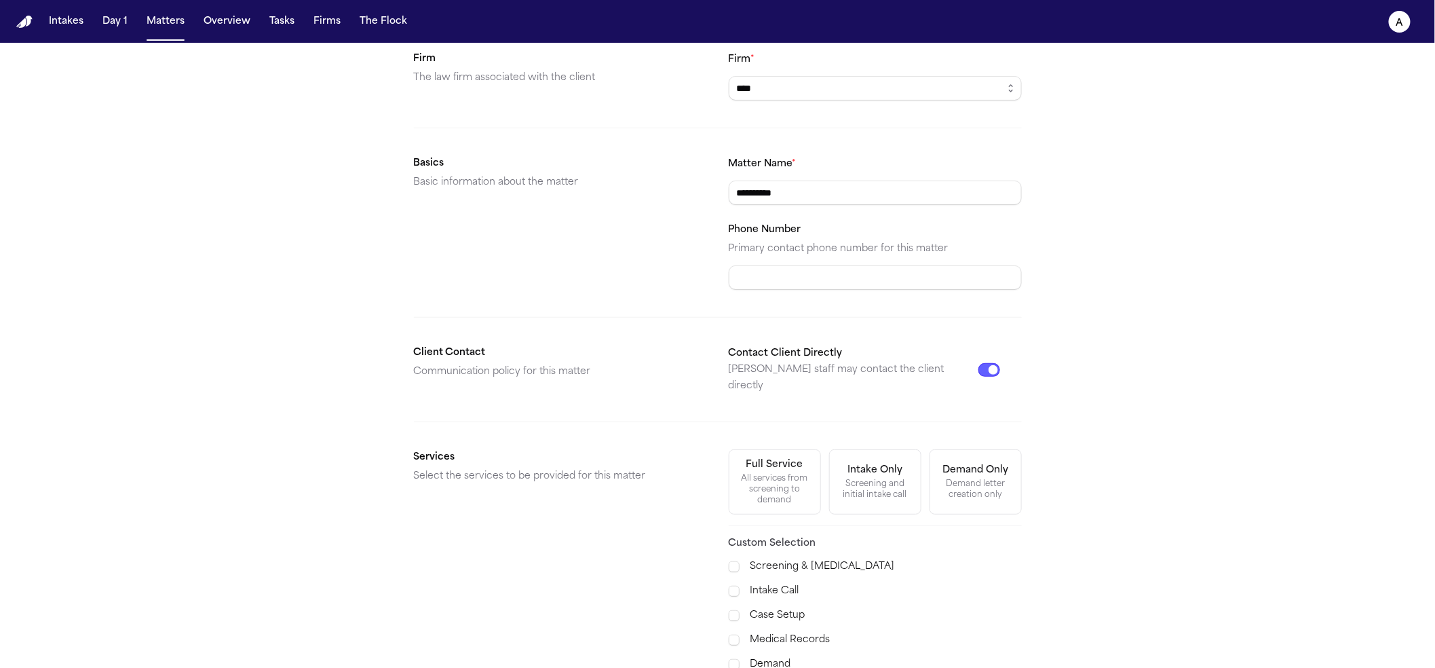
scroll to position [224, 0]
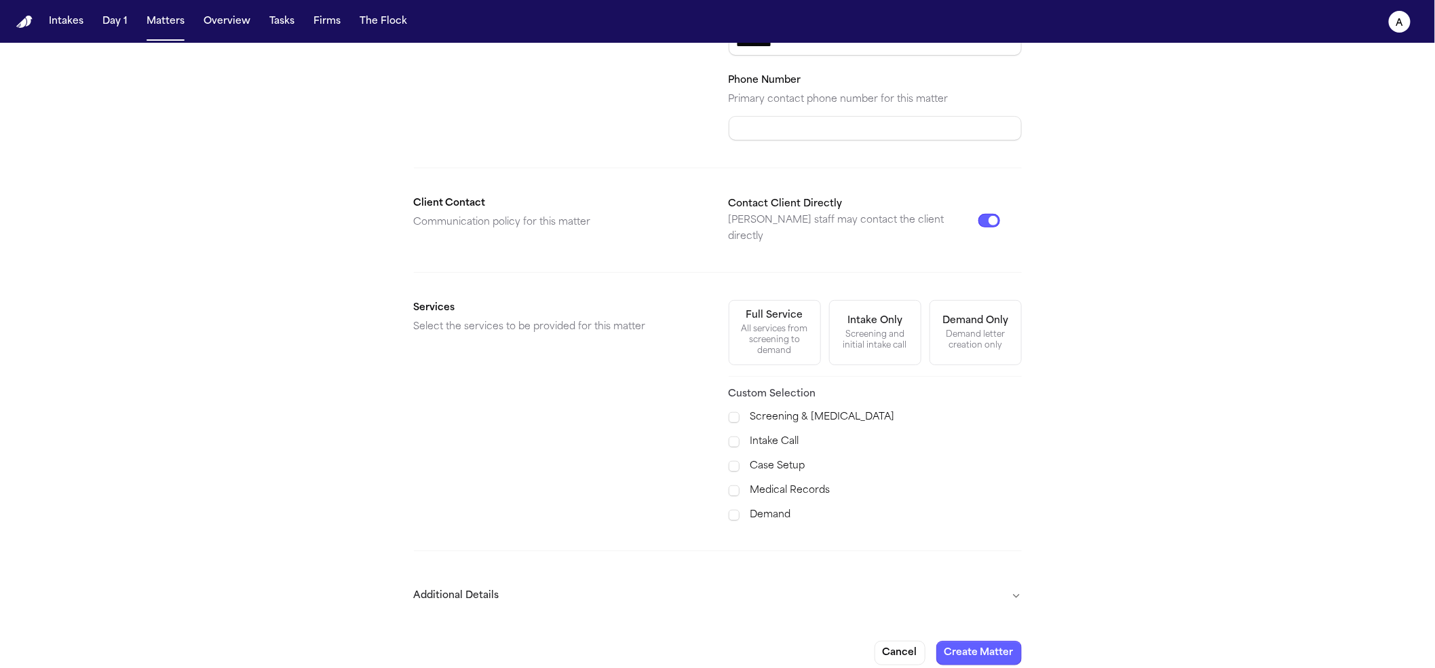
type input "**********"
drag, startPoint x: 932, startPoint y: 626, endPoint x: 945, endPoint y: 628, distance: 13.1
click at [932, 625] on form "**********" at bounding box center [718, 250] width 608 height 829
click at [953, 641] on button "Create Matter" at bounding box center [978, 653] width 85 height 24
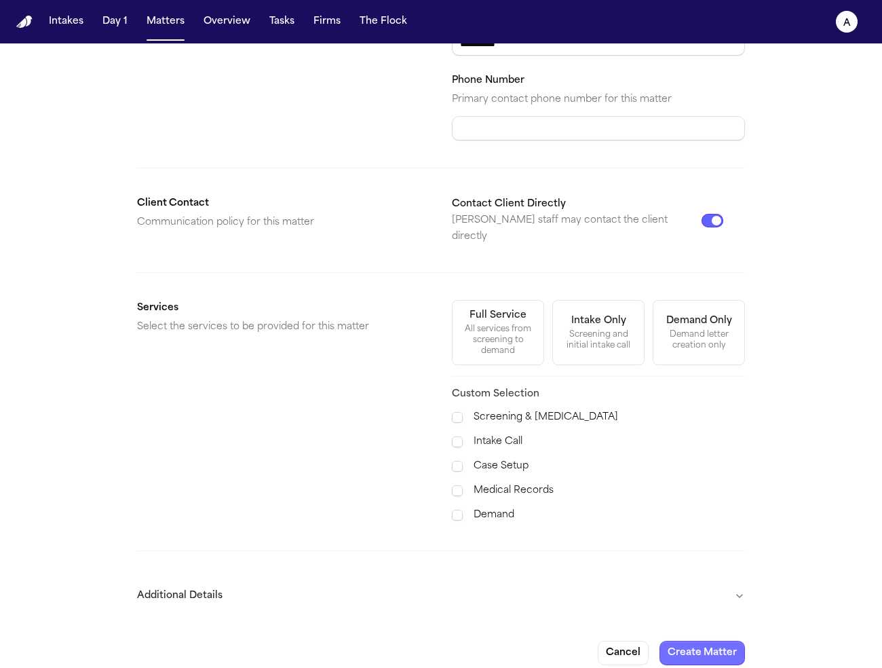
drag, startPoint x: 710, startPoint y: 642, endPoint x: 715, endPoint y: 634, distance: 9.4
click at [709, 642] on button "Create Matter" at bounding box center [702, 653] width 85 height 24
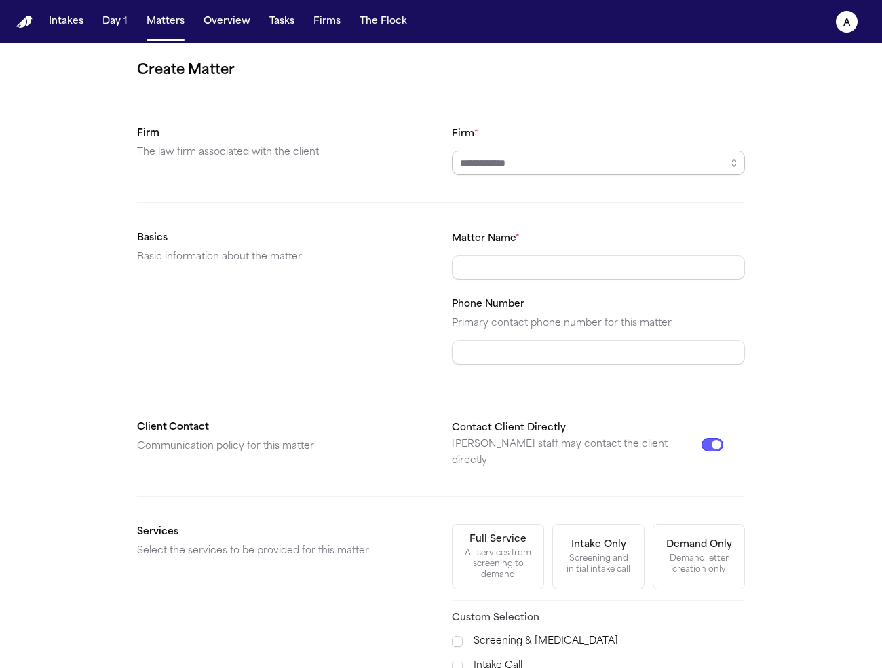
click at [527, 170] on input "Firm *" at bounding box center [598, 163] width 293 height 24
click at [734, 161] on icon "button" at bounding box center [734, 162] width 11 height 11
click at [729, 166] on icon "button" at bounding box center [734, 162] width 11 height 11
click at [651, 173] on input "Firm *" at bounding box center [598, 163] width 293 height 24
drag, startPoint x: 575, startPoint y: 178, endPoint x: 651, endPoint y: 149, distance: 80.8
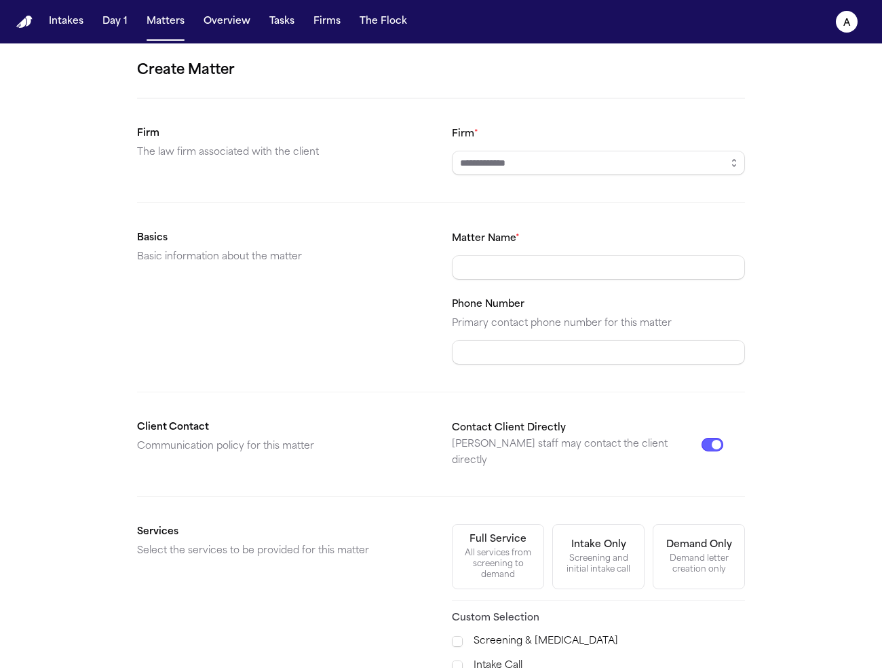
click at [575, 178] on form "Create Matter Firm The law firm associated with the client Firm * Basics Basic …" at bounding box center [441, 474] width 608 height 829
click at [664, 148] on div "Firm *" at bounding box center [598, 151] width 293 height 50
click at [723, 164] on button "button" at bounding box center [734, 163] width 22 height 24
click at [730, 160] on icon "button" at bounding box center [734, 162] width 11 height 11
type input "****"
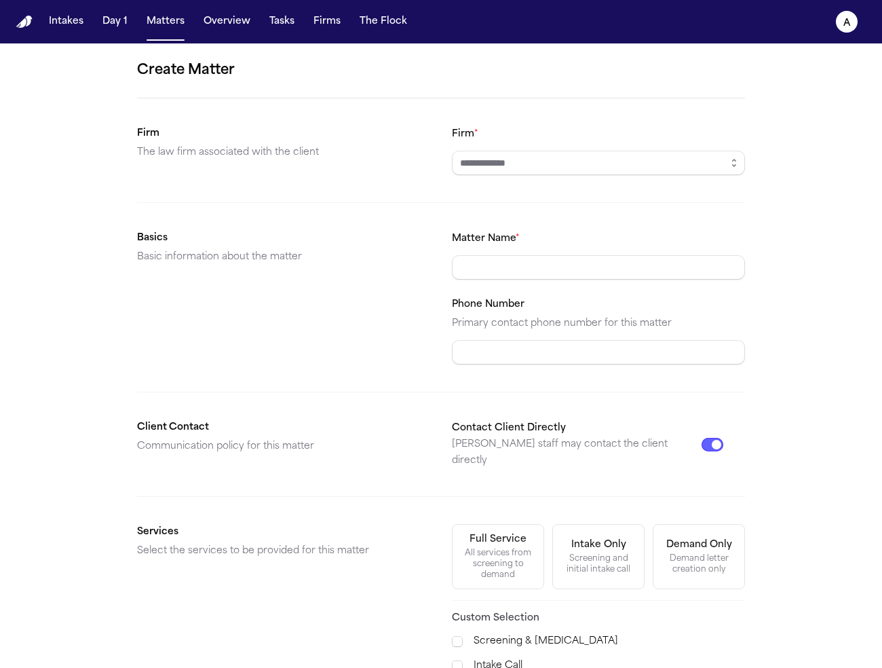
click at [632, 281] on form "Create Matter Firm The law firm associated with the client Firm * Basics Basic …" at bounding box center [441, 474] width 608 height 829
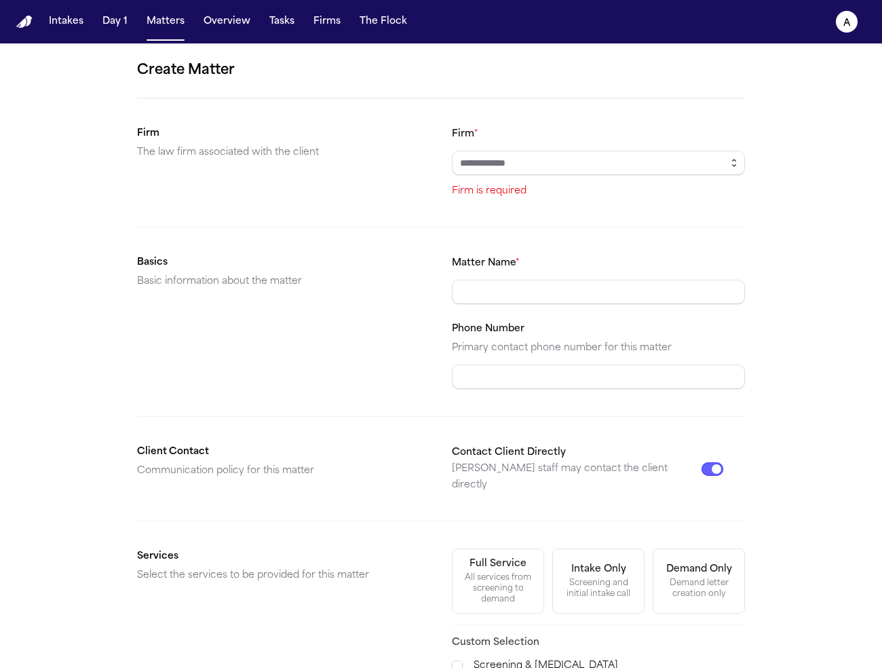
click at [729, 161] on icon "button" at bounding box center [734, 162] width 11 height 11
click at [737, 171] on button "button" at bounding box center [734, 163] width 22 height 24
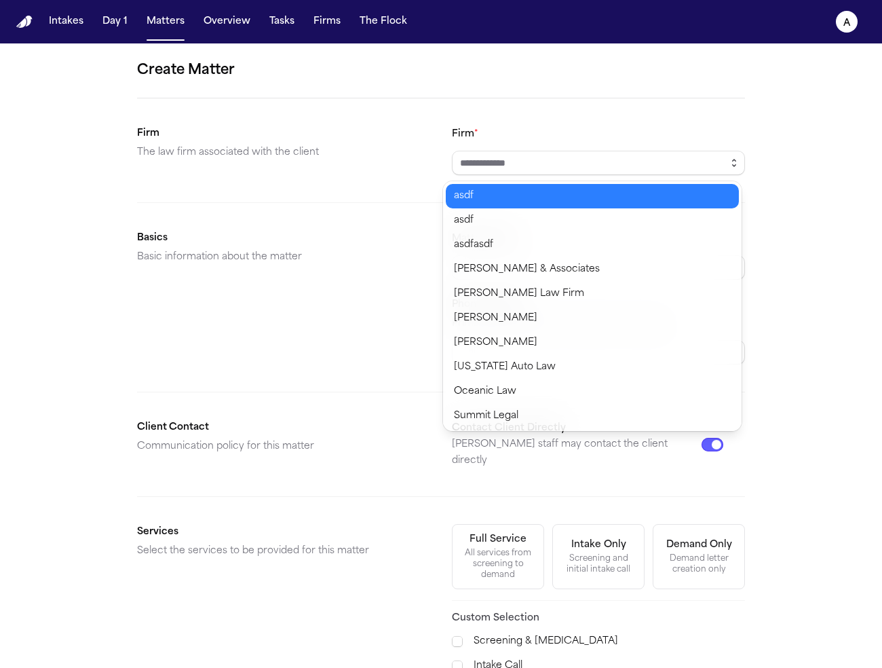
click at [734, 164] on button "button" at bounding box center [734, 163] width 22 height 24
type input "****"
click at [624, 195] on body "Intakes Day 1 Matters Overview Tasks Firms The Flock a Create Matter Firm The l…" at bounding box center [441, 334] width 882 height 668
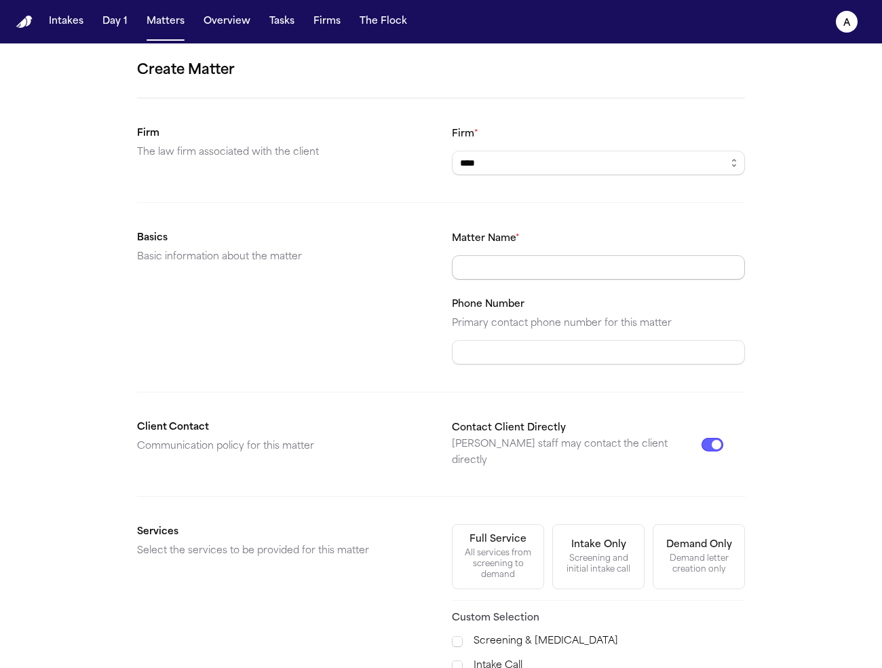
click at [575, 261] on input "Matter Name *" at bounding box center [598, 267] width 293 height 24
type input "**********"
drag, startPoint x: 851, startPoint y: 323, endPoint x: 824, endPoint y: 322, distance: 26.5
click at [850, 323] on div "**********" at bounding box center [441, 474] width 882 height 862
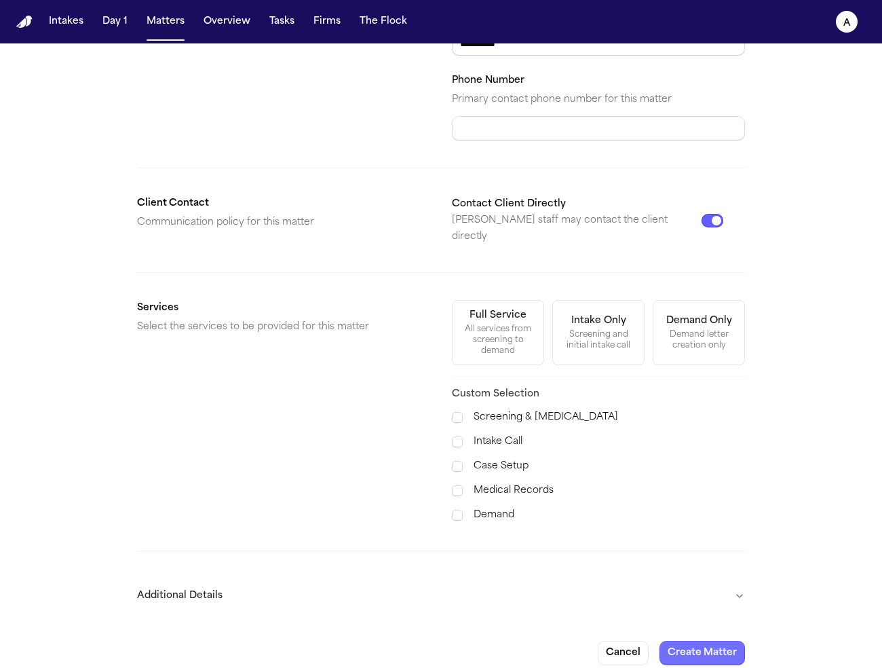
click at [687, 641] on button "Create Matter" at bounding box center [702, 653] width 85 height 24
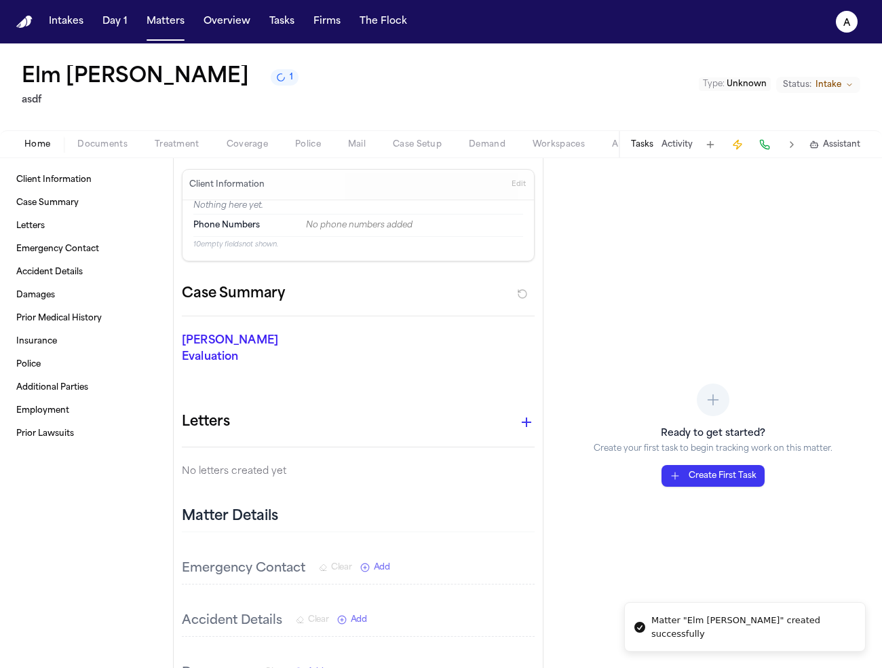
click at [73, 136] on button "Documents" at bounding box center [102, 144] width 77 height 16
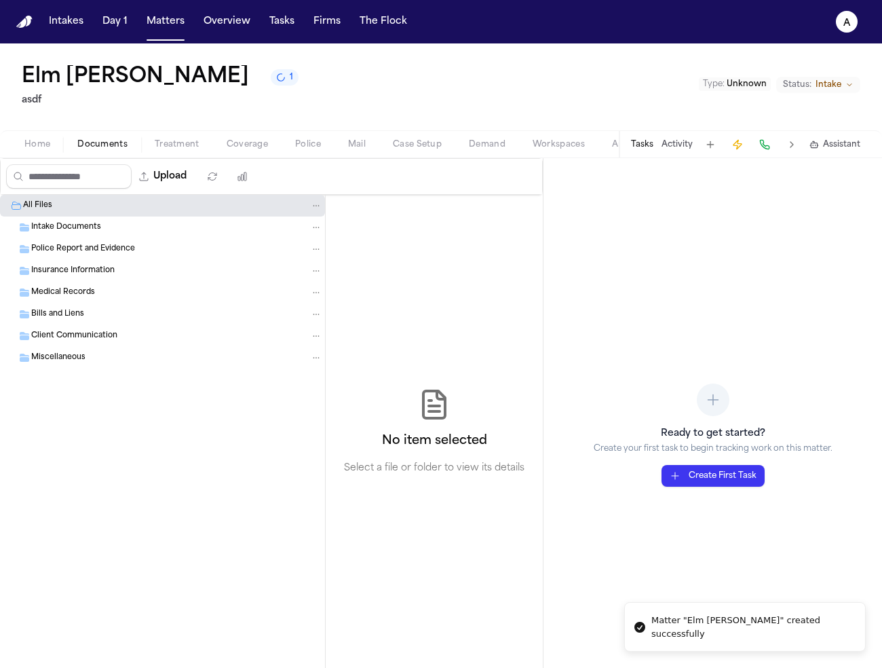
click at [147, 162] on div "Upload" at bounding box center [130, 176] width 259 height 35
click at [149, 171] on icon "button" at bounding box center [143, 176] width 11 height 11
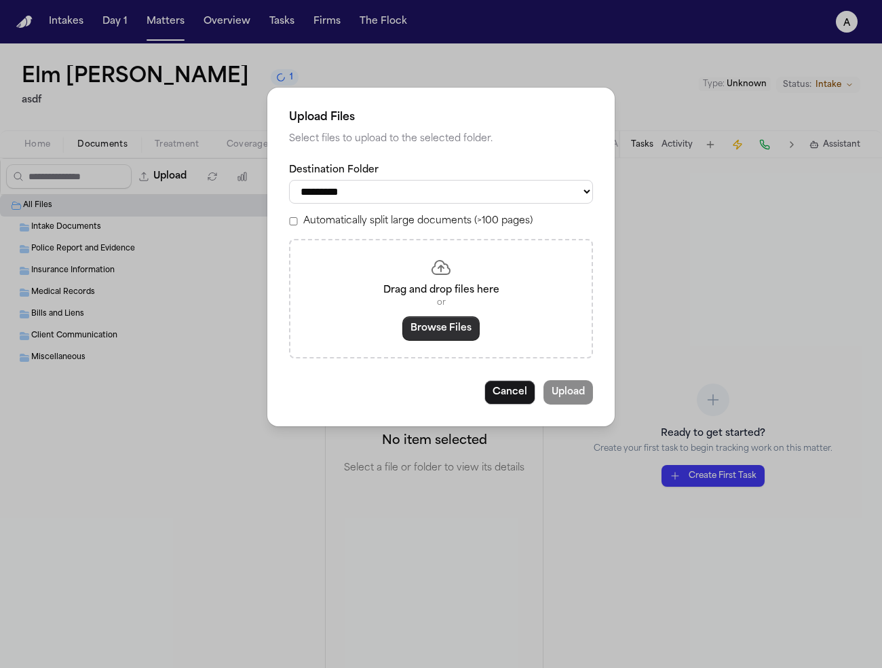
click at [444, 334] on button "Browse Files" at bounding box center [440, 328] width 77 height 24
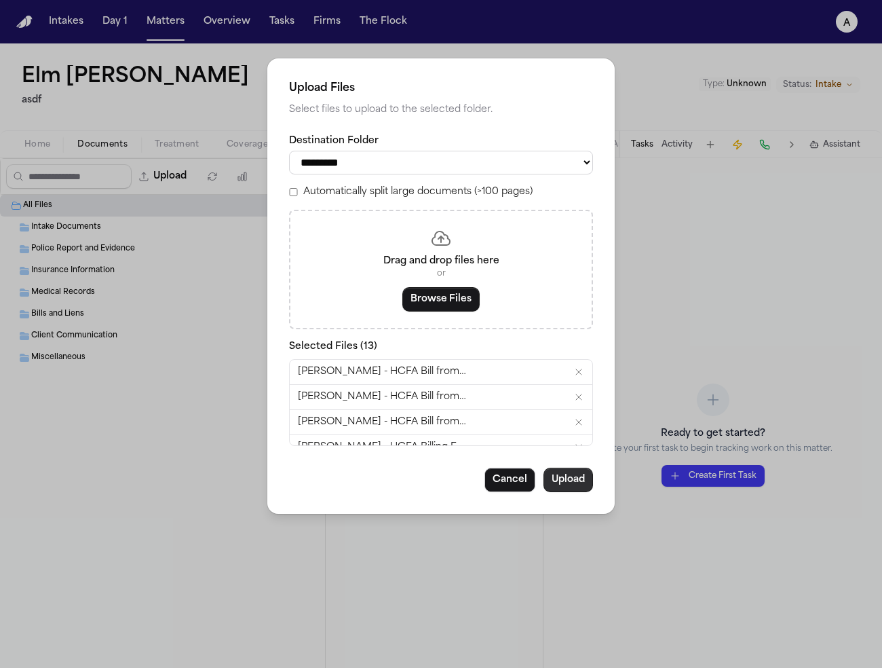
click at [579, 483] on button "Upload" at bounding box center [569, 480] width 50 height 24
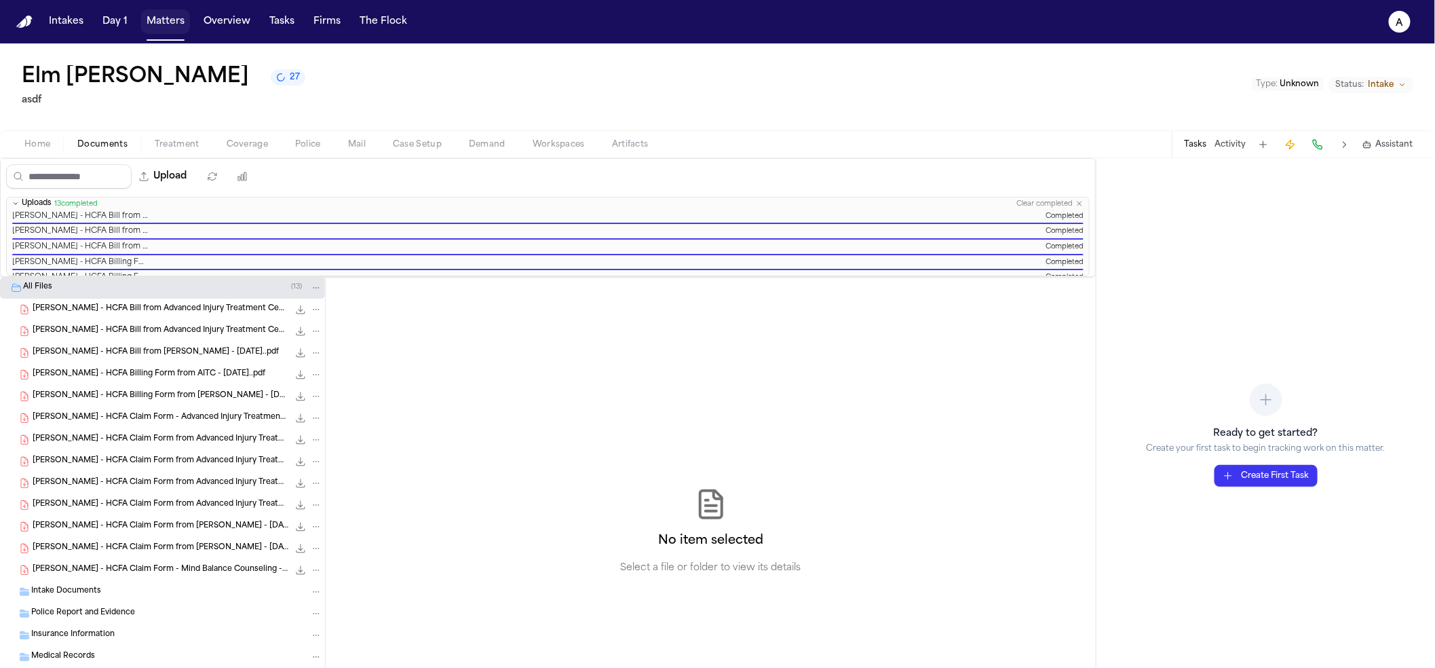
click at [149, 33] on button "Matters" at bounding box center [165, 21] width 49 height 24
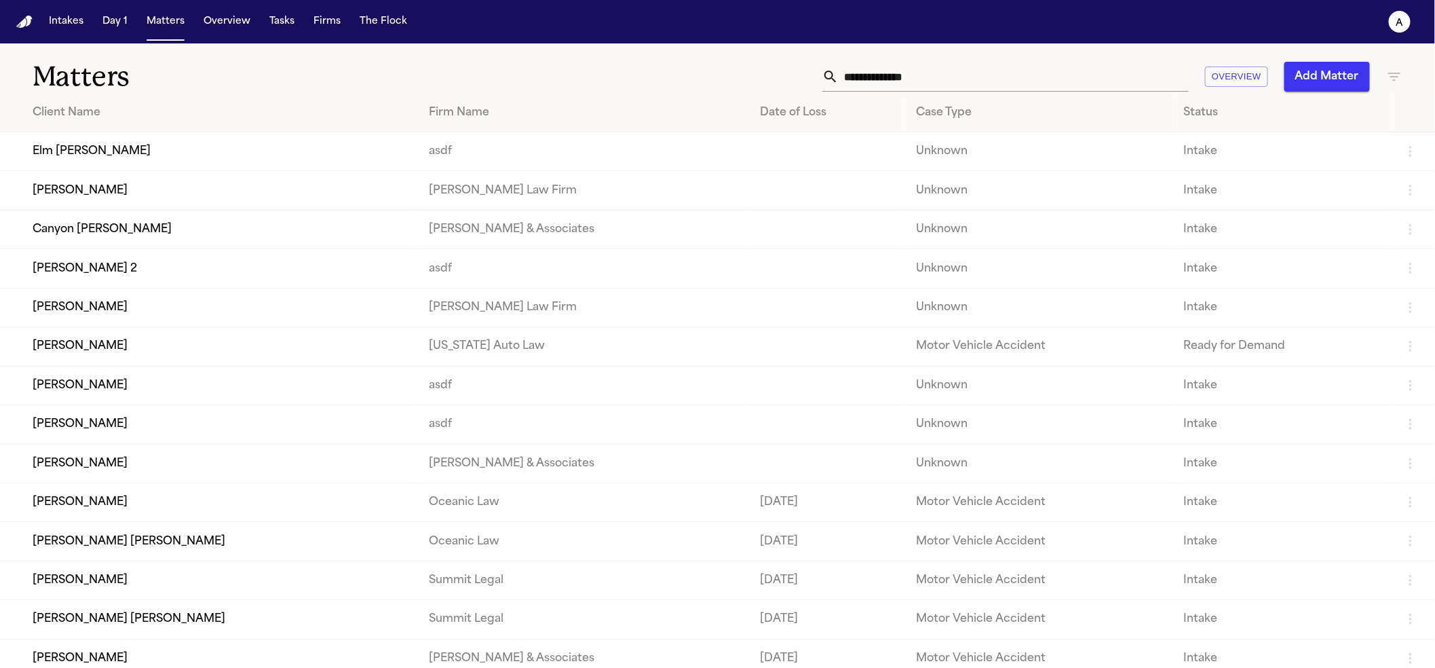
click at [113, 156] on td "Elm [PERSON_NAME]" at bounding box center [209, 151] width 418 height 39
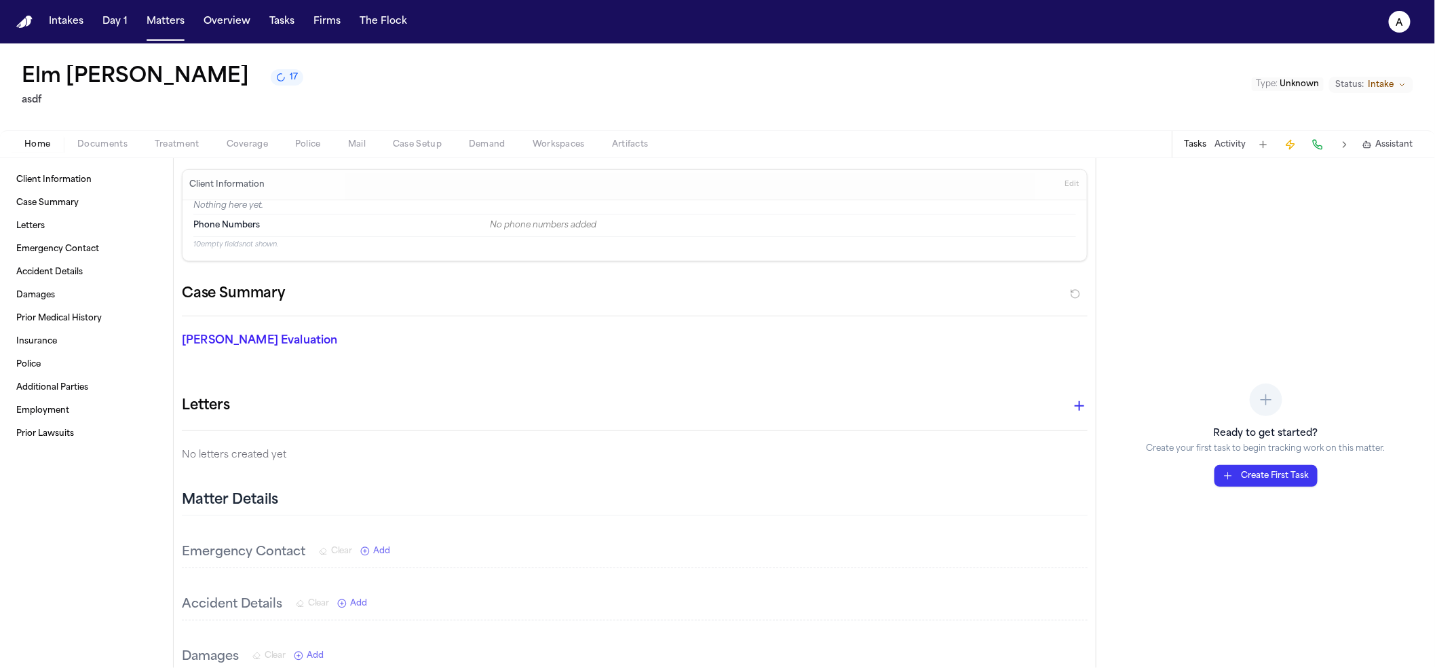
click at [104, 149] on span "Documents" at bounding box center [102, 144] width 50 height 11
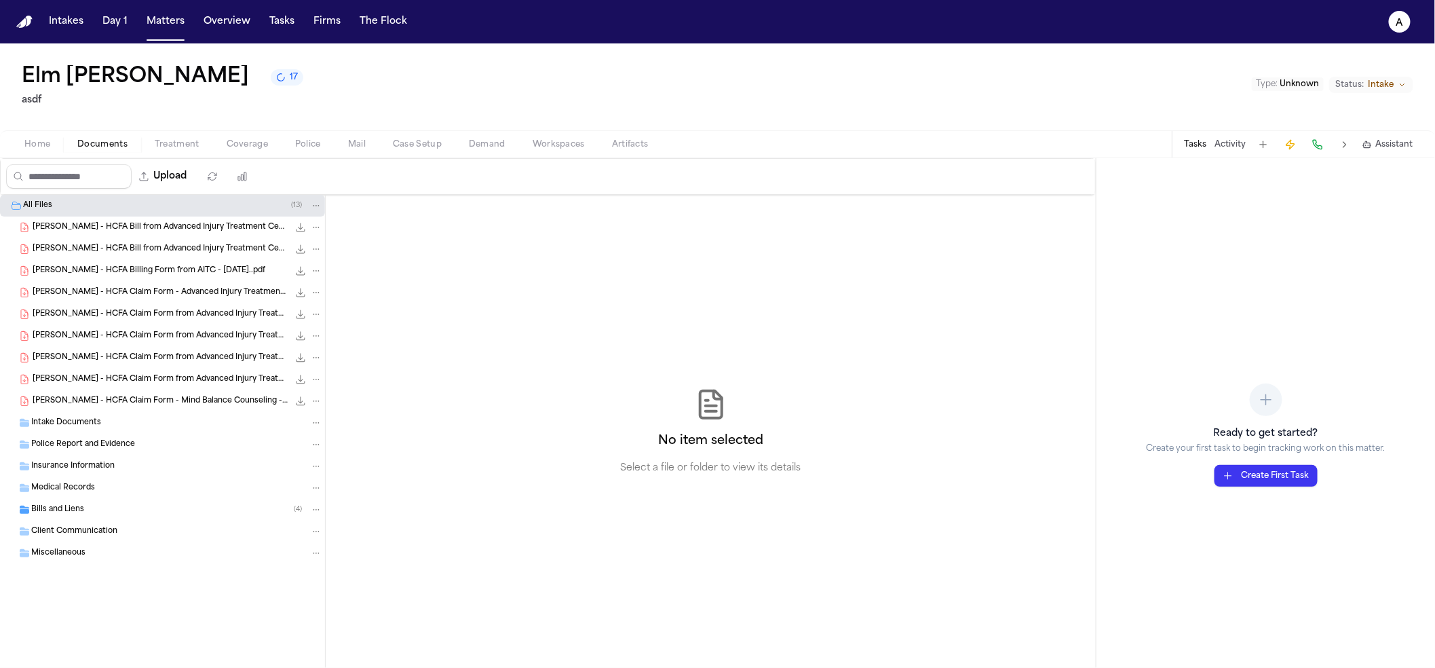
click at [115, 218] on div "[PERSON_NAME] - HCFA Bill from Advanced Injury Treatment Center - DOS [DATE]..p…" at bounding box center [162, 227] width 325 height 22
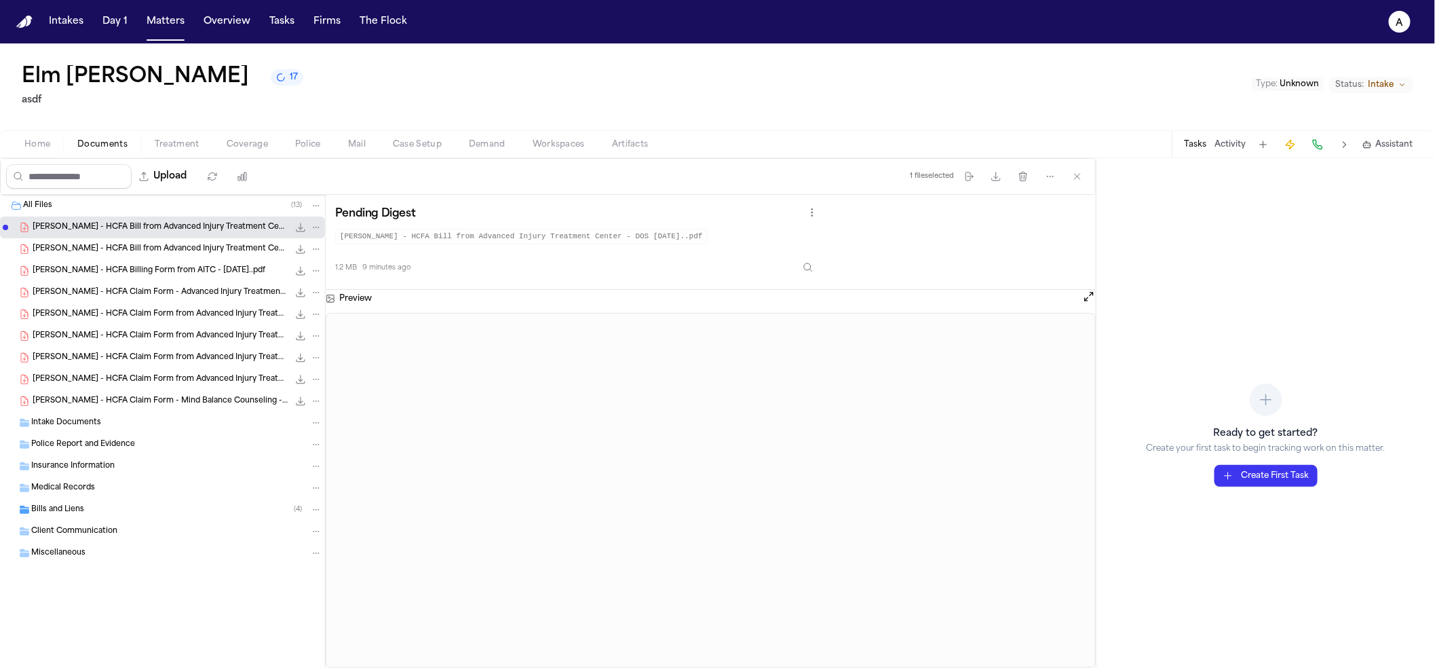
click at [801, 273] on div "1.2 MB 9 minutes ago" at bounding box center [577, 265] width 485 height 30
click at [820, 269] on button "Inspect" at bounding box center [808, 267] width 24 height 24
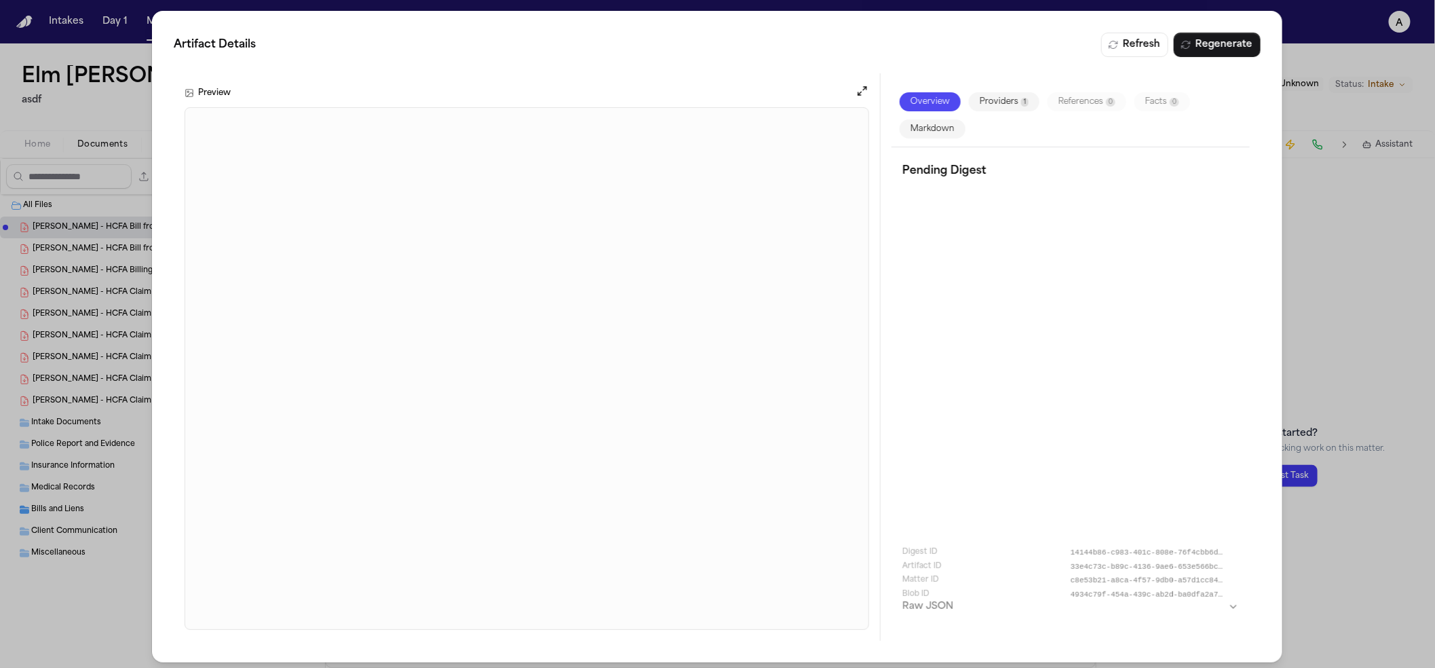
click at [83, 217] on div "Artifact Details Refresh Regenerate Preview Overview Providers 1 References 0 F…" at bounding box center [717, 336] width 1435 height 673
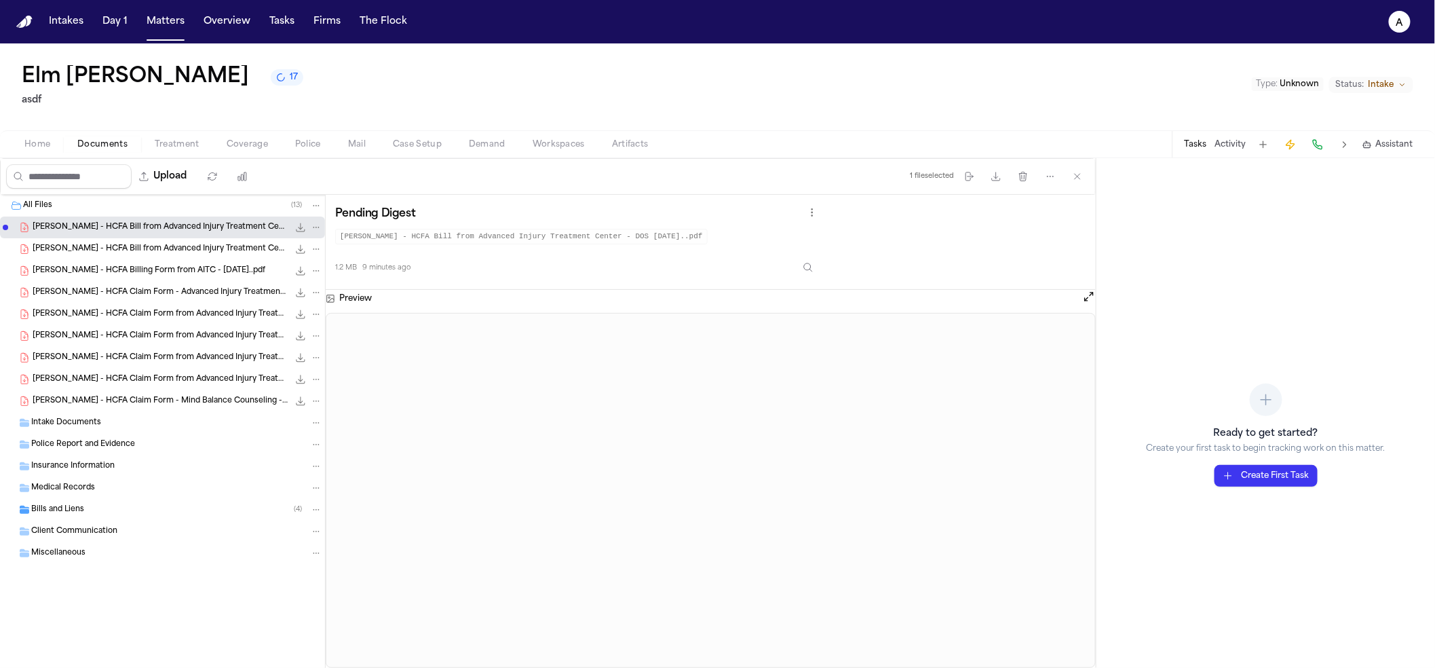
click at [95, 253] on span "[PERSON_NAME] - HCFA Bill from Advanced Injury Treatment Center - DOS [DATE]..p…" at bounding box center [161, 250] width 256 height 12
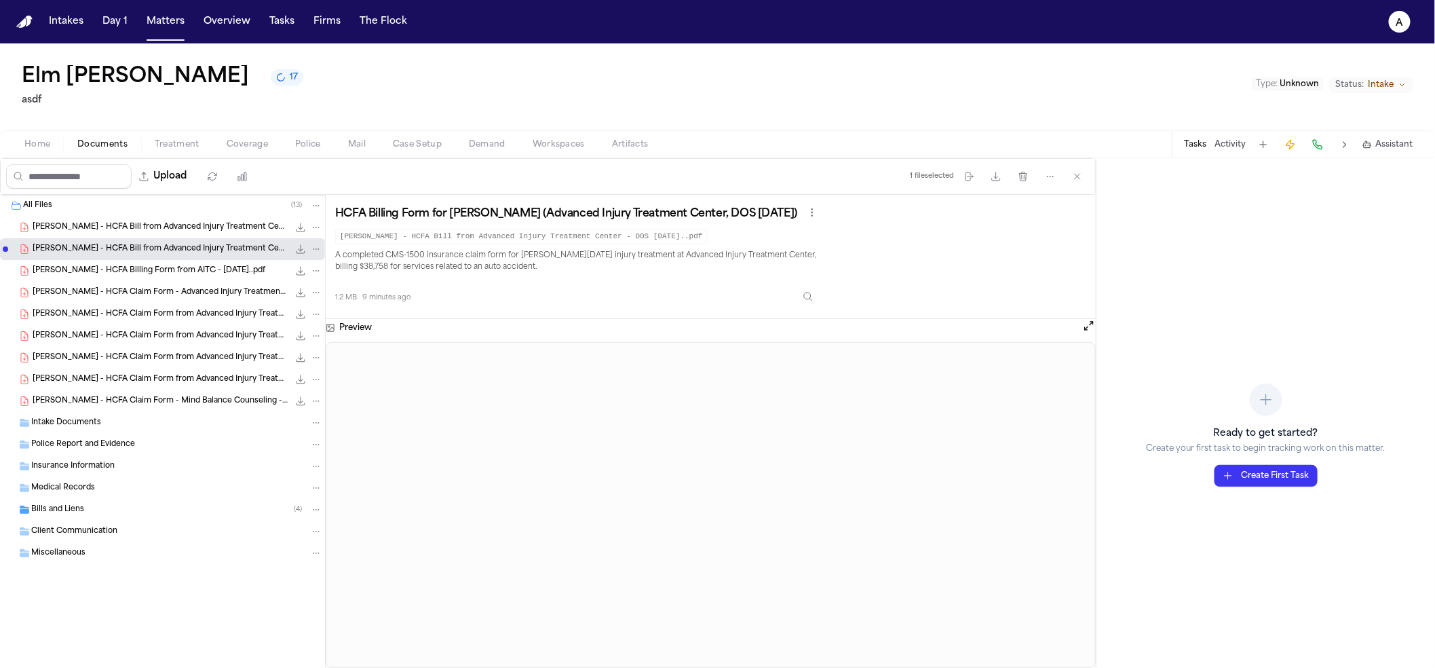
click at [451, 261] on p "A completed CMS-1500 insurance claim form for [PERSON_NAME][DATE] injury treatm…" at bounding box center [577, 262] width 485 height 24
click at [451, 261] on p "A completed CMS-1500 insurance claim form for Elm Crouse's June 2025 injury tre…" at bounding box center [577, 262] width 485 height 24
click at [157, 270] on span "E. Crouse - HCFA Billing Form from AITC - 6.19.25..pdf" at bounding box center [149, 271] width 233 height 12
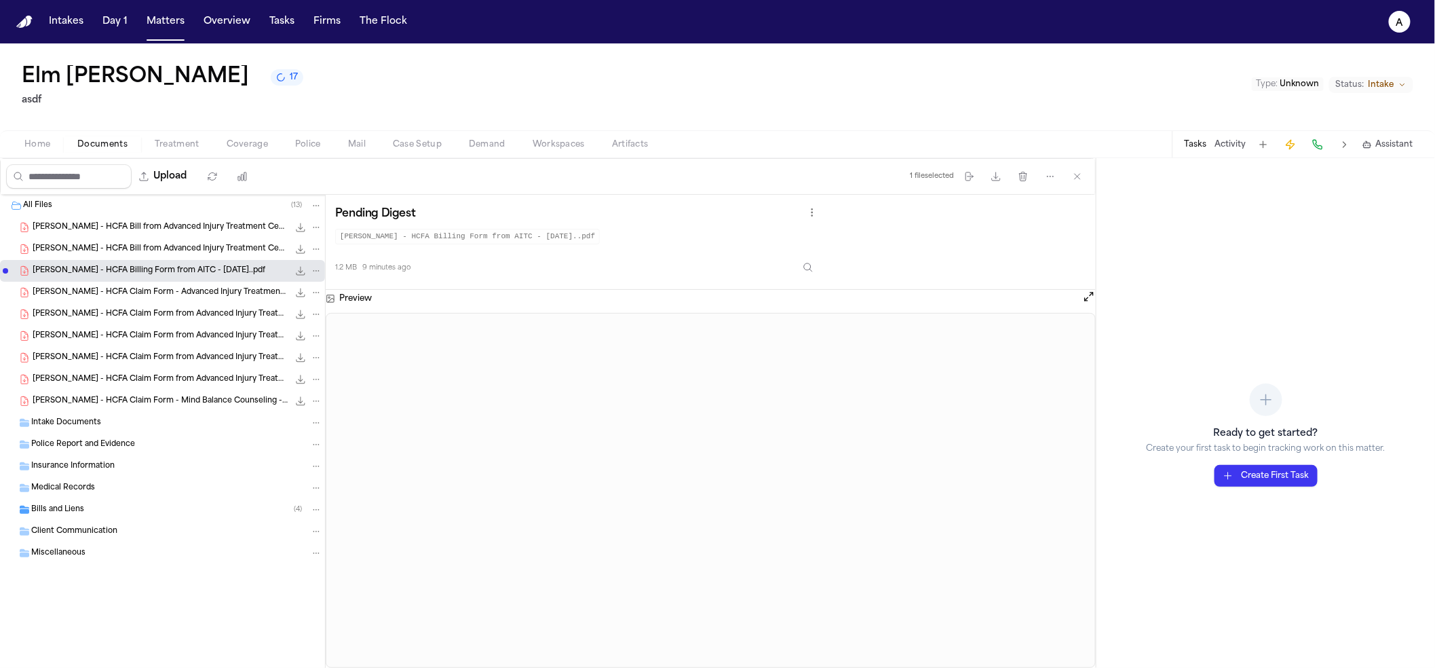
click at [165, 288] on span "E. Crouse - HCFA Claim Form - Advanced Injury Treatment Center - 6.2.25..pdf" at bounding box center [161, 293] width 256 height 12
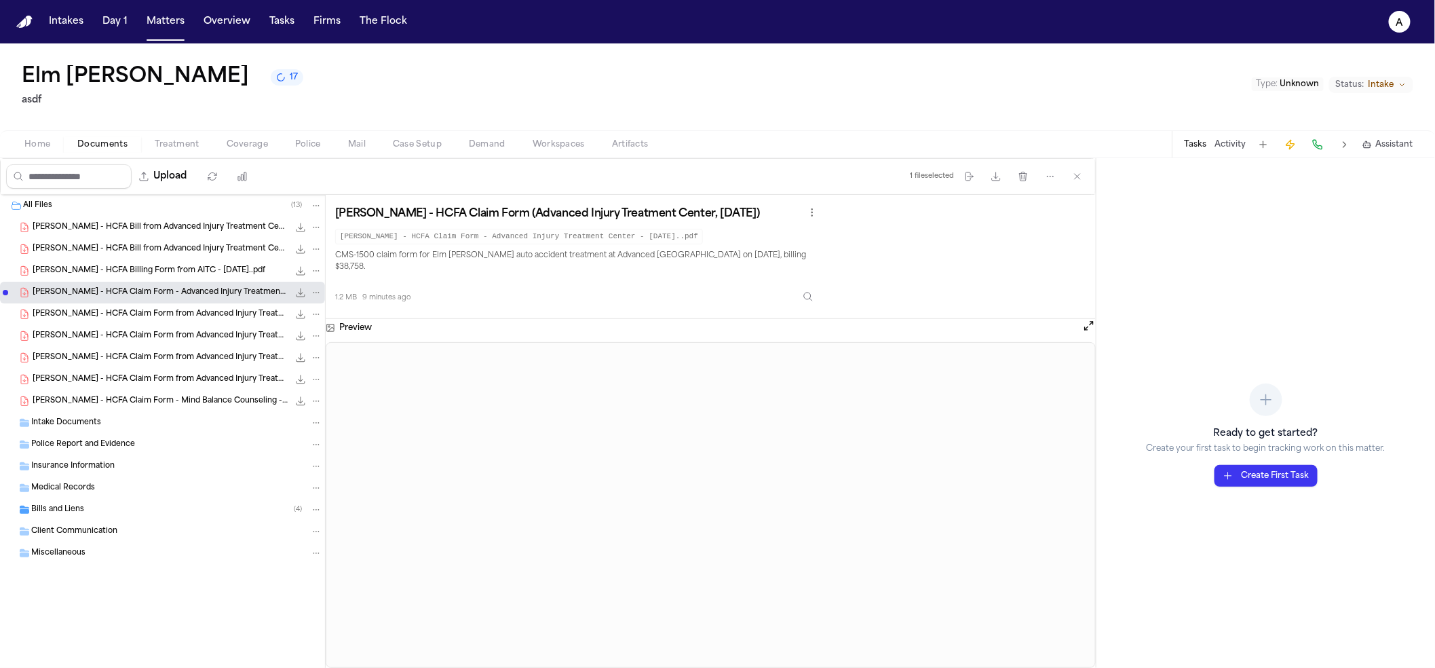
click at [166, 315] on span "E. Crouse - HCFA Claim Form from Advanced Injury Treatment Center - 5.20.25..pdf" at bounding box center [161, 315] width 256 height 12
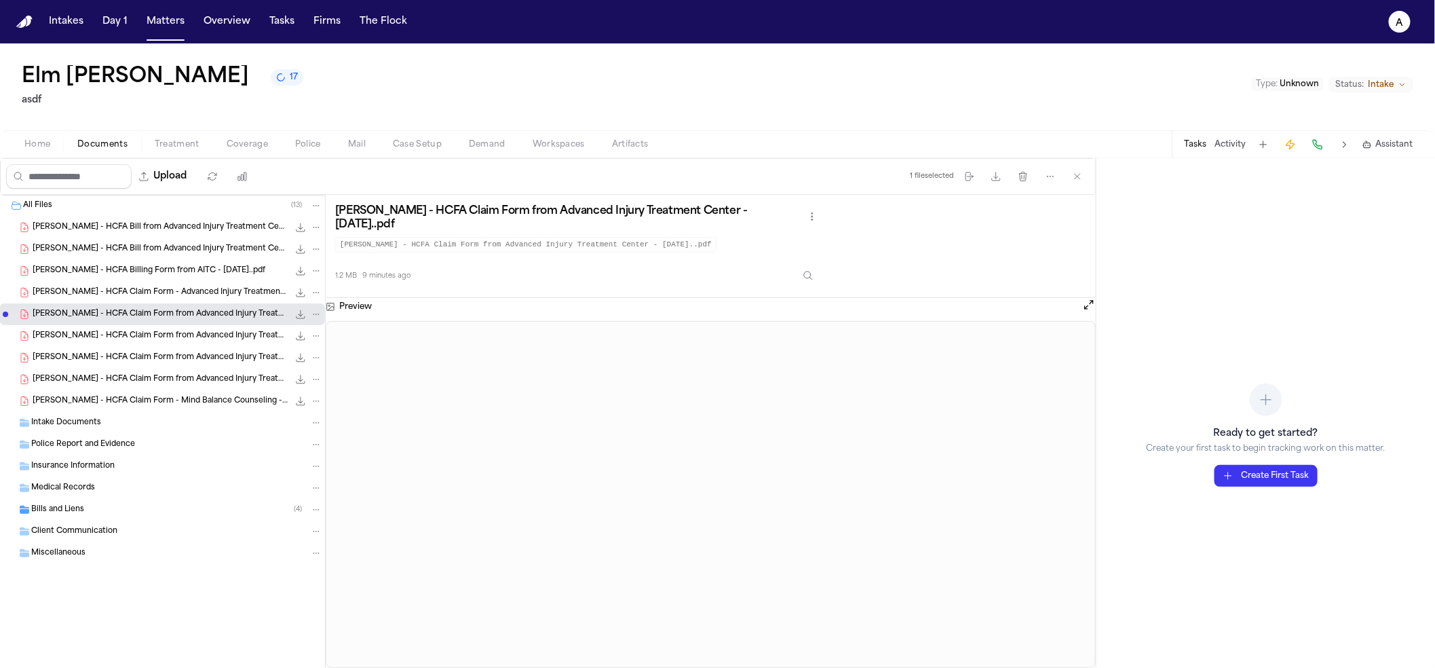
click at [166, 343] on div "E. Crouse - HCFA Claim Form from Advanced Injury Treatment Center - 5.27.25..pd…" at bounding box center [162, 336] width 325 height 22
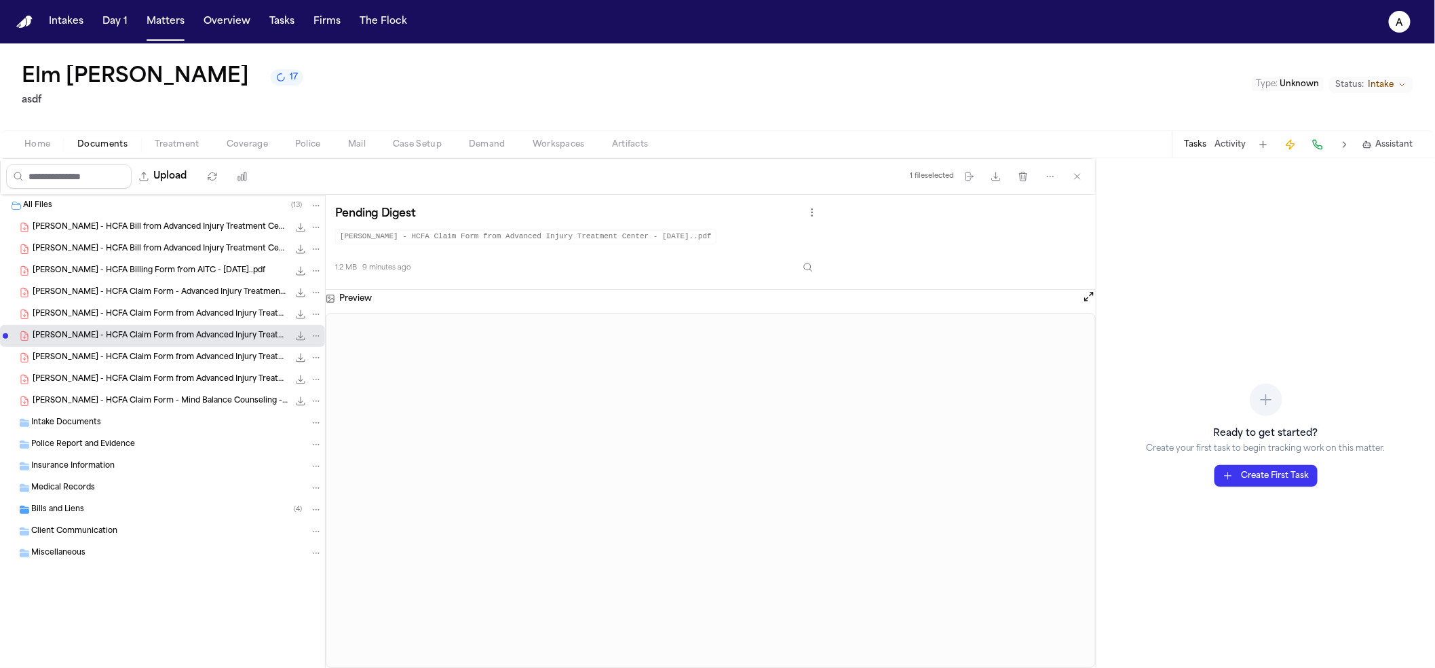
click at [172, 357] on span "E. Crouse - HCFA Claim Form from Advanced Injury Treatment Center - 5.28.25..pdf" at bounding box center [161, 358] width 256 height 12
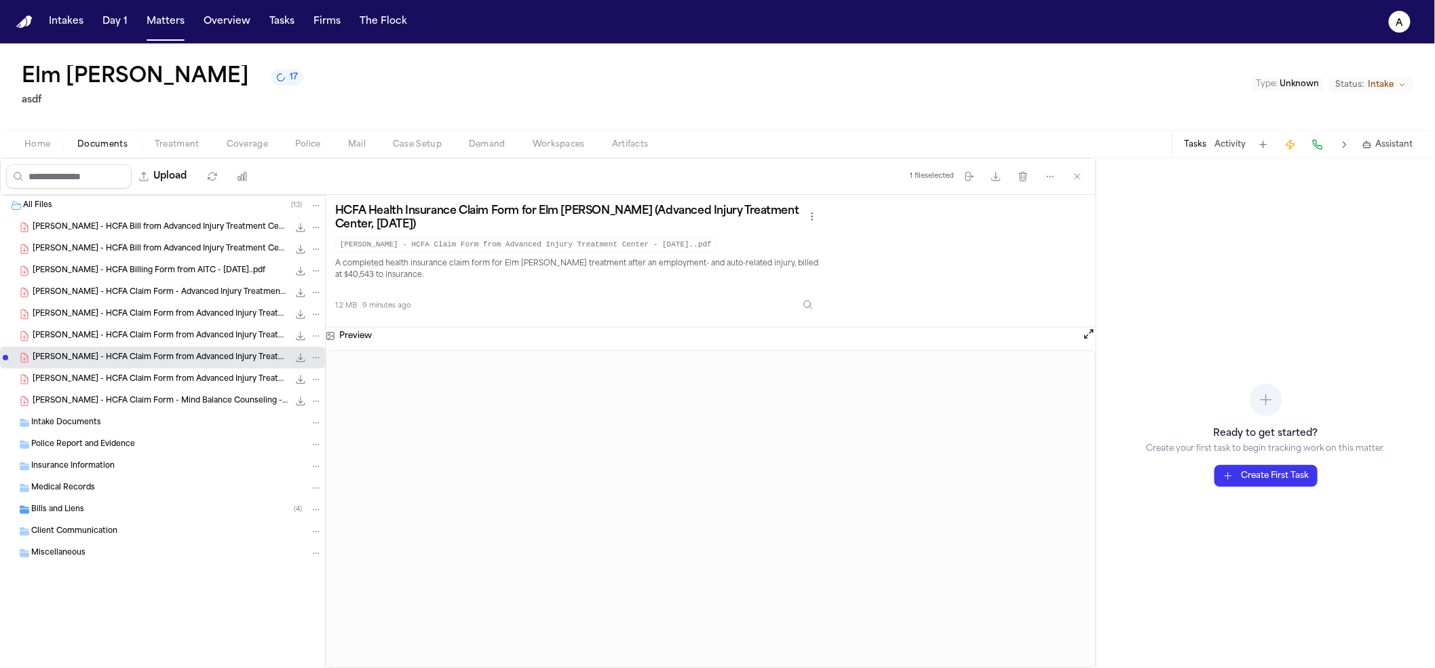
click at [168, 408] on div "E. Crouse - HCFA Claim Form - Mind Balance Counseling - 5.27.25..pdf 1.2 MB • P…" at bounding box center [178, 401] width 290 height 14
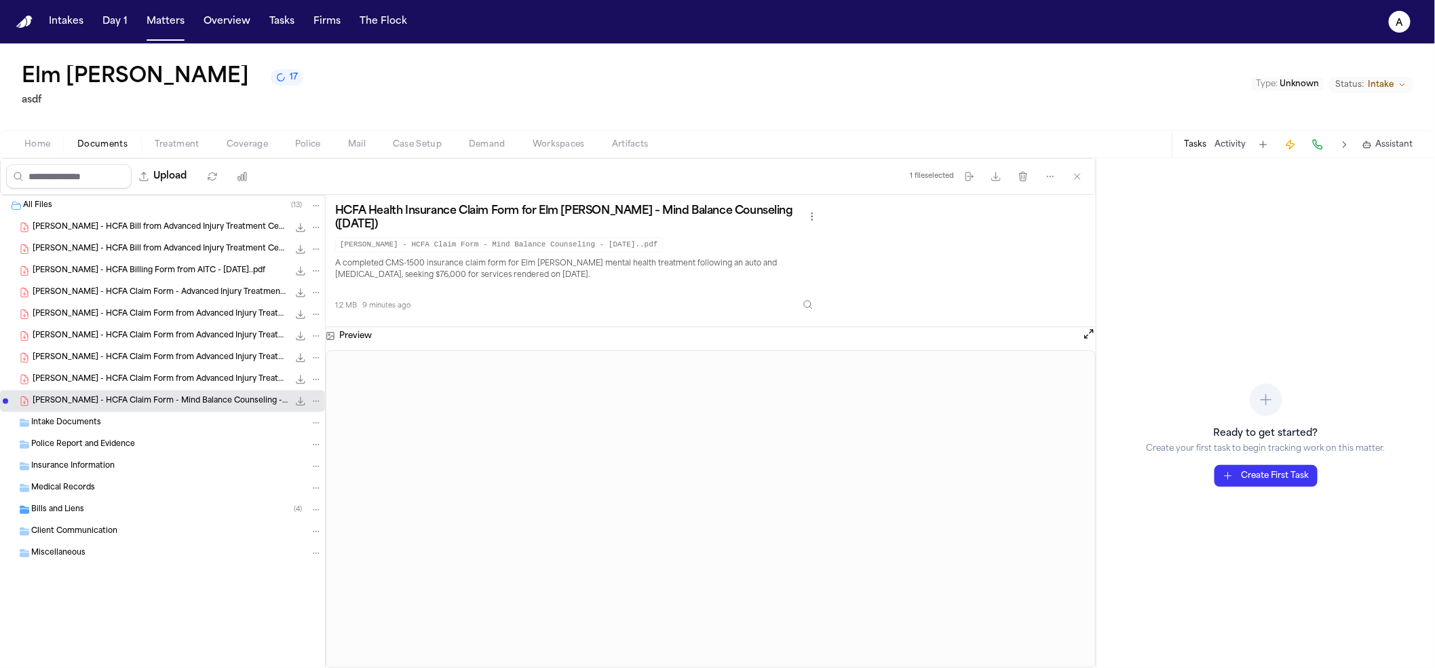
click at [171, 380] on span "E. Crouse - HCFA Claim Form from Advanced Injury Treatment Center - 6.5.25..pdf" at bounding box center [161, 380] width 256 height 12
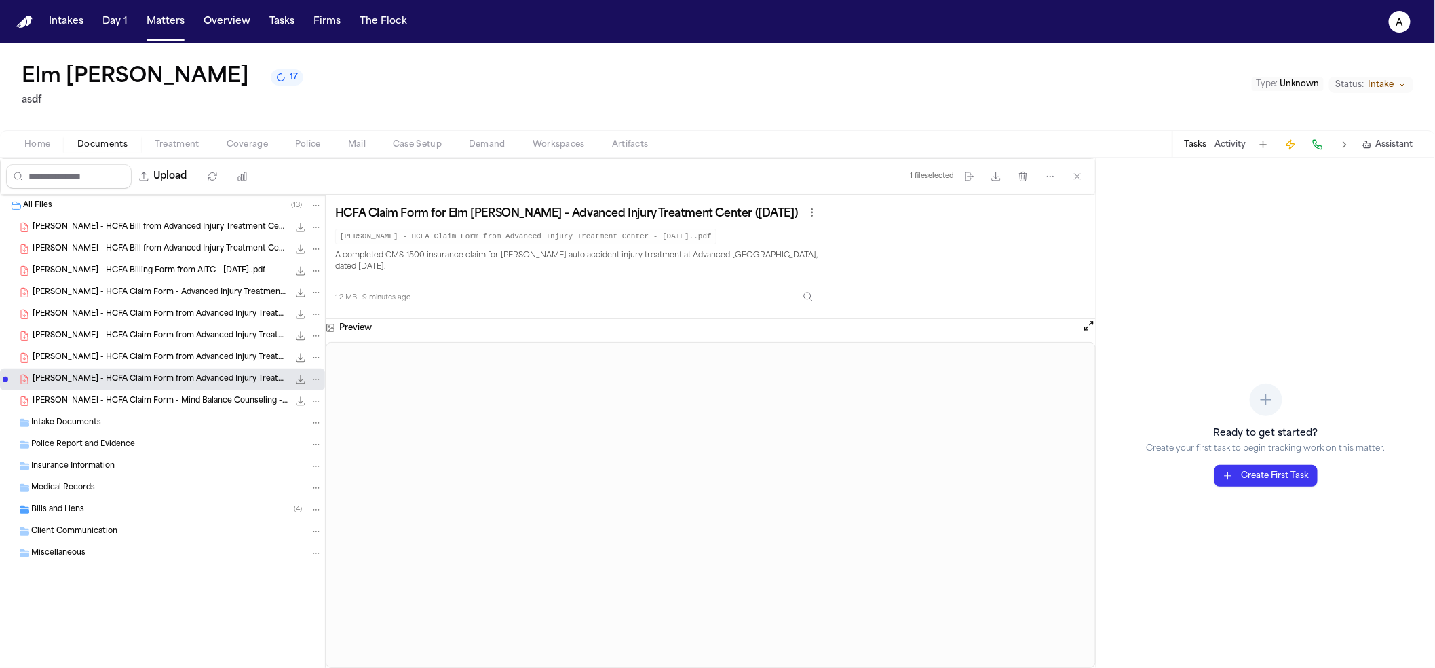
click at [677, 263] on p "A completed CMS-1500 insurance claim for Elm Crouse's auto accident injury trea…" at bounding box center [577, 262] width 485 height 24
click at [177, 20] on button "Matters" at bounding box center [165, 21] width 49 height 24
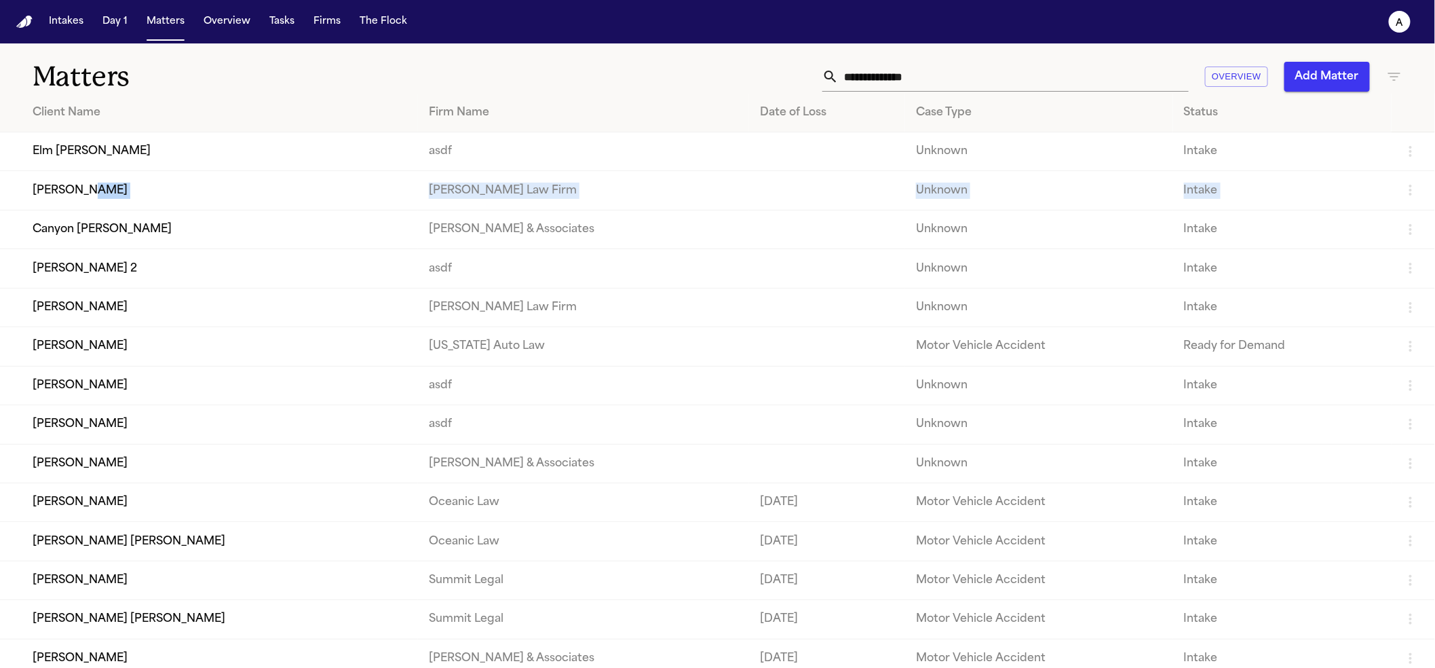
drag, startPoint x: 147, startPoint y: 202, endPoint x: 131, endPoint y: 213, distance: 19.4
click at [131, 213] on tbody "Elm Crouse asdf Unknown Intake Thao Kieu Finch Law Firm Unknown Intake Canyon M…" at bounding box center [717, 502] width 1435 height 740
click at [137, 233] on td "Canyon [PERSON_NAME]" at bounding box center [209, 229] width 418 height 39
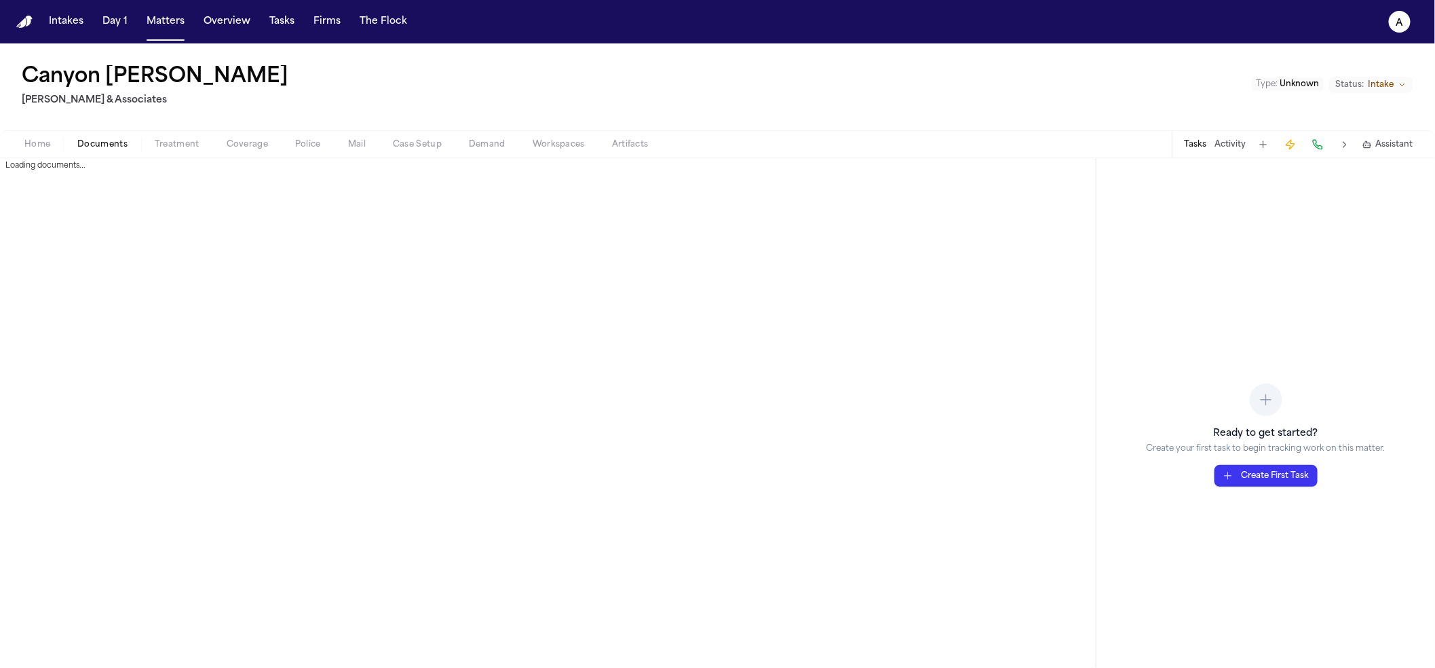
click at [115, 151] on span "button" at bounding box center [102, 151] width 66 height 1
click at [157, 169] on button "Upload" at bounding box center [163, 176] width 63 height 24
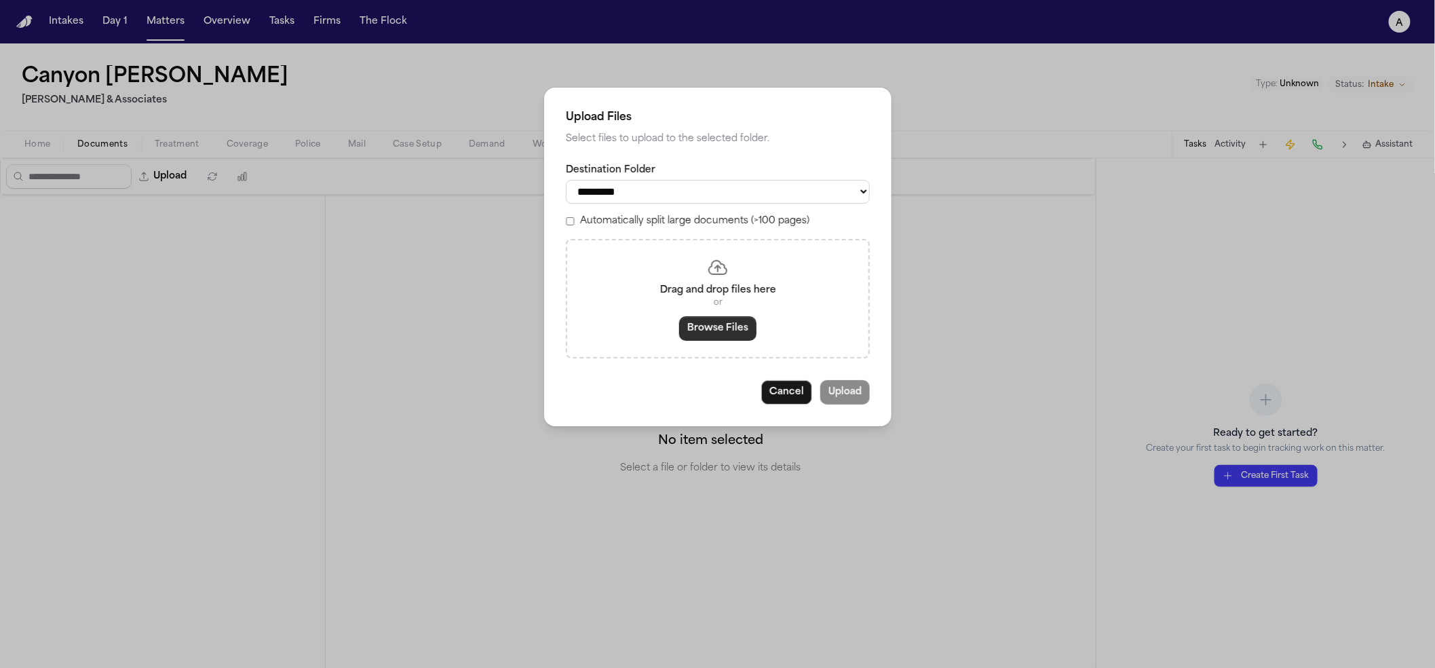
click at [732, 332] on button "Browse Files" at bounding box center [717, 328] width 77 height 24
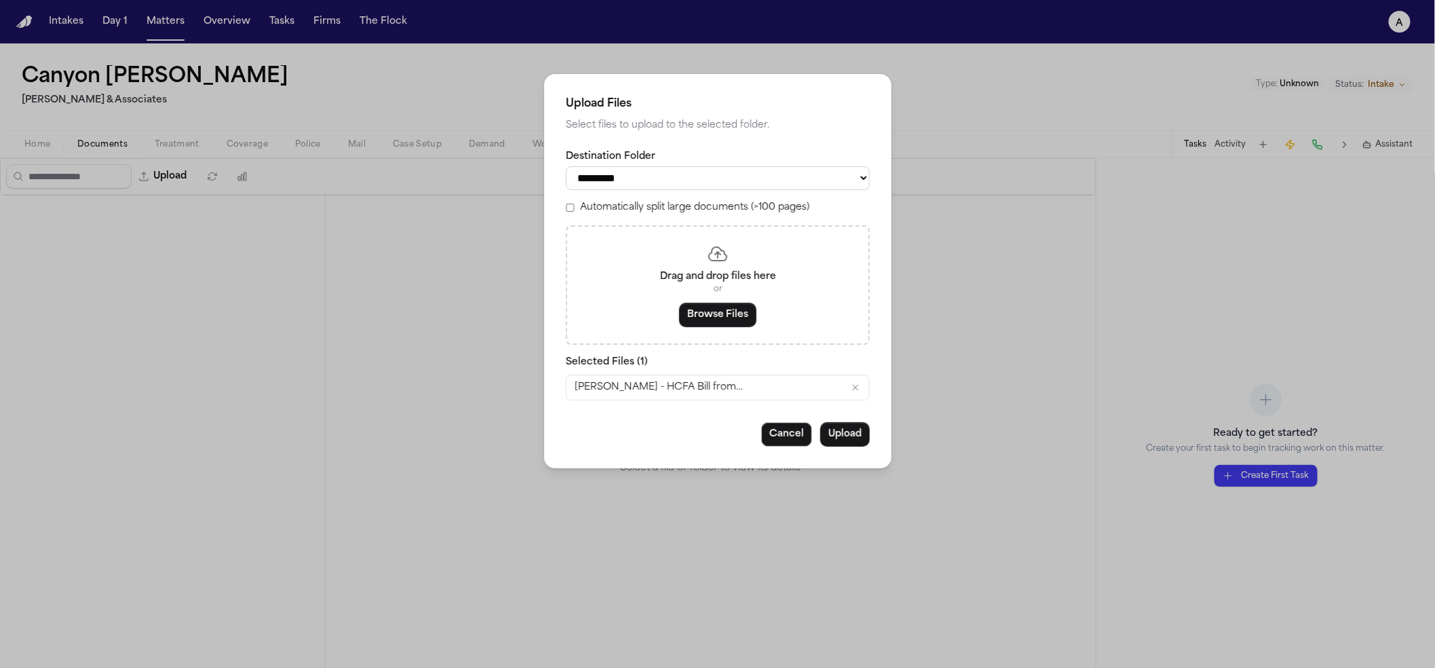
click at [781, 425] on div "Cancel Upload" at bounding box center [718, 434] width 304 height 24
click at [846, 437] on button "Upload" at bounding box center [845, 434] width 50 height 24
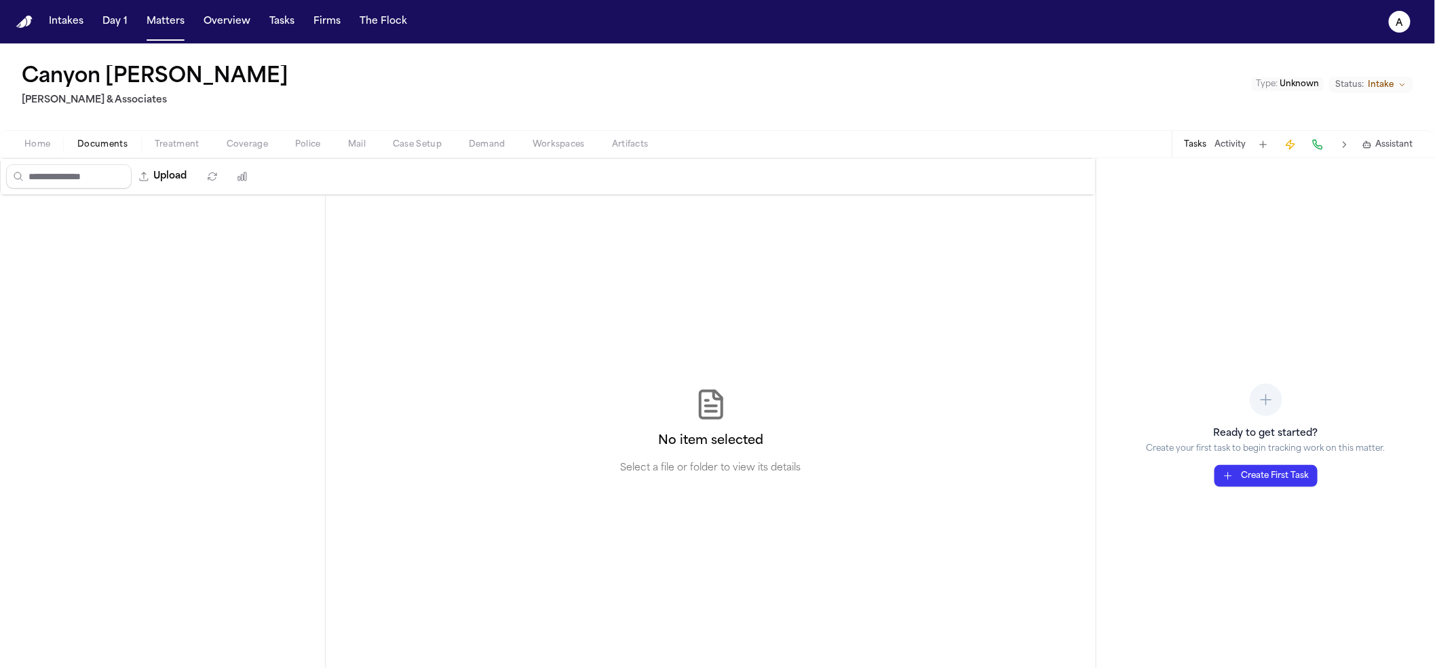
click at [94, 154] on div "Home Documents Treatment Coverage Police Mail Case Setup Demand Workspaces Arti…" at bounding box center [717, 143] width 1435 height 27
drag, startPoint x: 25, startPoint y: 145, endPoint x: 32, endPoint y: 142, distance: 7.6
click at [25, 145] on span "Home" at bounding box center [37, 144] width 26 height 11
click at [98, 139] on span "Documents" at bounding box center [102, 144] width 50 height 11
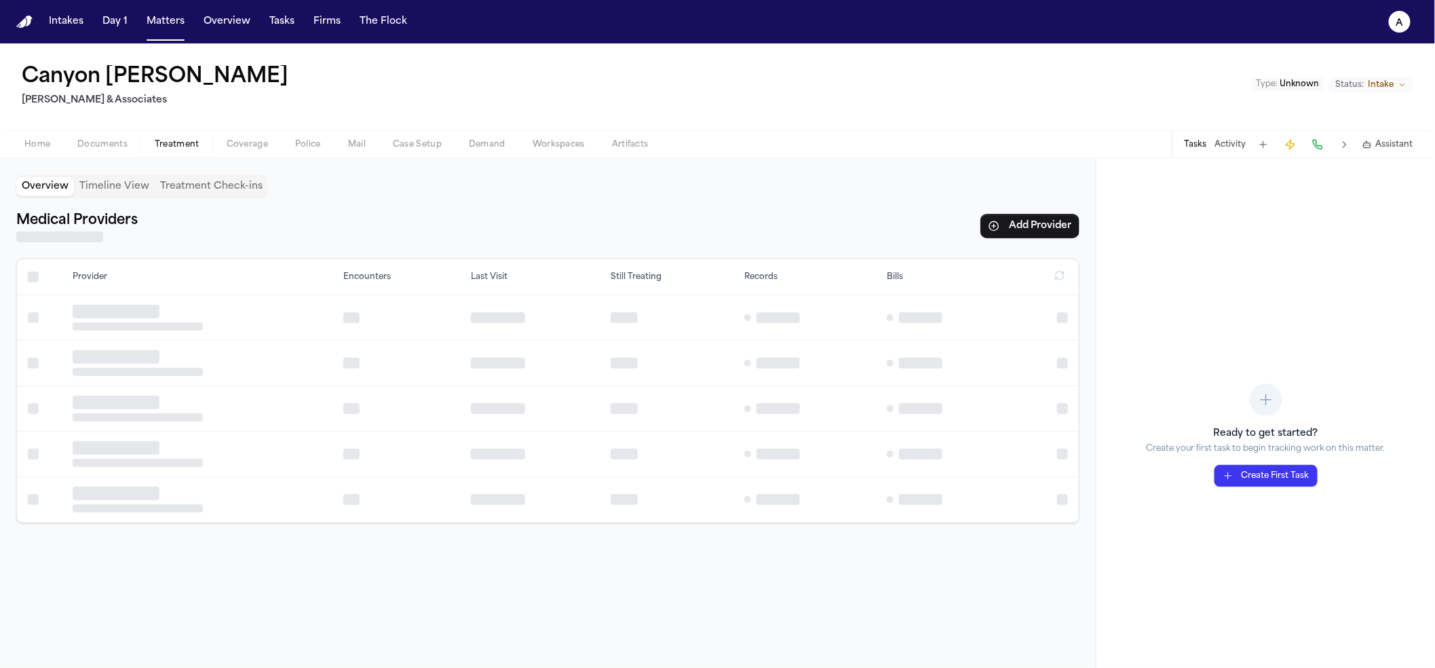
click at [189, 147] on span "Treatment" at bounding box center [177, 144] width 45 height 11
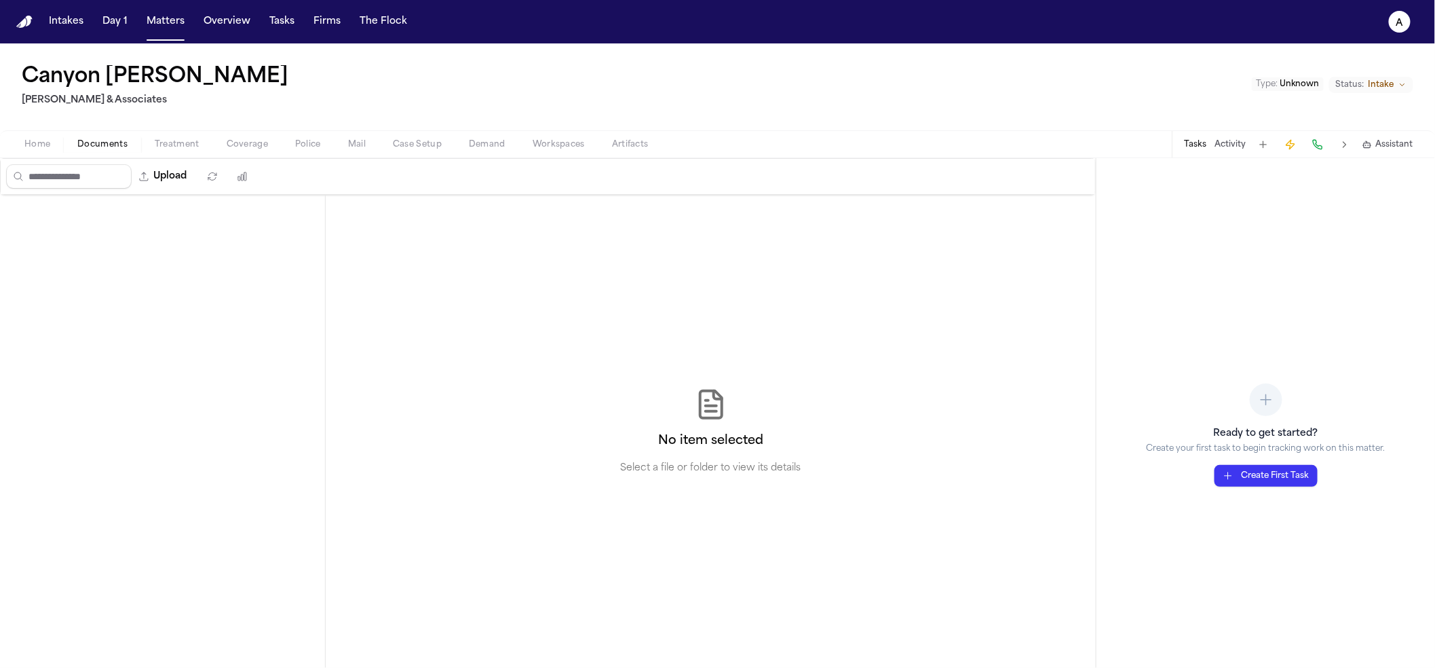
click at [117, 146] on span "Documents" at bounding box center [102, 144] width 50 height 11
click at [157, 26] on button "Matters" at bounding box center [165, 21] width 49 height 24
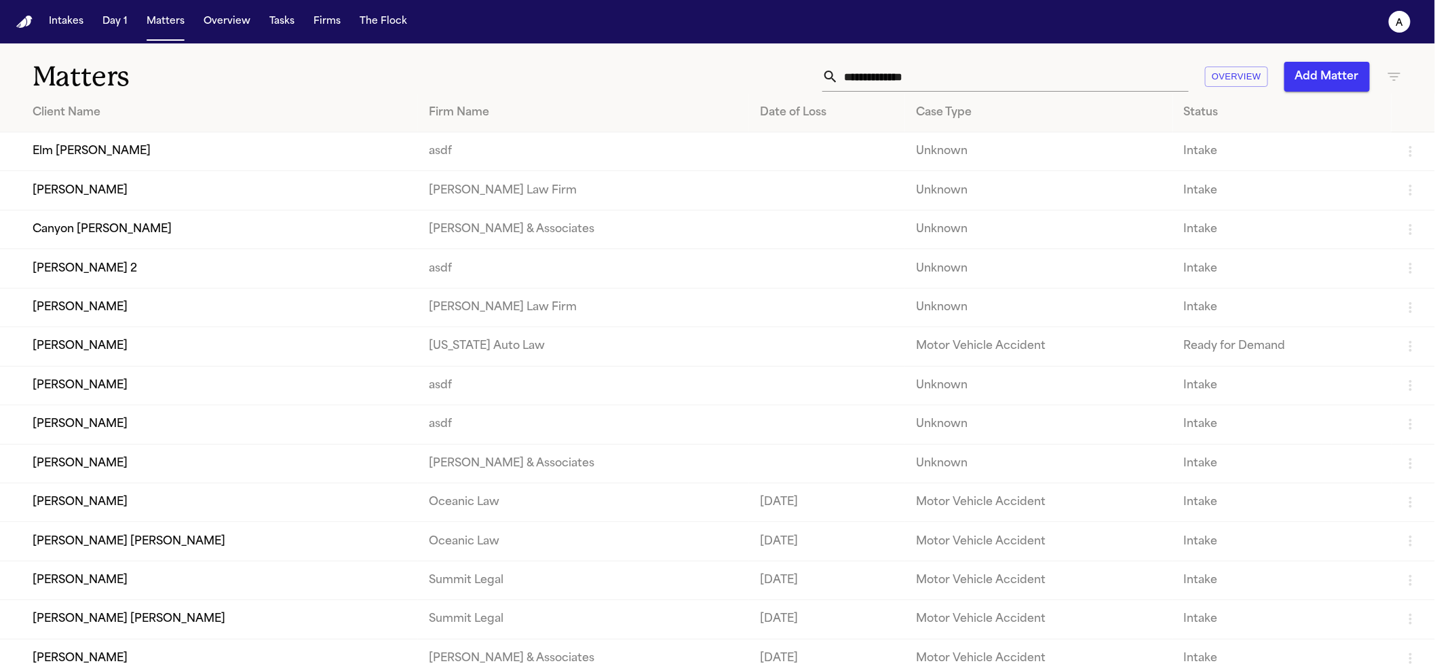
click at [140, 242] on td "Canyon [PERSON_NAME]" at bounding box center [209, 229] width 418 height 39
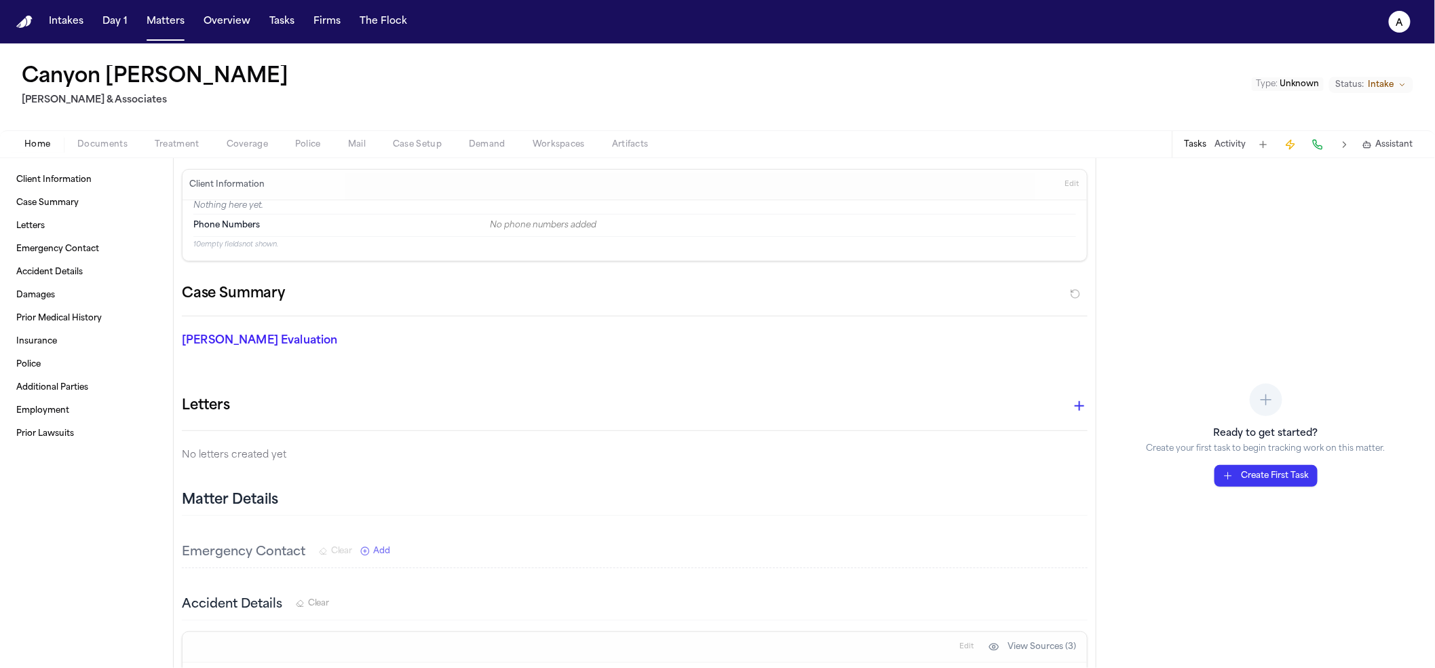
click at [121, 139] on span "Documents" at bounding box center [102, 144] width 50 height 11
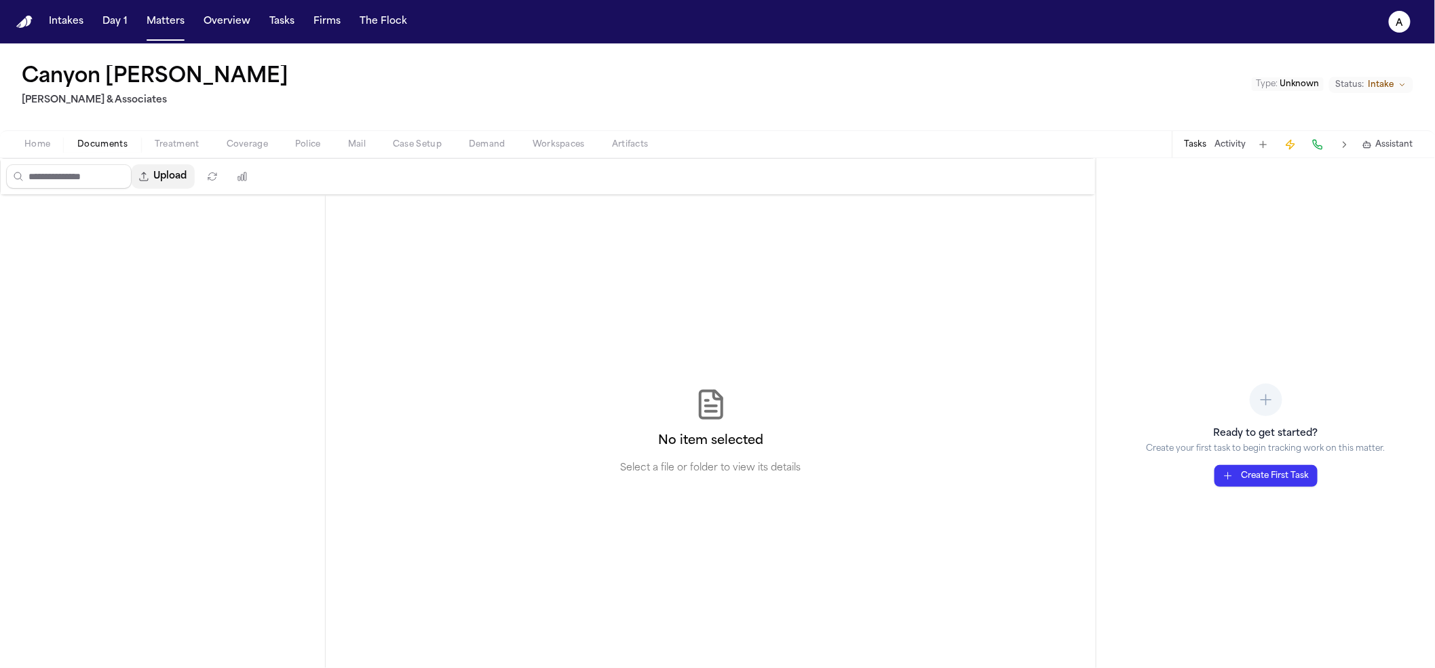
click at [166, 178] on button "Upload" at bounding box center [163, 176] width 63 height 24
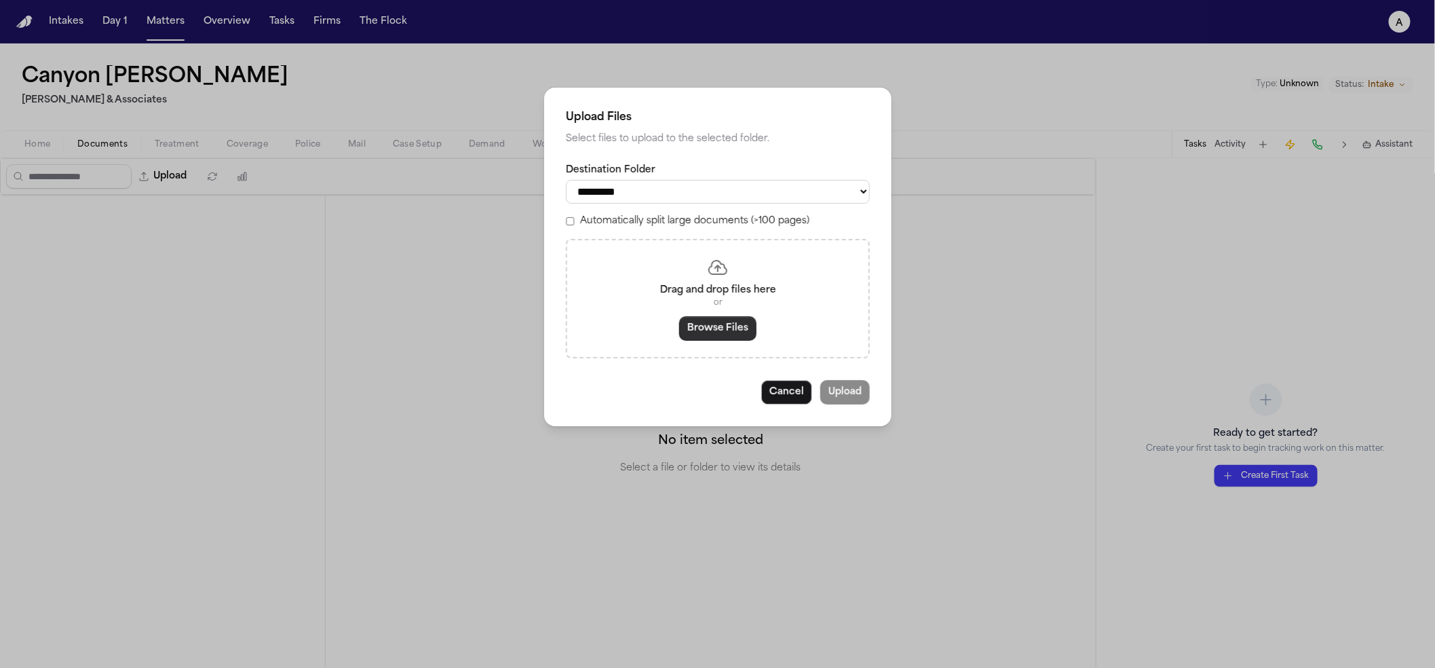
click at [726, 328] on button "Browse Files" at bounding box center [717, 328] width 77 height 24
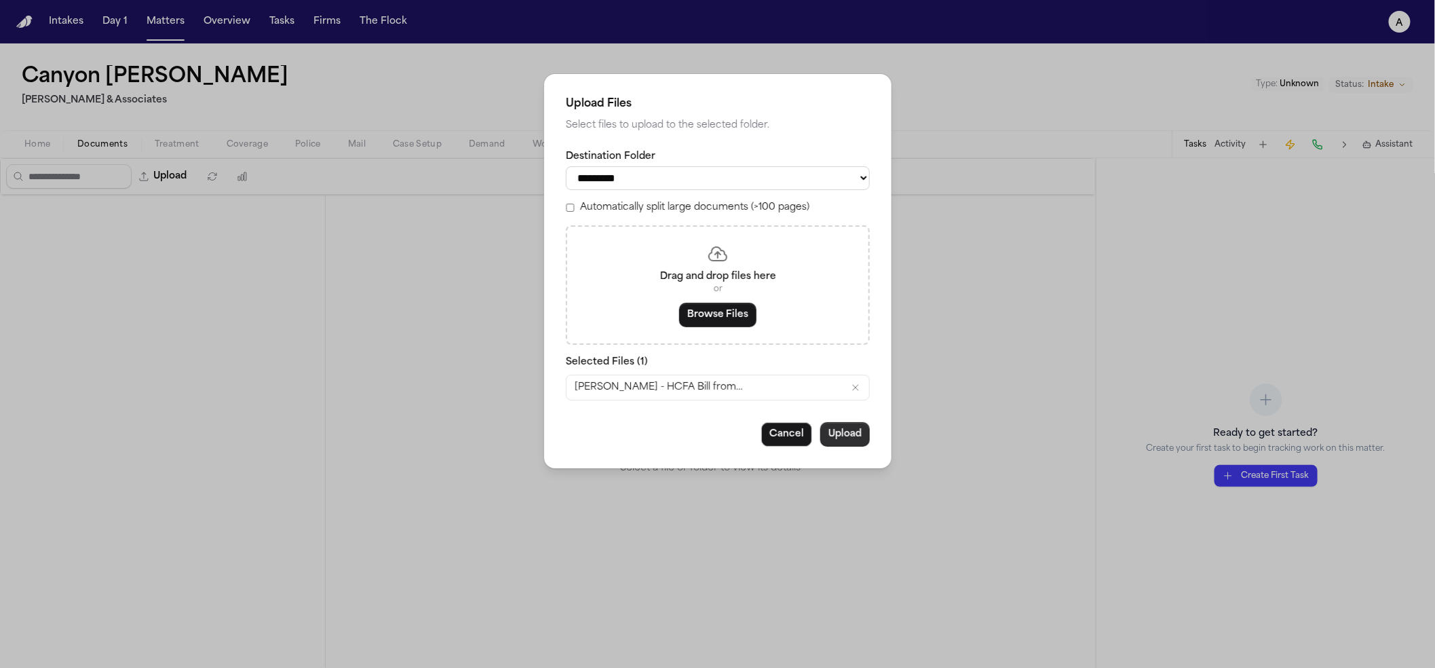
click at [854, 434] on button "Upload" at bounding box center [845, 434] width 50 height 24
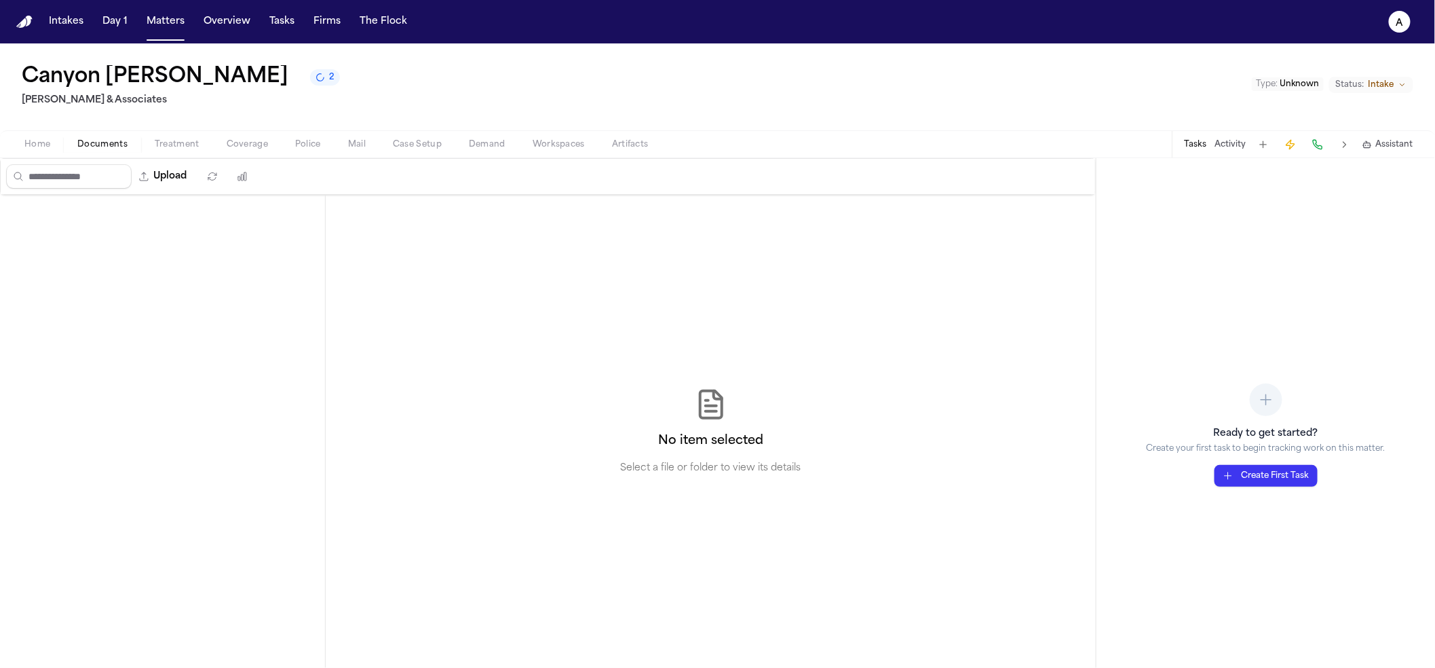
click at [316, 82] on icon "2 active tasks" at bounding box center [320, 77] width 9 height 9
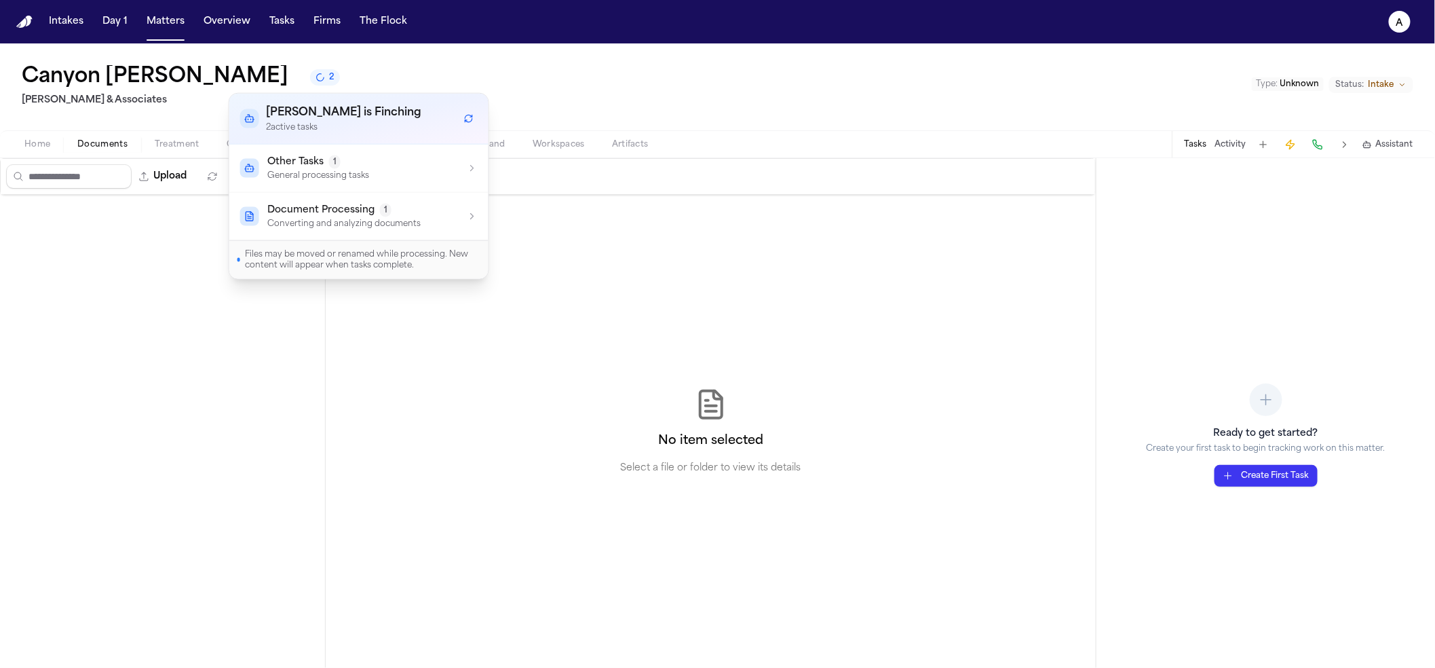
click at [371, 211] on span "Document Processing" at bounding box center [320, 211] width 107 height 14
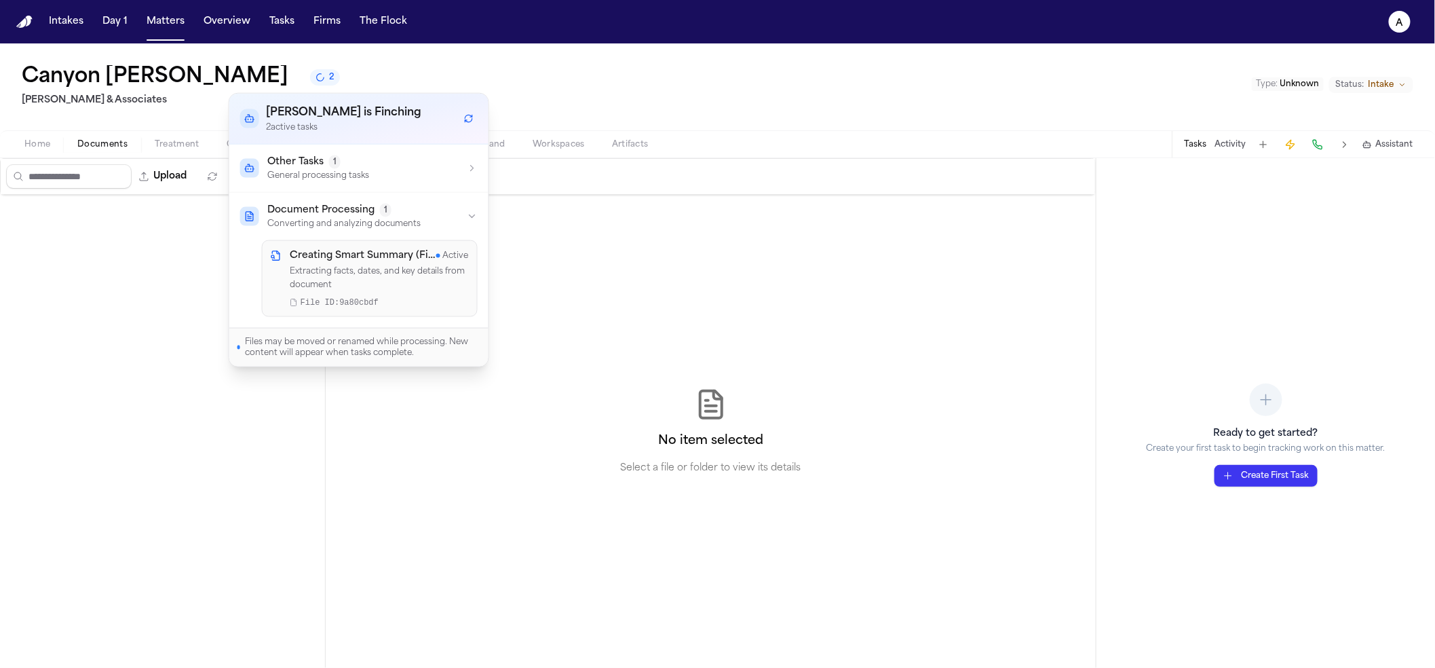
click at [410, 269] on p "Extracting facts, dates, and key details from document" at bounding box center [379, 278] width 179 height 26
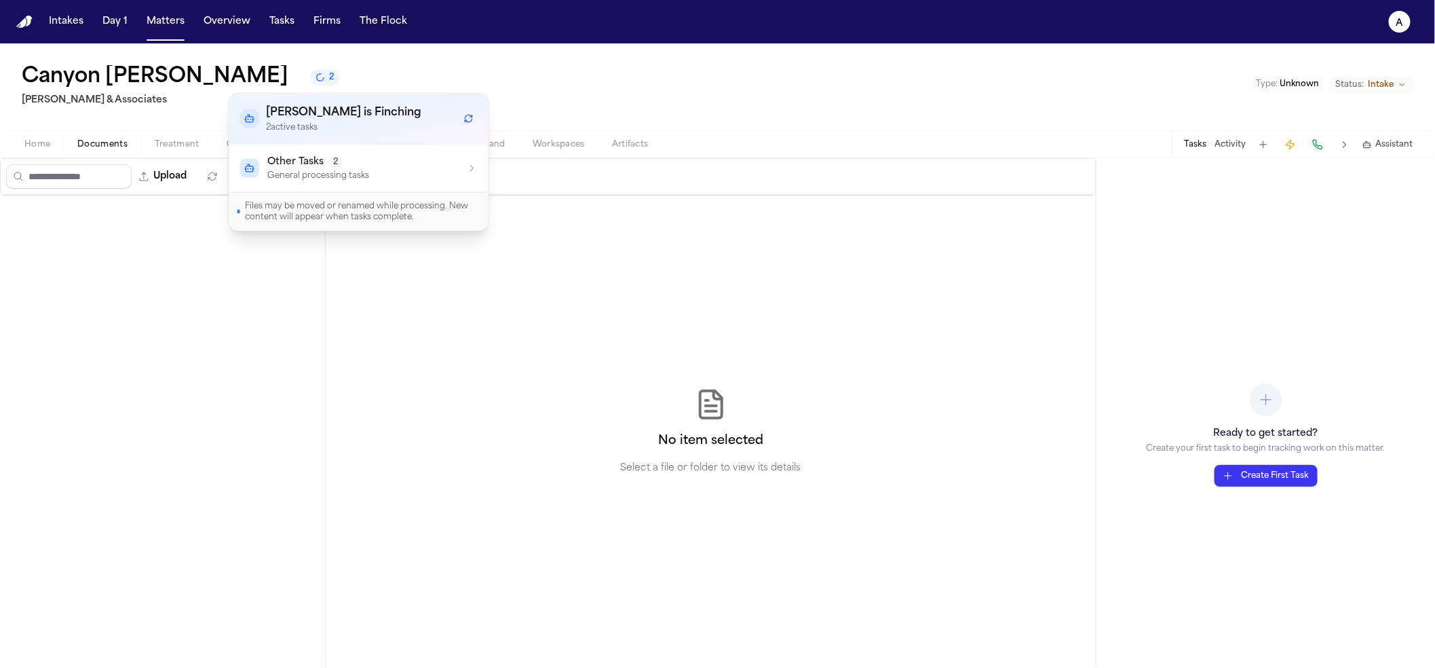
click at [354, 47] on div "Canyon Mccallum 2 Baker & Associates Type : Unknown Status: Intake" at bounding box center [717, 86] width 1435 height 87
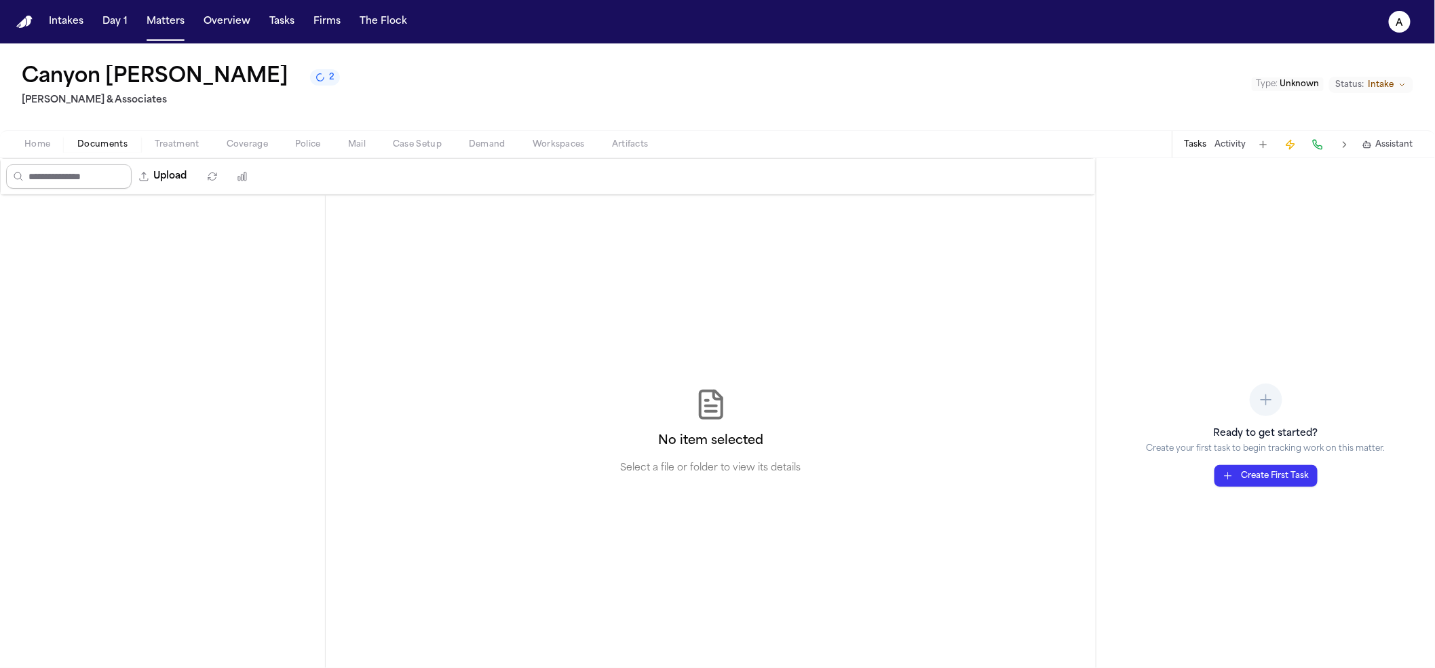
click at [72, 187] on input "Search files" at bounding box center [69, 176] width 126 height 24
drag, startPoint x: 220, startPoint y: 191, endPoint x: 187, endPoint y: 178, distance: 35.3
click at [221, 191] on div "Upload" at bounding box center [130, 176] width 259 height 35
drag, startPoint x: 183, startPoint y: 177, endPoint x: 108, endPoint y: 217, distance: 85.3
click at [80, 233] on div "Upload 0 files selected Move files Download files Delete files More actions Cle…" at bounding box center [548, 413] width 1096 height 510
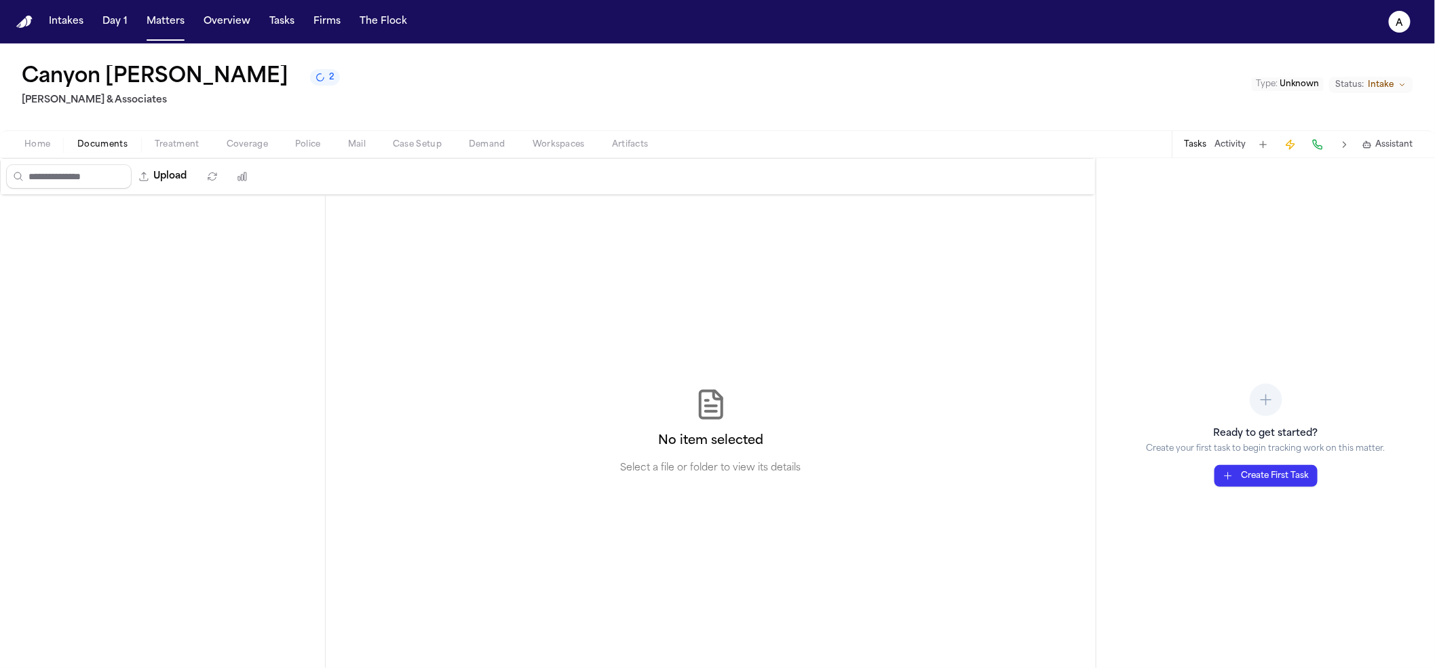
click at [254, 183] on button "button" at bounding box center [242, 176] width 24 height 24
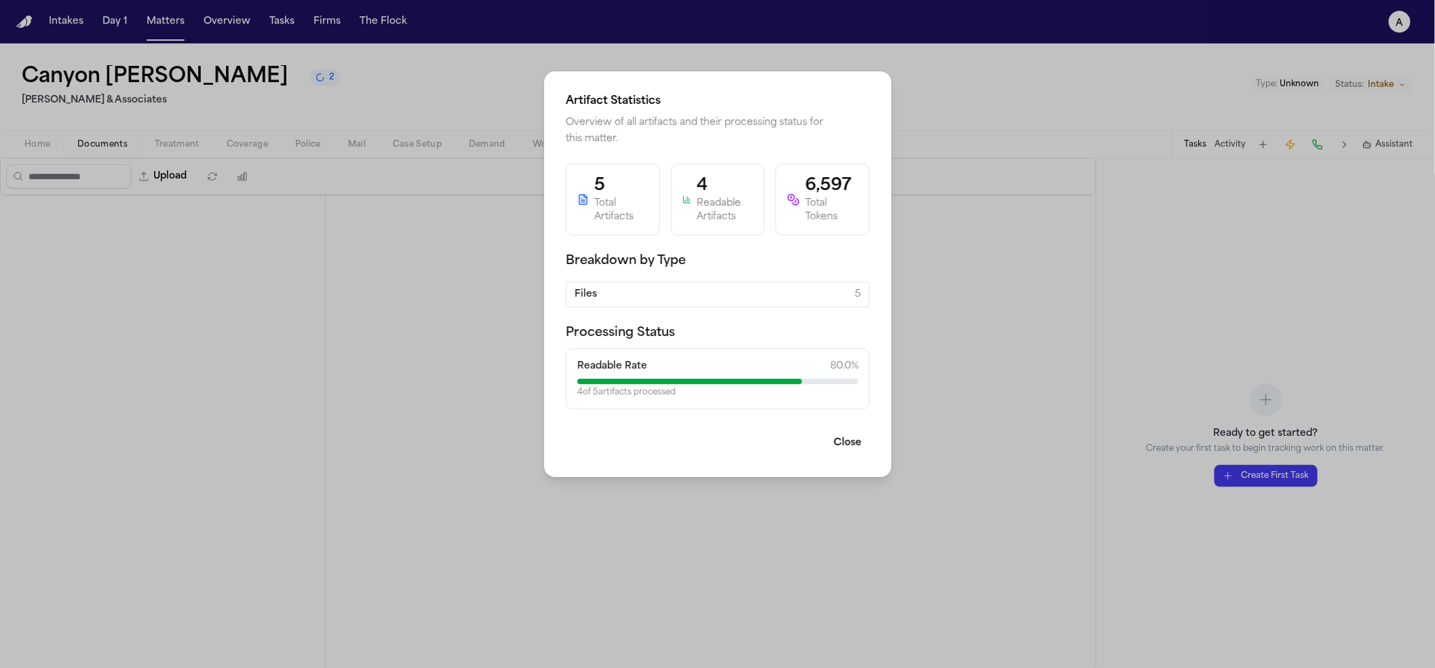
click at [696, 301] on div "Files 5" at bounding box center [718, 295] width 304 height 26
click at [575, 185] on div "5 Total Artifacts" at bounding box center [613, 200] width 94 height 72
click at [603, 197] on div "Total Artifacts" at bounding box center [621, 210] width 54 height 27
click at [333, 195] on div "Artifact Statistics Overview of all artifacts and their processing status for t…" at bounding box center [717, 334] width 1435 height 668
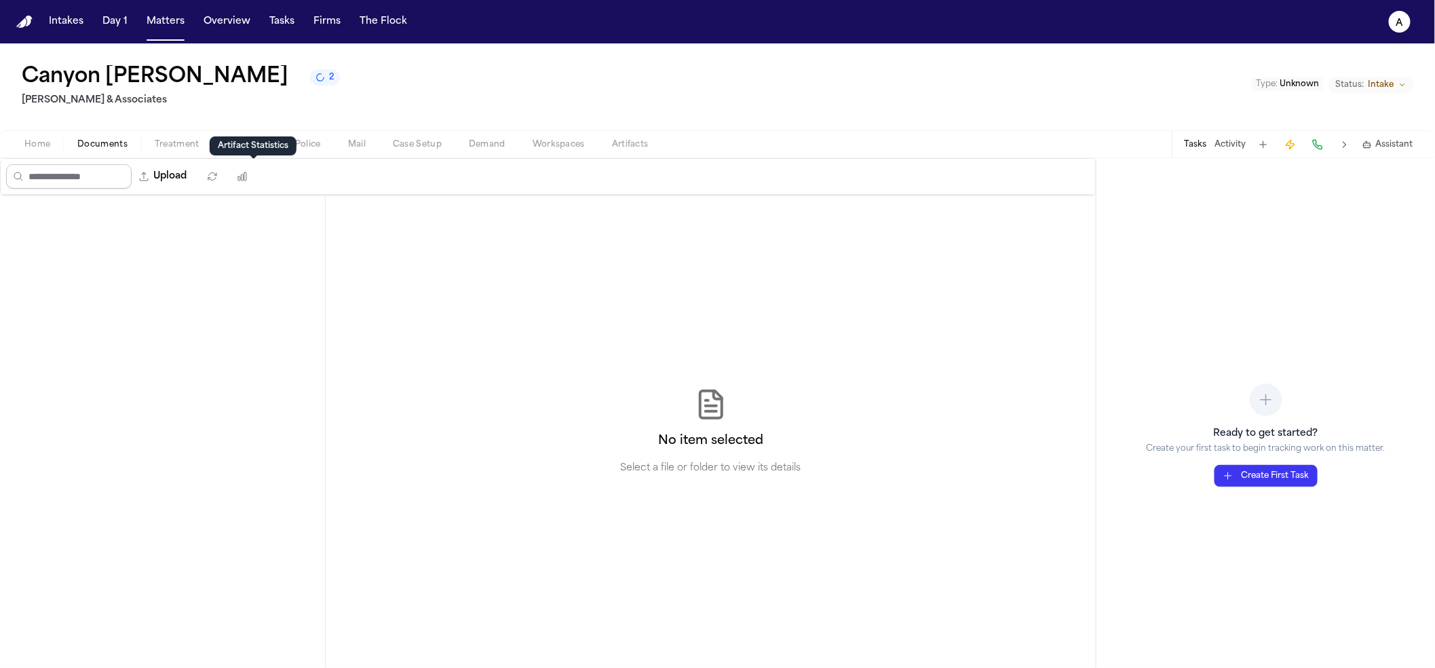
click at [67, 181] on input "Search files" at bounding box center [69, 176] width 126 height 24
click at [168, 139] on span "Treatment" at bounding box center [177, 144] width 45 height 11
click at [124, 147] on span "Documents" at bounding box center [102, 144] width 50 height 11
click at [77, 147] on span "Documents" at bounding box center [102, 144] width 50 height 11
click at [40, 146] on span "Home" at bounding box center [37, 144] width 26 height 11
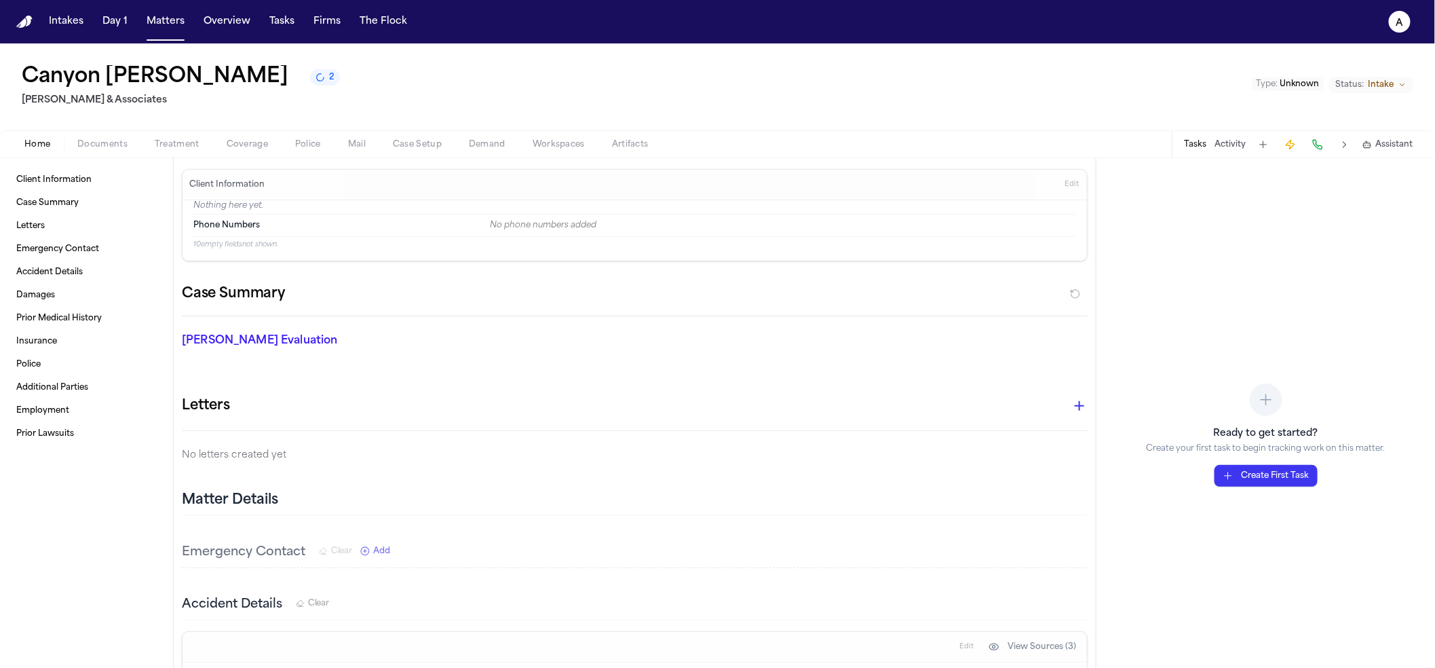
click at [86, 142] on span "Documents" at bounding box center [102, 144] width 50 height 11
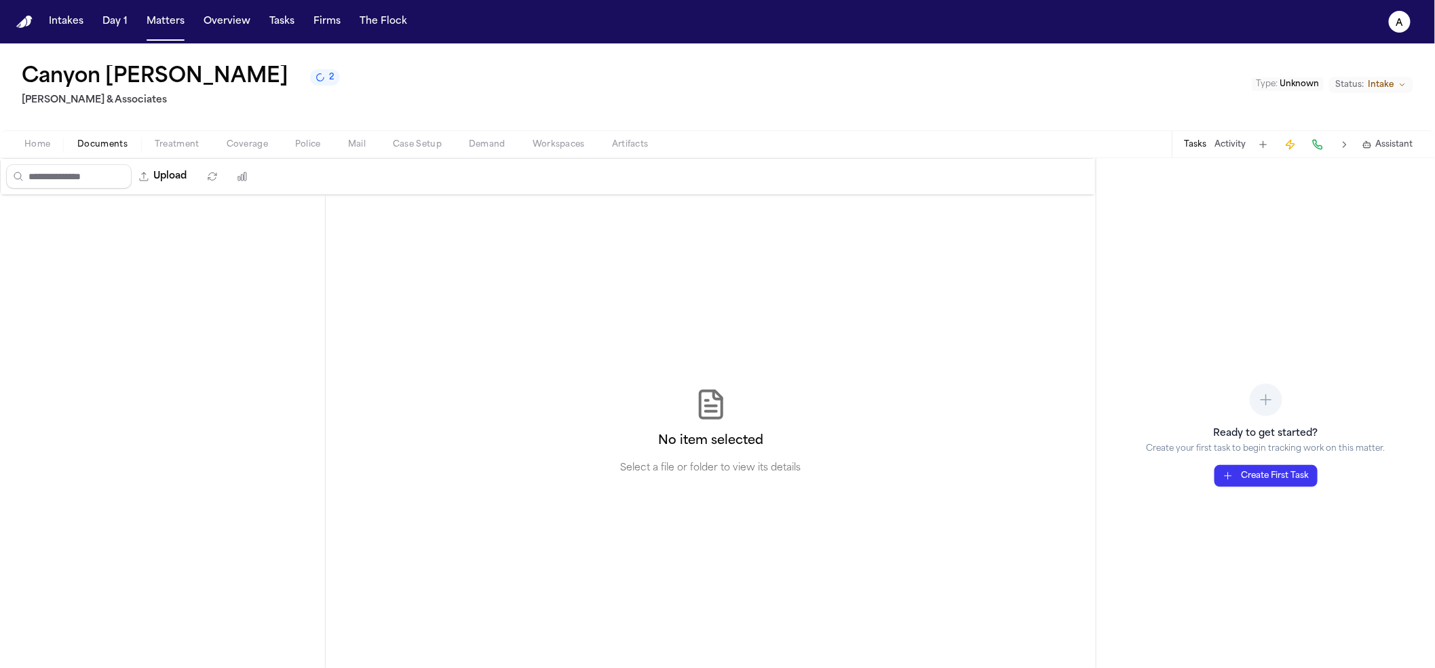
click at [57, 190] on div "Upload" at bounding box center [130, 176] width 259 height 35
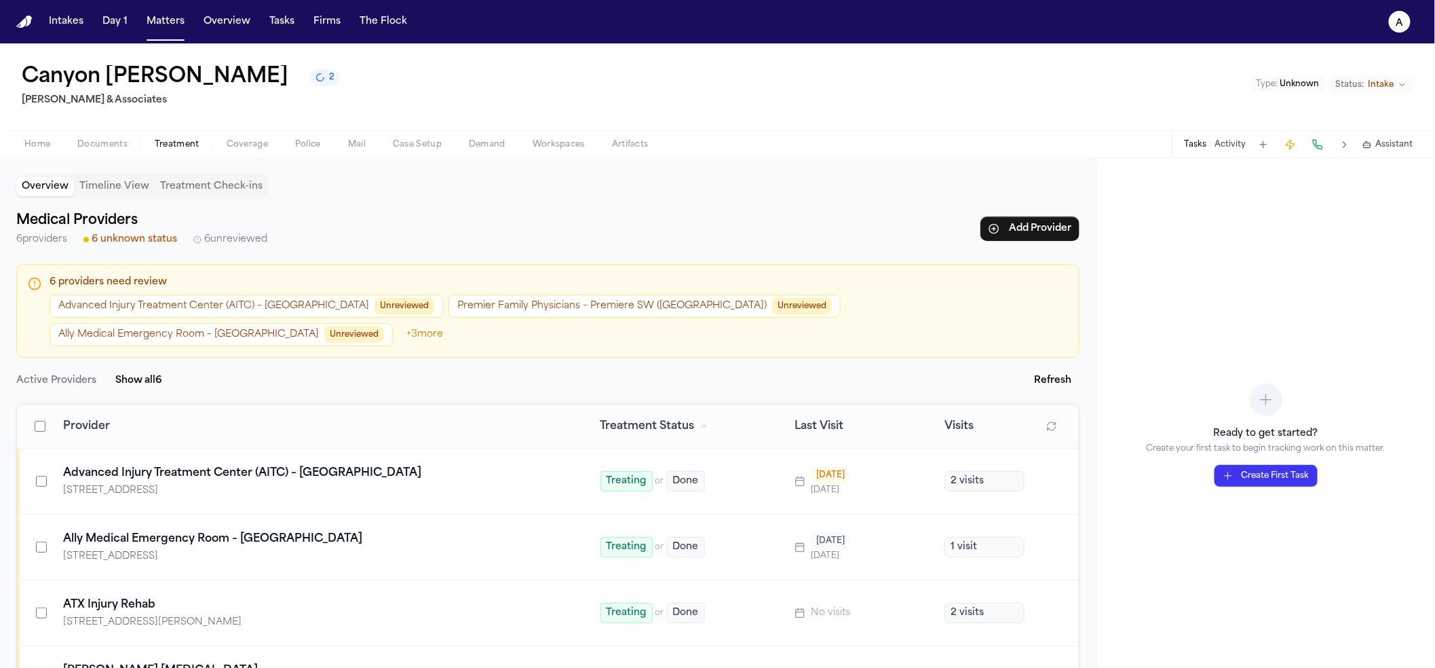
click at [195, 149] on span "Treatment" at bounding box center [177, 144] width 45 height 11
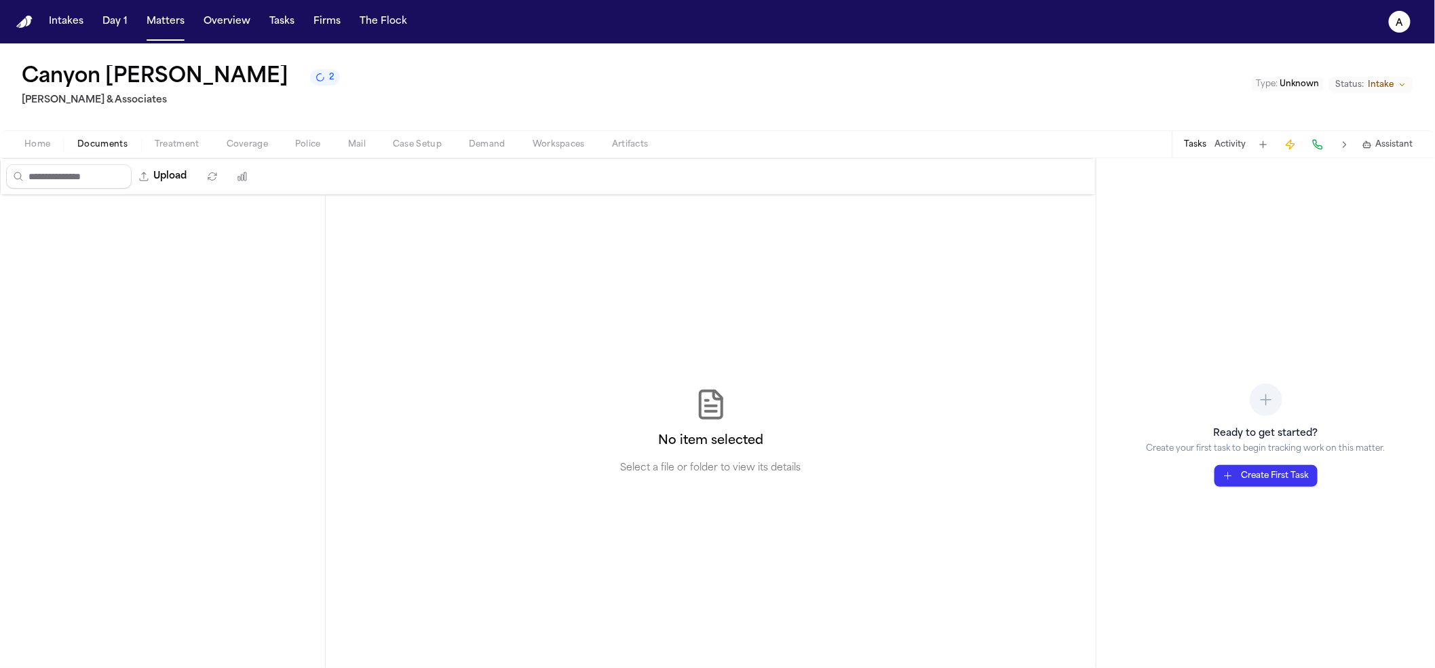
click at [109, 143] on span "Documents" at bounding box center [102, 144] width 50 height 11
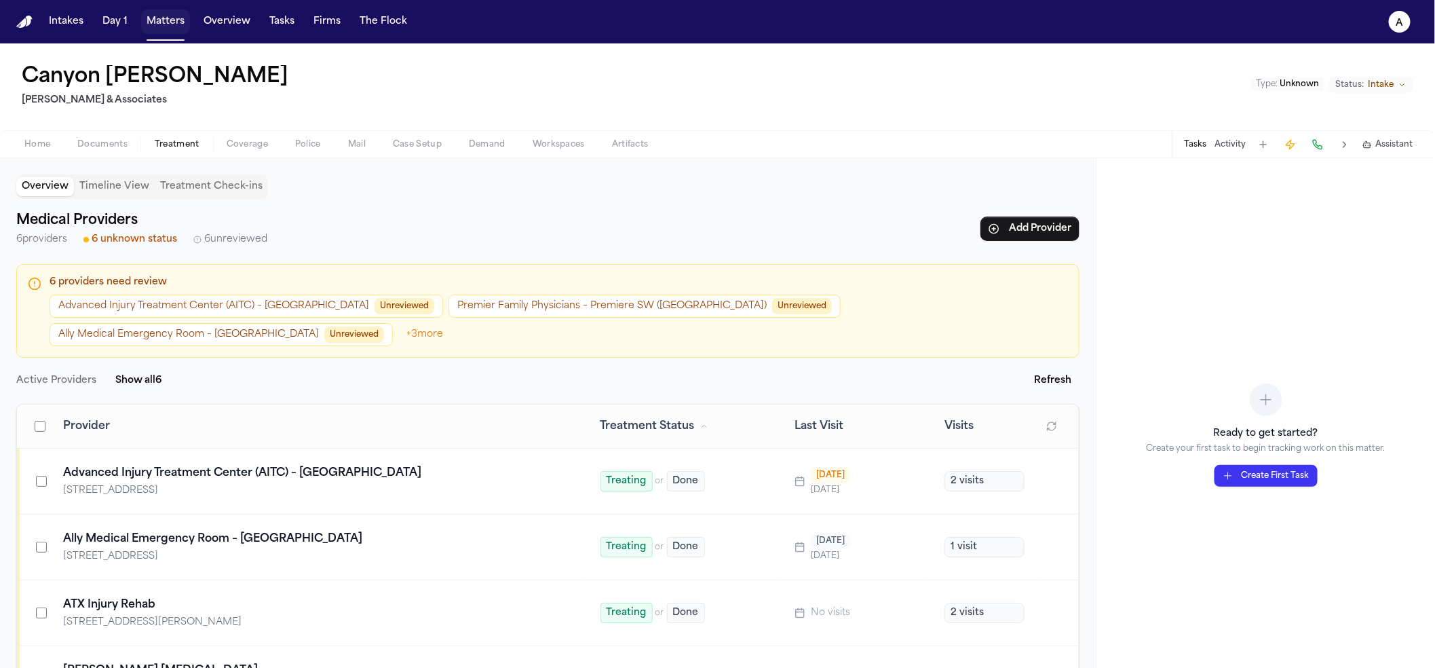
click at [174, 24] on button "Matters" at bounding box center [165, 21] width 49 height 24
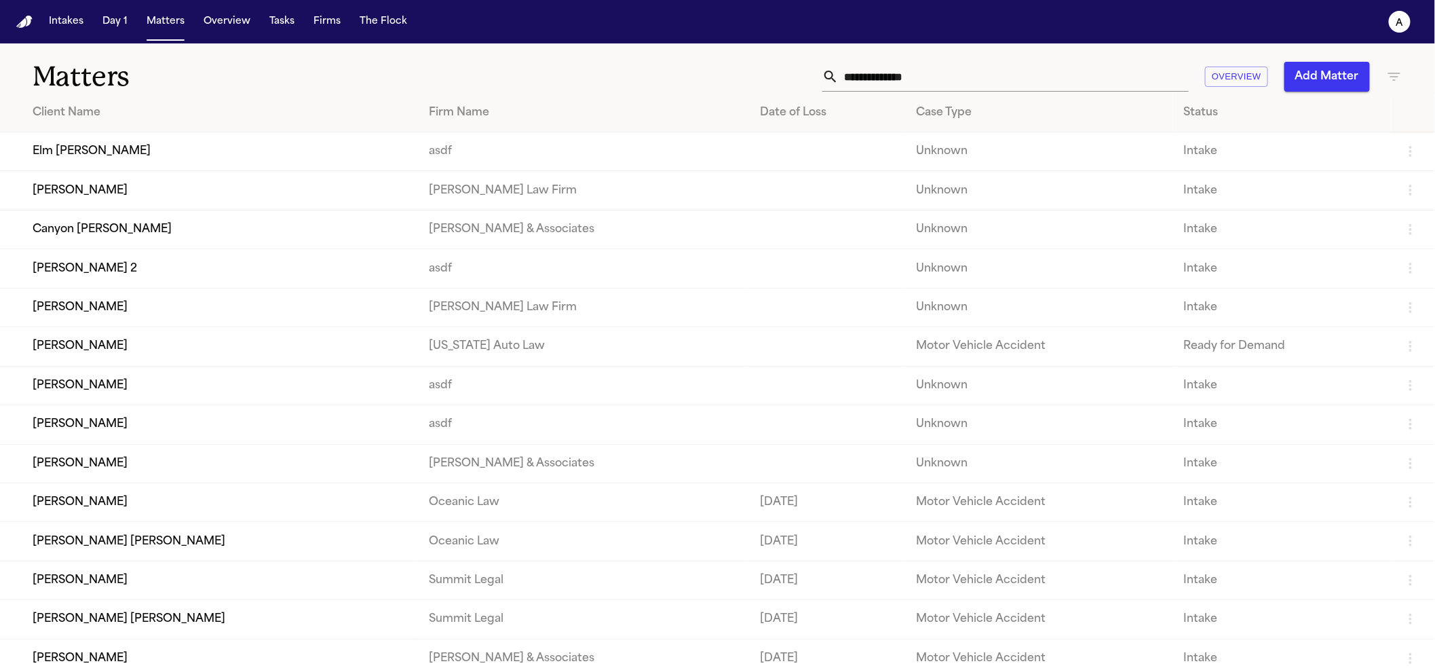
click at [195, 444] on td "[PERSON_NAME]" at bounding box center [209, 424] width 418 height 39
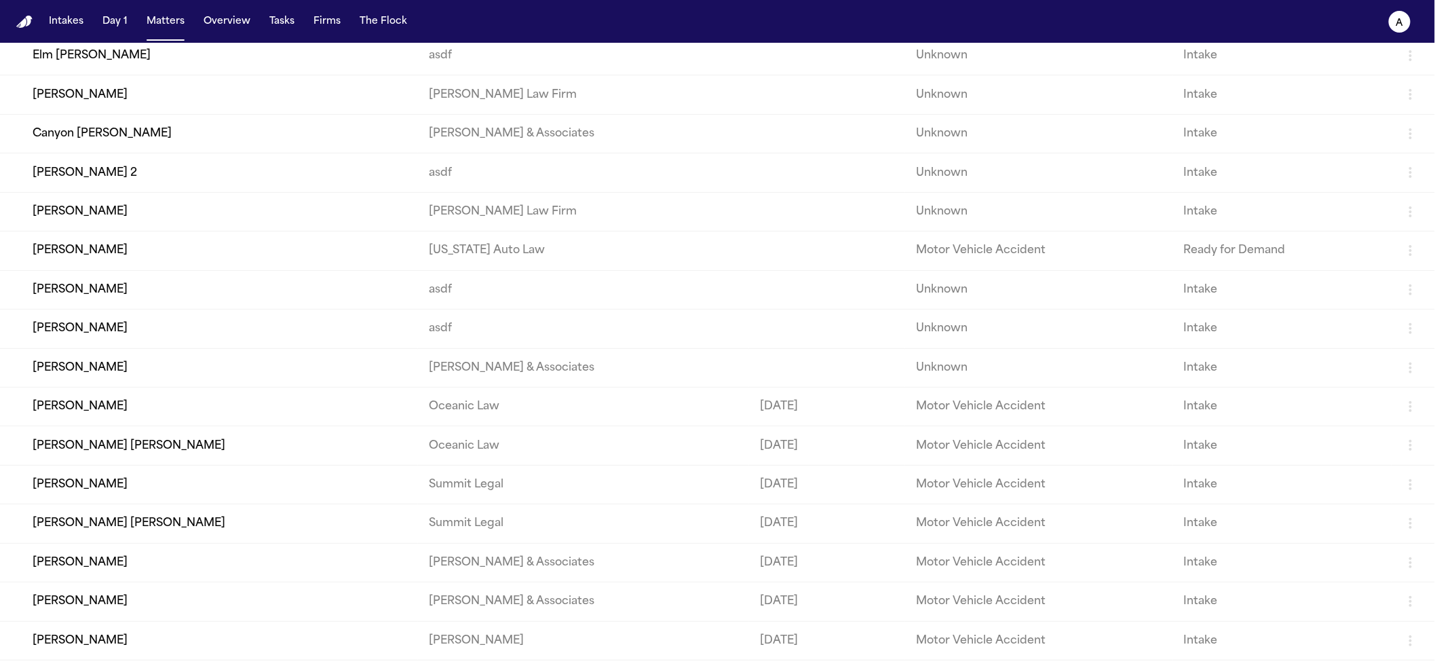
scroll to position [212, 0]
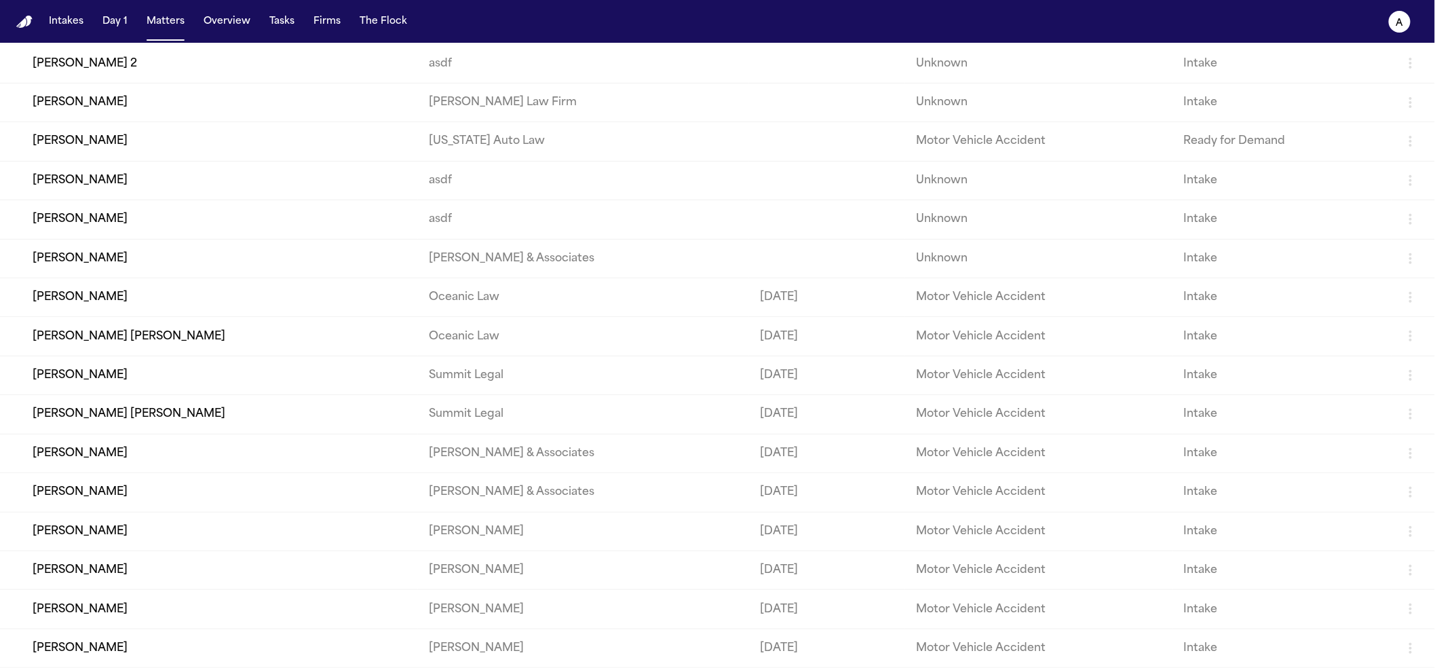
click at [146, 394] on td "[PERSON_NAME]" at bounding box center [209, 375] width 418 height 39
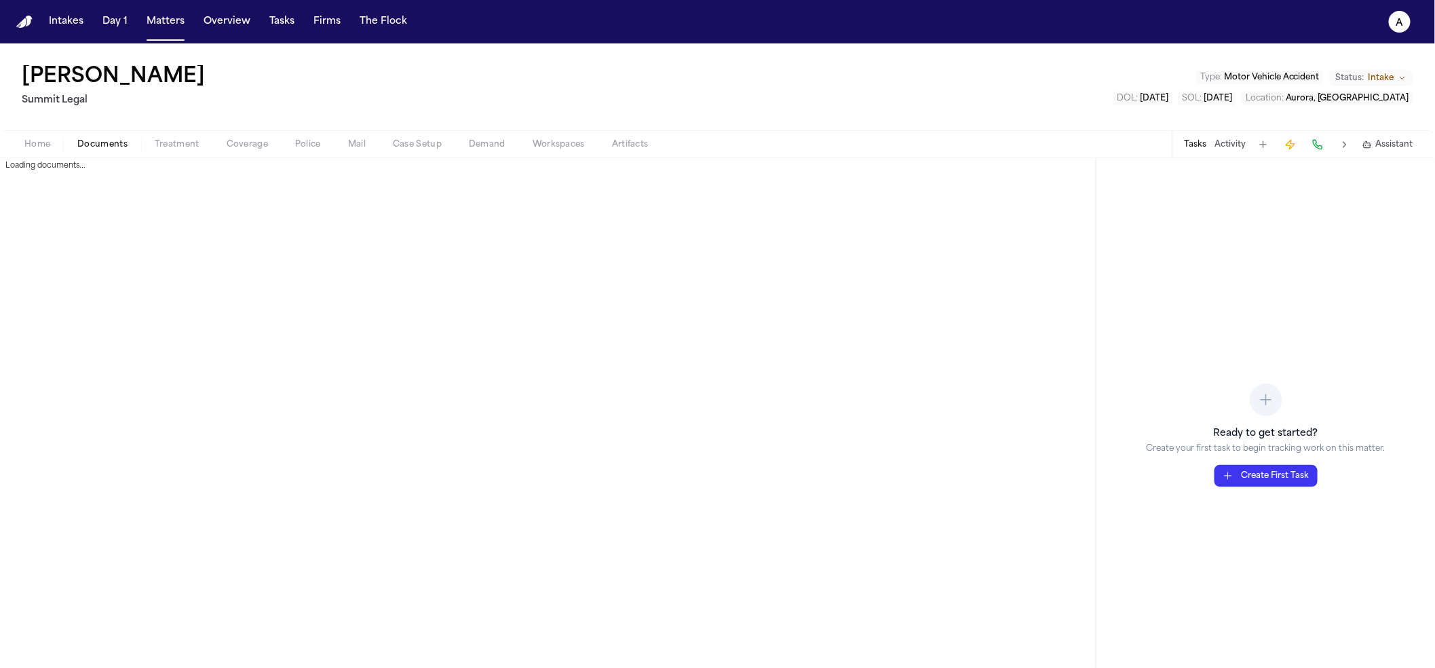
click at [98, 149] on span "Documents" at bounding box center [102, 144] width 50 height 11
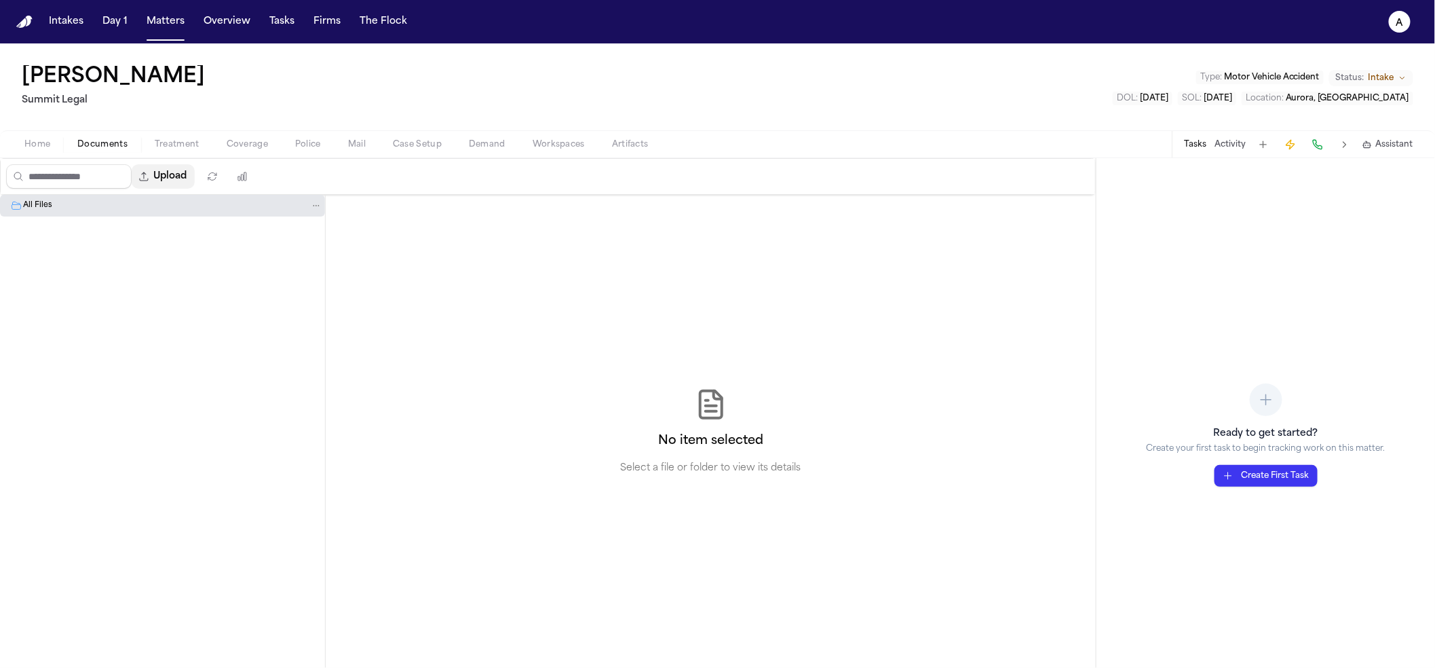
click at [194, 172] on button "Upload" at bounding box center [163, 176] width 63 height 24
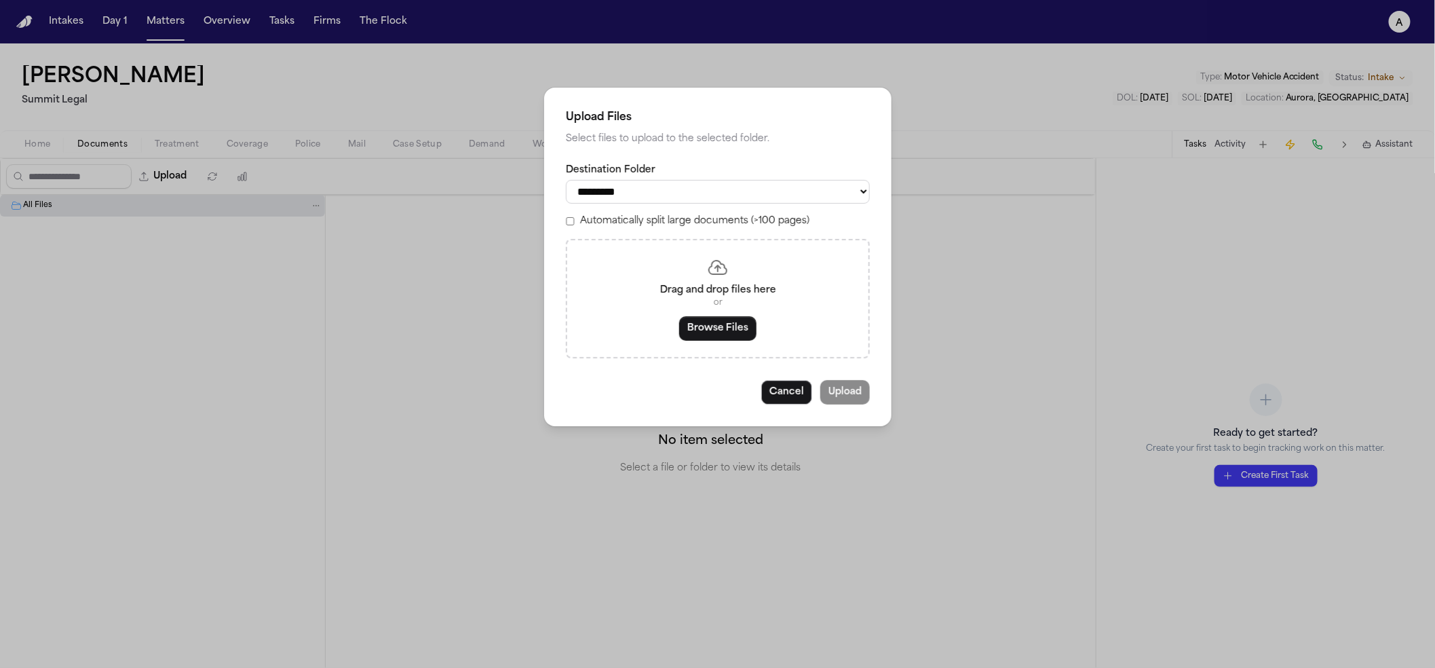
click at [708, 322] on button "Browse Files" at bounding box center [717, 328] width 77 height 24
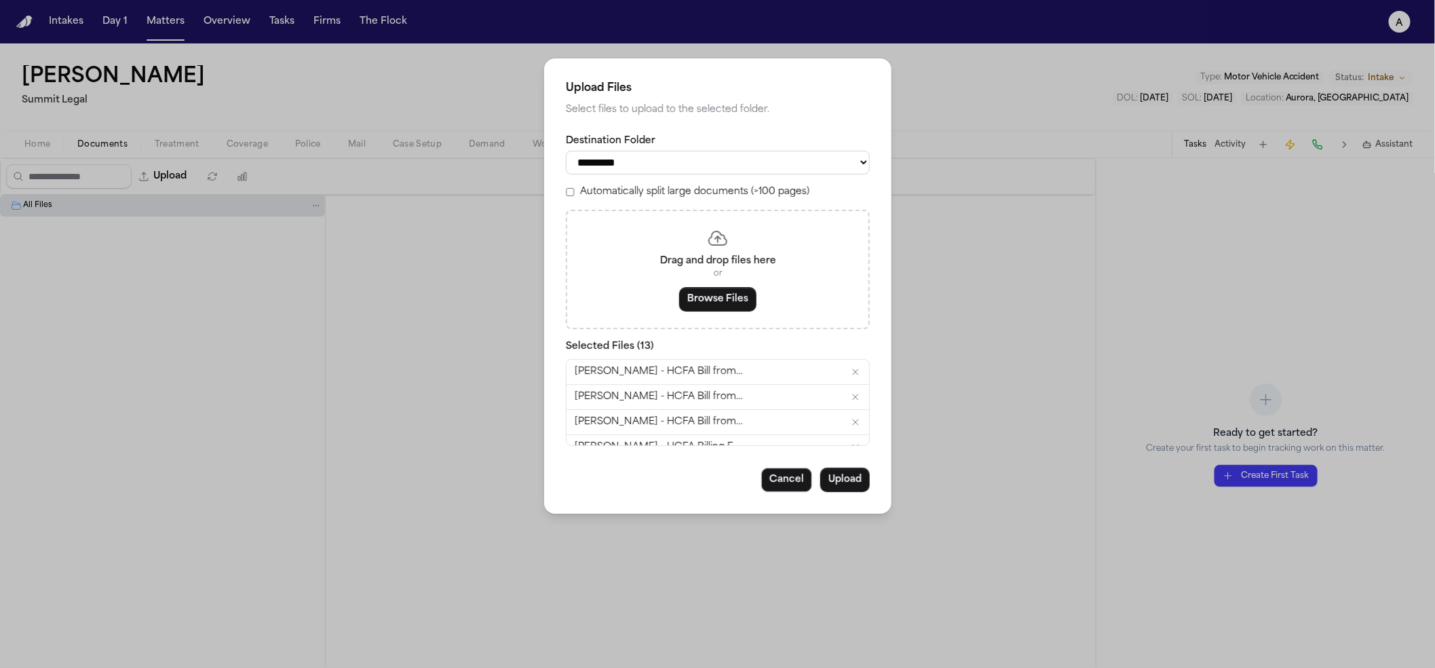
scroll to position [241, 0]
click at [858, 482] on button "Upload" at bounding box center [845, 480] width 50 height 24
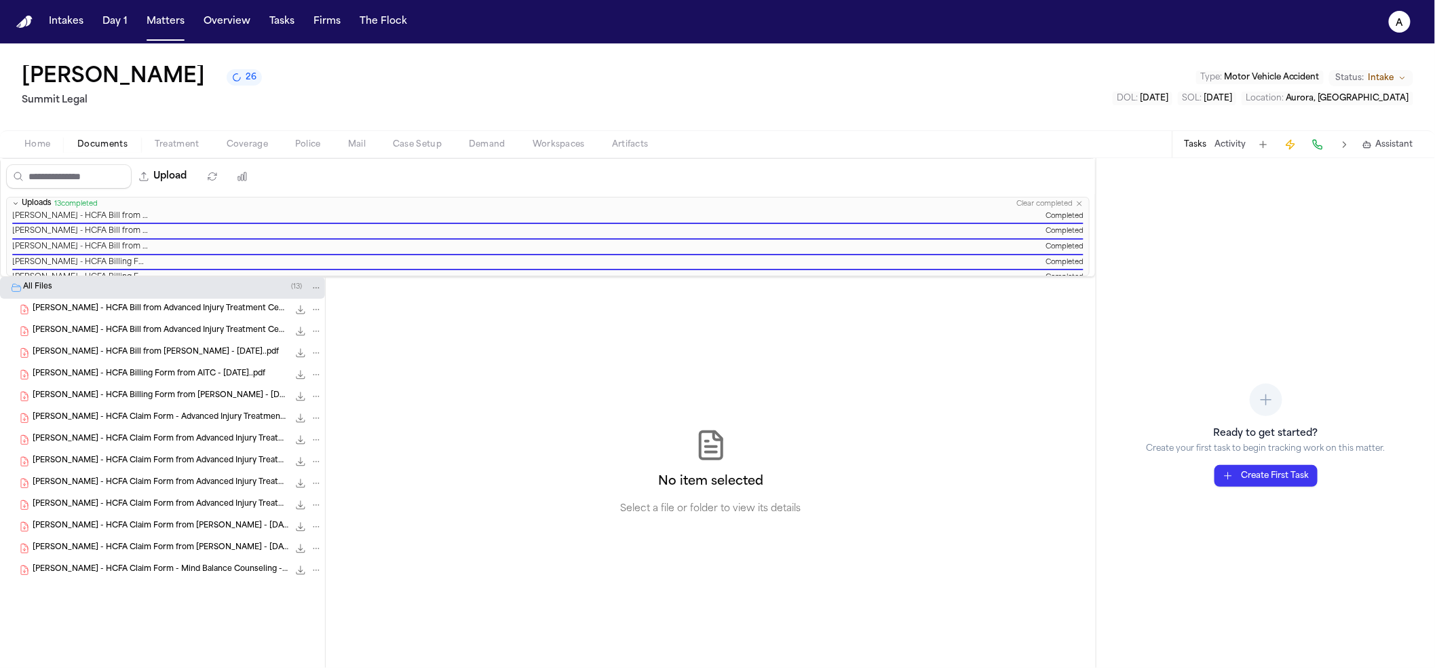
click at [118, 305] on span "[PERSON_NAME] - HCFA Bill from Advanced Injury Treatment Center - DOS [DATE]..p…" at bounding box center [161, 309] width 256 height 12
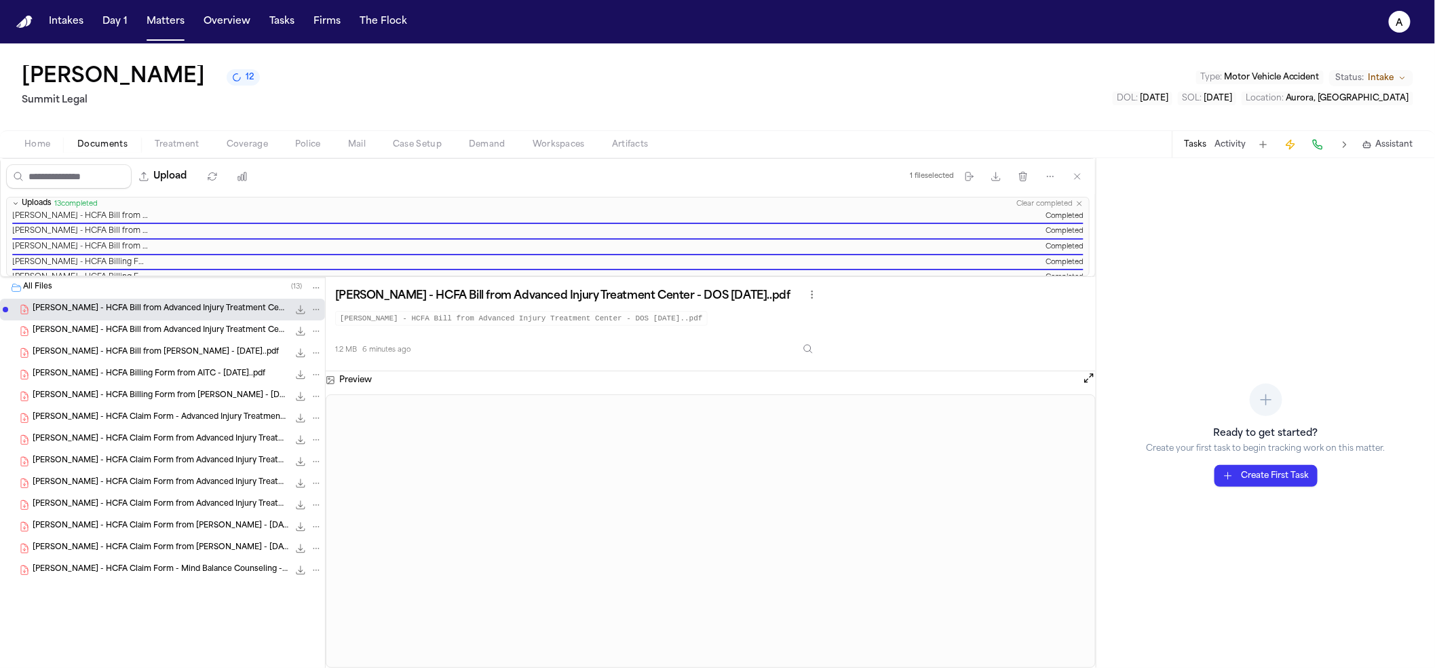
click at [200, 307] on span "[PERSON_NAME] - HCFA Bill from Advanced Injury Treatment Center - DOS [DATE]..p…" at bounding box center [161, 309] width 256 height 12
click at [814, 350] on icon "Inspect" at bounding box center [808, 348] width 11 height 11
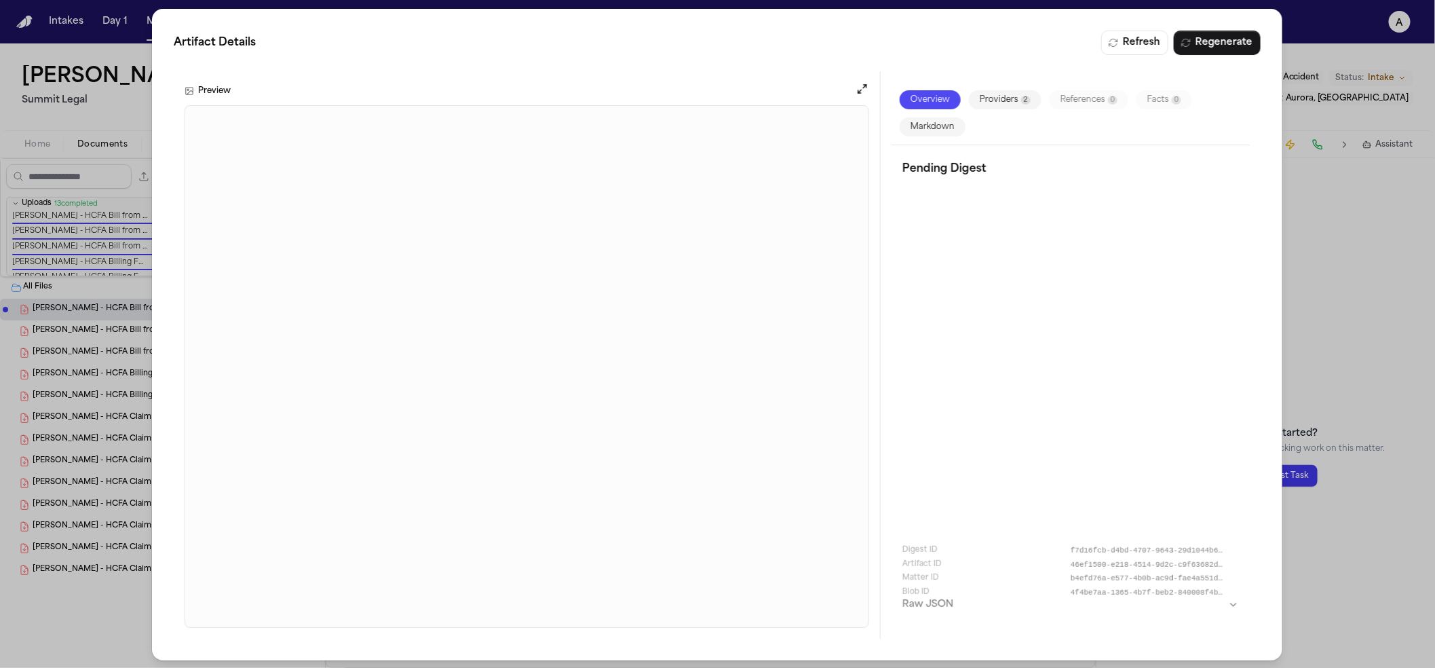
scroll to position [3, 0]
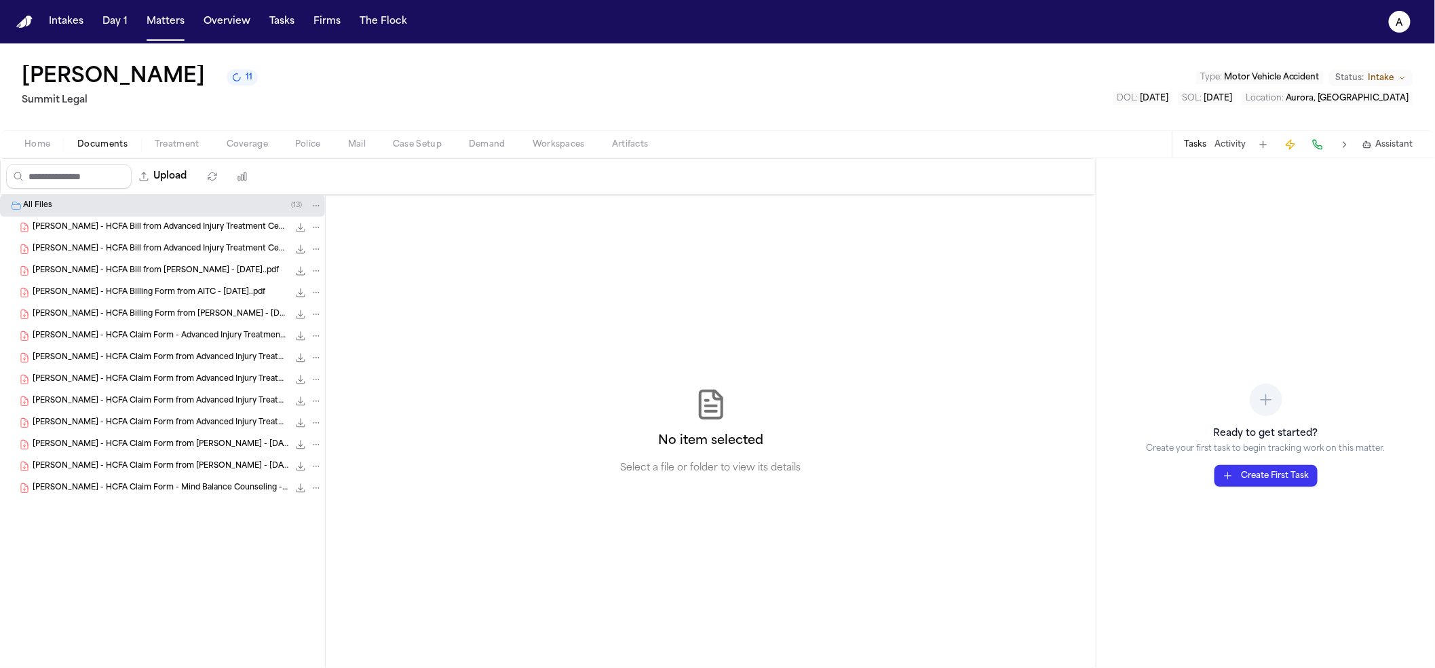
click at [162, 225] on span "[PERSON_NAME] - HCFA Bill from Advanced Injury Treatment Center - DOS [DATE]..p…" at bounding box center [161, 228] width 256 height 12
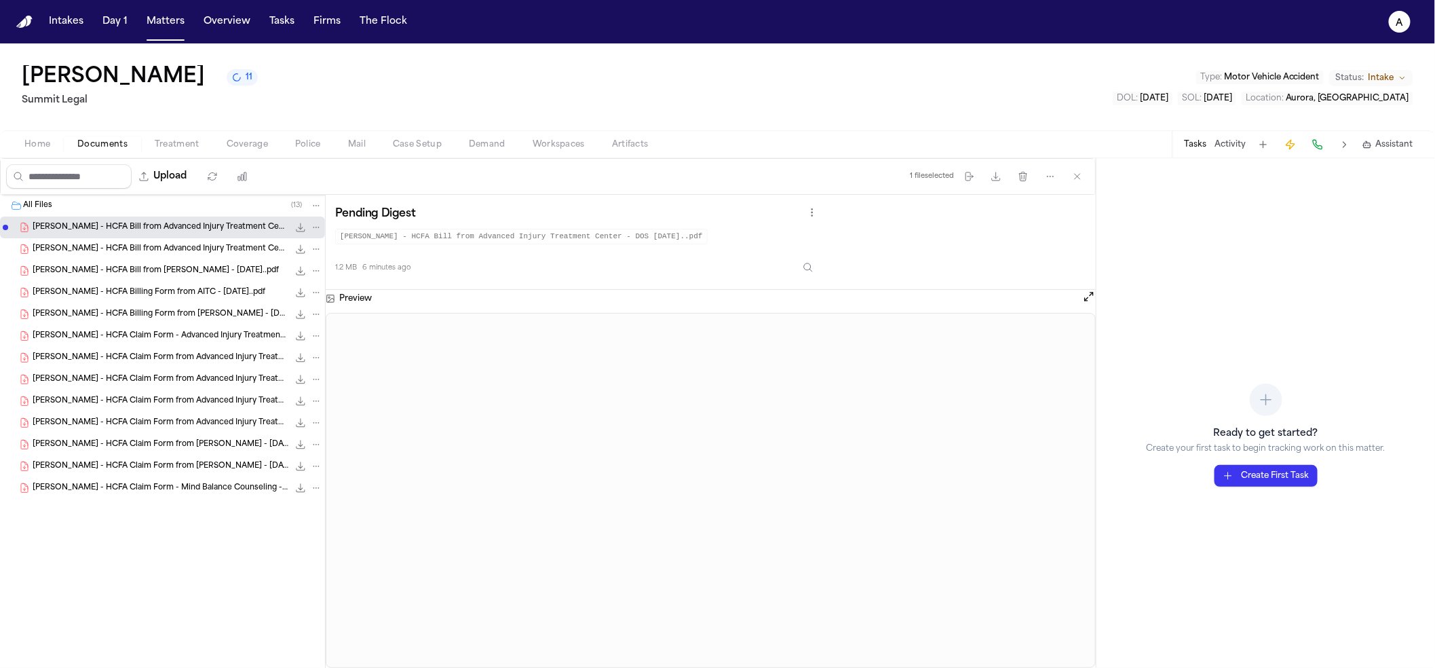
click at [150, 256] on div "E. Crouse - HCFA Bill from Advanced Injury Treatment Center - DOS 6.5.25..pdf 1…" at bounding box center [162, 249] width 325 height 22
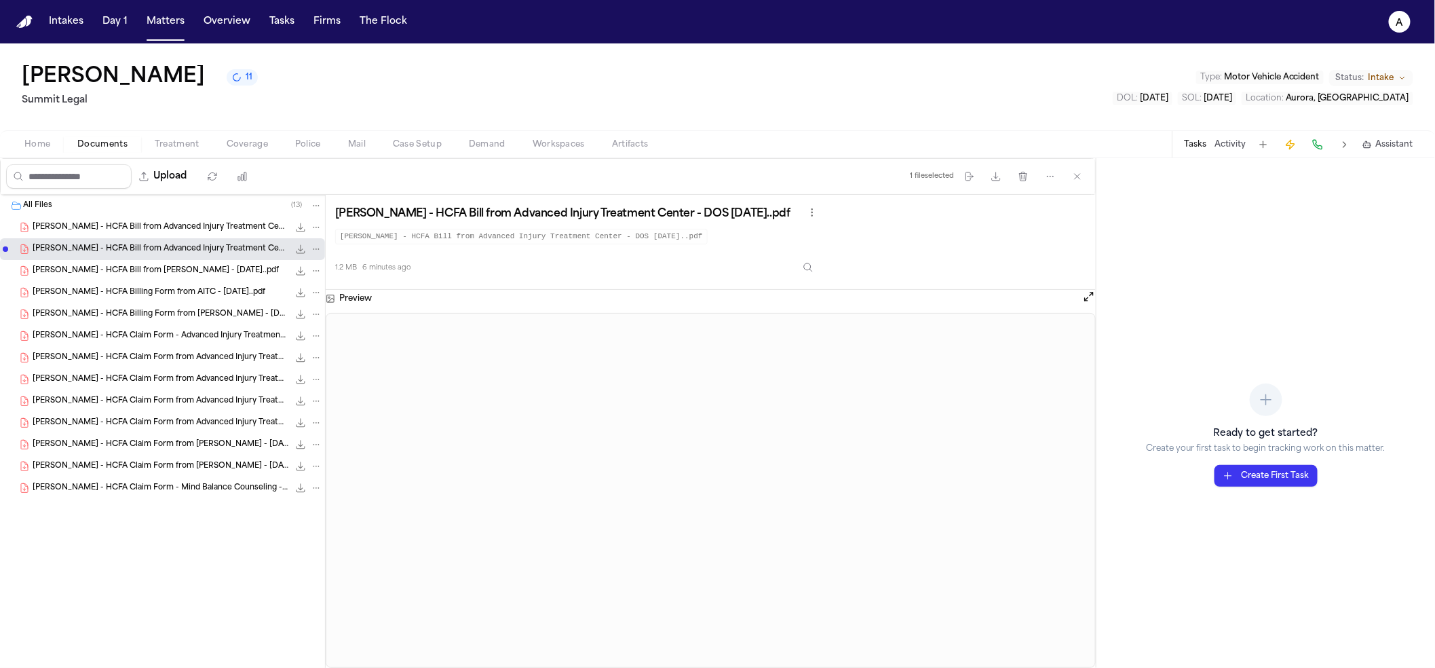
click at [155, 288] on span "[PERSON_NAME] - HCFA Billing Form from AITC - [DATE]..pdf" at bounding box center [149, 293] width 233 height 12
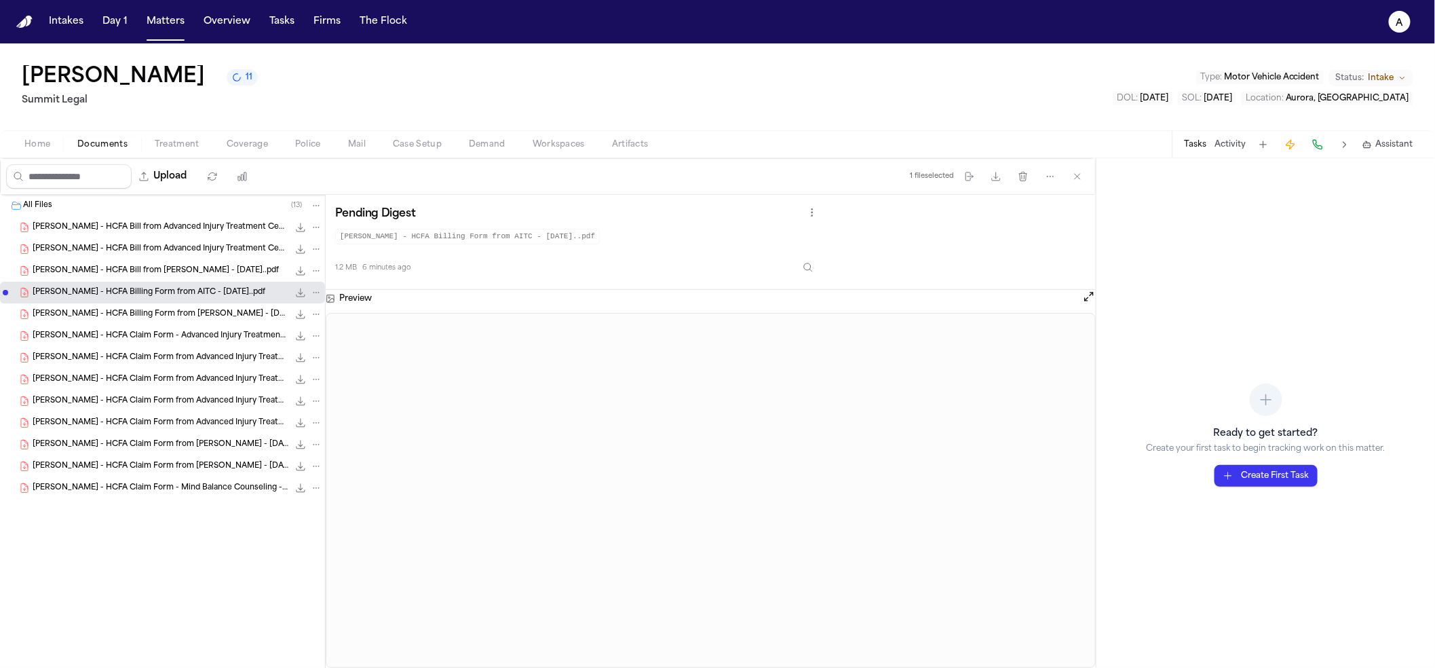
click at [157, 325] on div "E. Crouse - HCFA Billing Form from Dr. Parker - 7.14.25..pdf 1.2 MB • PDF" at bounding box center [162, 314] width 325 height 22
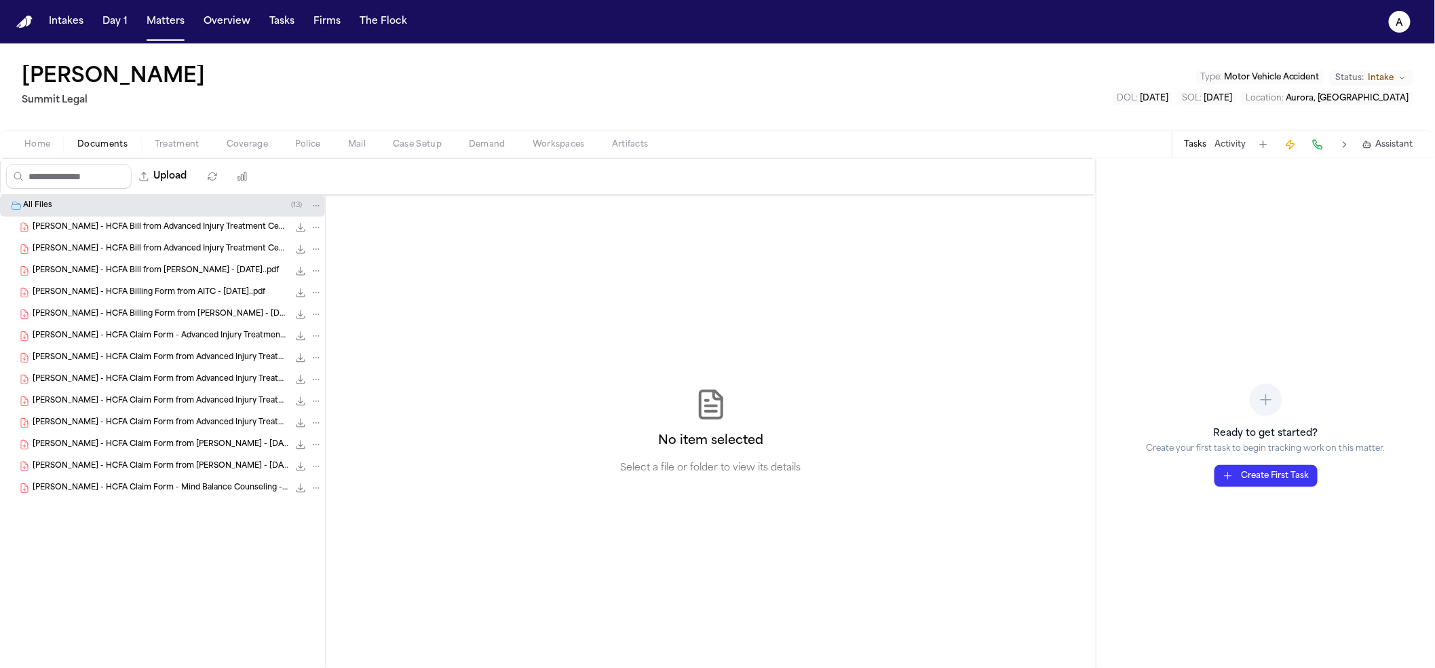
click at [155, 275] on span "[PERSON_NAME] - HCFA Bill from [PERSON_NAME] - [DATE]..pdf" at bounding box center [156, 271] width 246 height 12
